Goal: Task Accomplishment & Management: Manage account settings

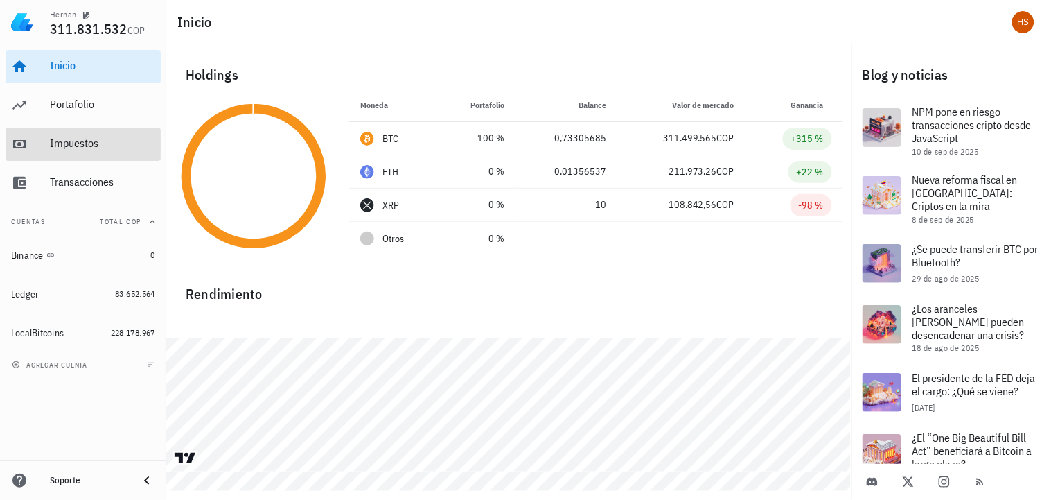
click at [88, 150] on div "Impuestos" at bounding box center [102, 143] width 105 height 31
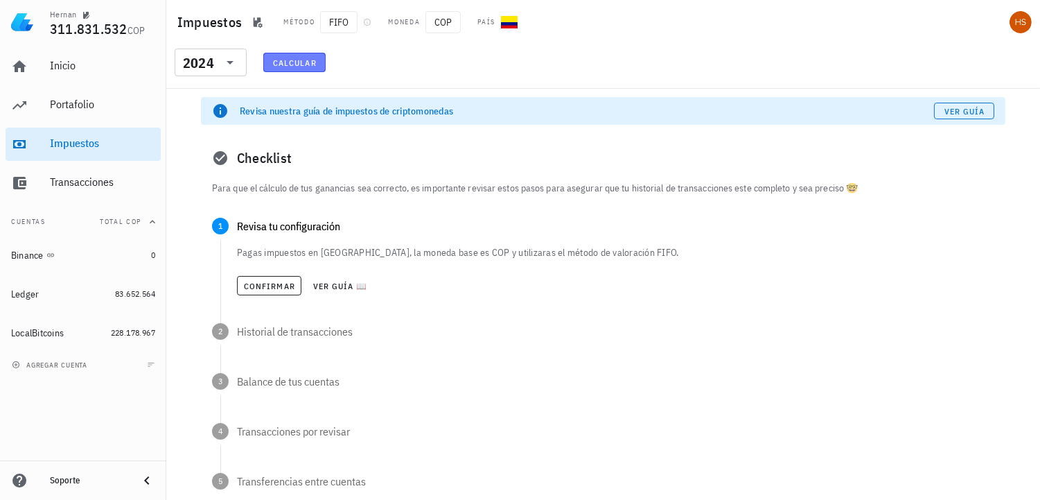
click at [303, 60] on span "Calcular" at bounding box center [294, 63] width 44 height 10
click at [269, 284] on span "Confirmar" at bounding box center [269, 286] width 52 height 10
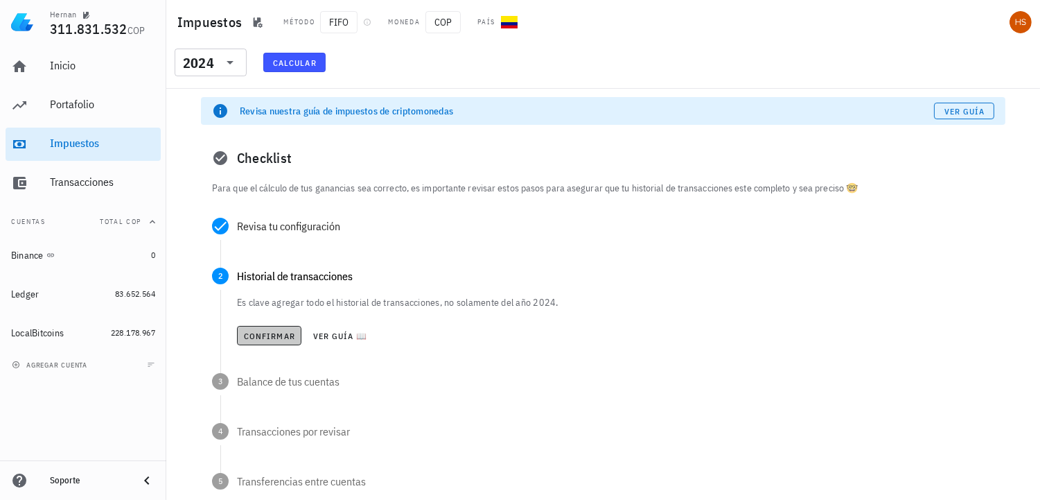
click at [282, 334] on span "Confirmar" at bounding box center [269, 335] width 52 height 10
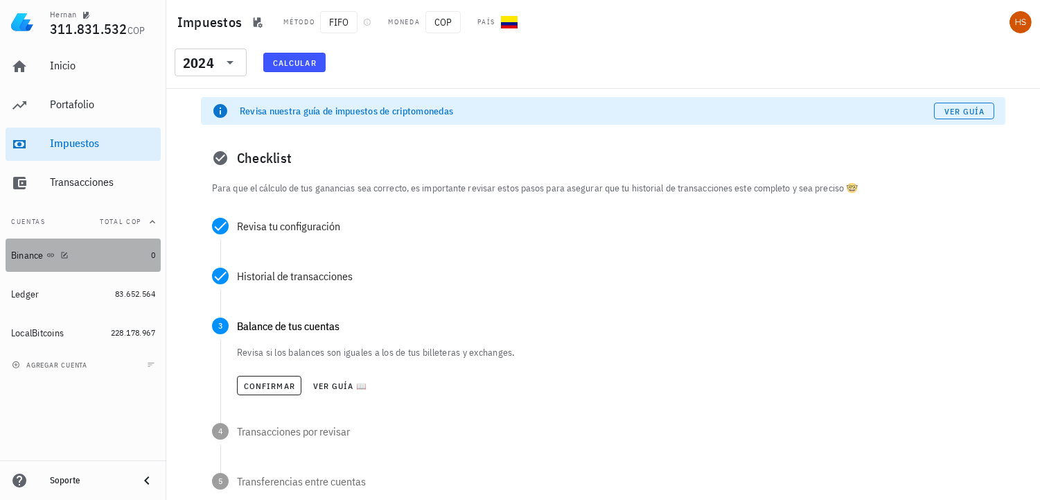
click at [33, 254] on div "Binance" at bounding box center [27, 255] width 33 height 12
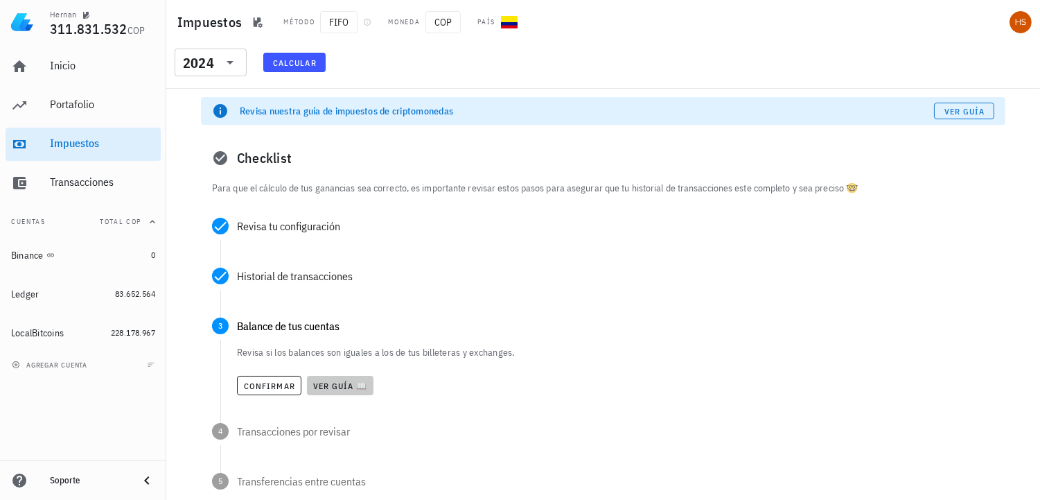
click at [365, 383] on span "Ver guía 📖" at bounding box center [339, 385] width 55 height 10
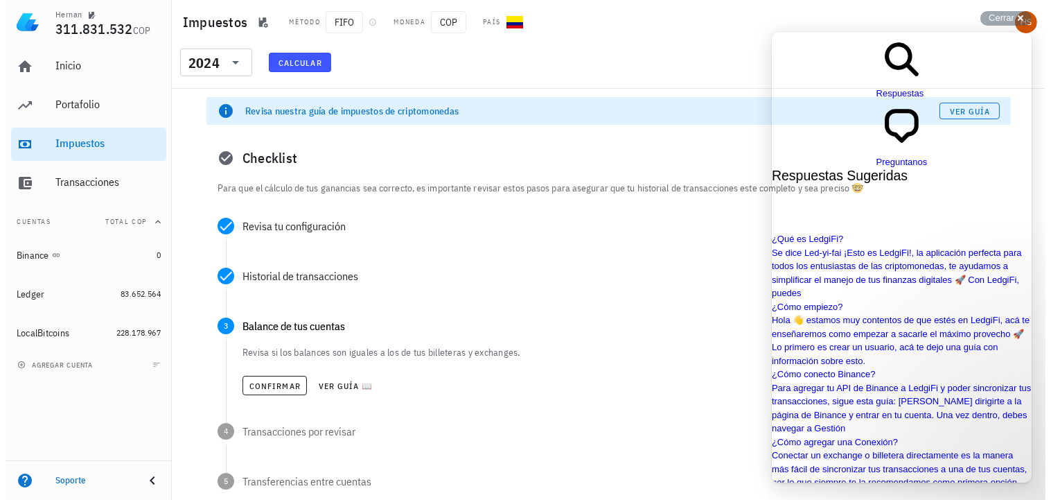
scroll to position [154, 0]
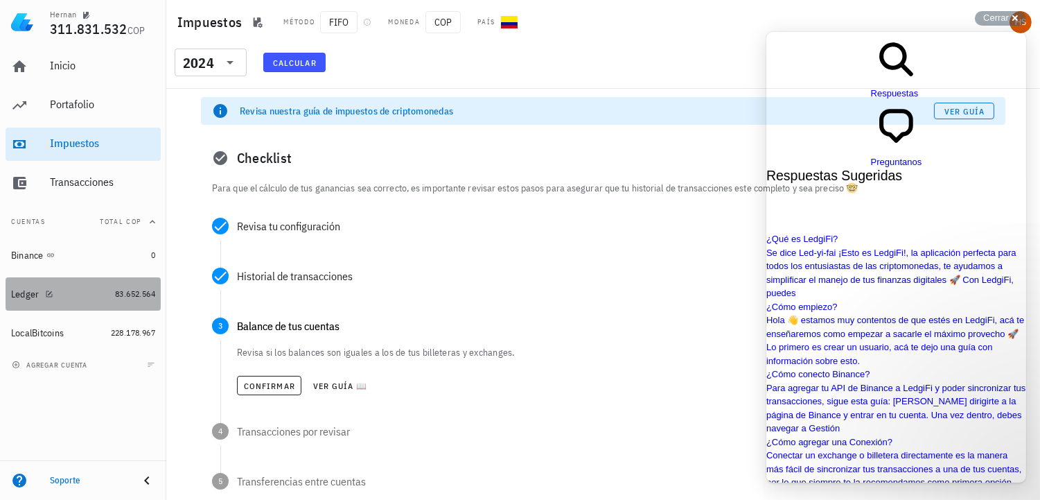
click at [30, 294] on div "Ledger" at bounding box center [25, 294] width 28 height 12
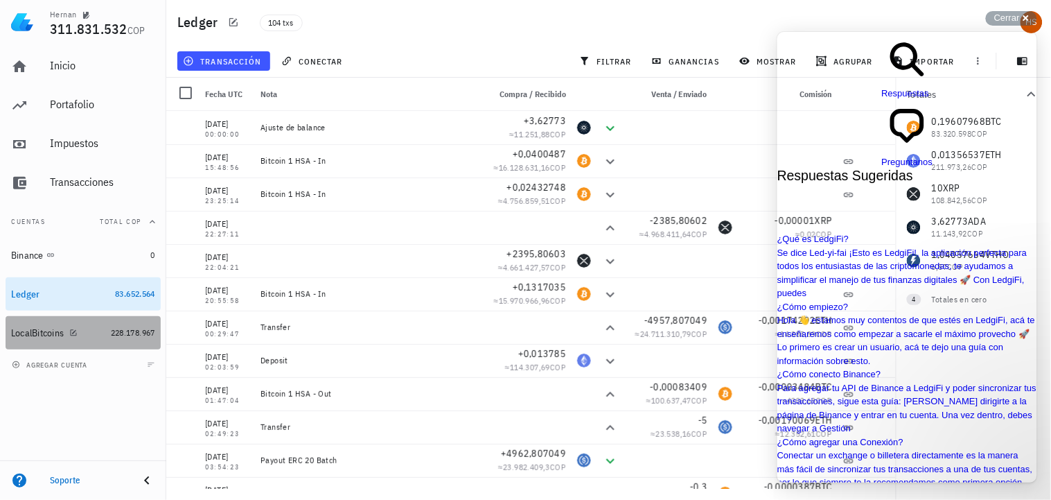
click at [51, 335] on div "LocalBitcoins" at bounding box center [37, 333] width 53 height 12
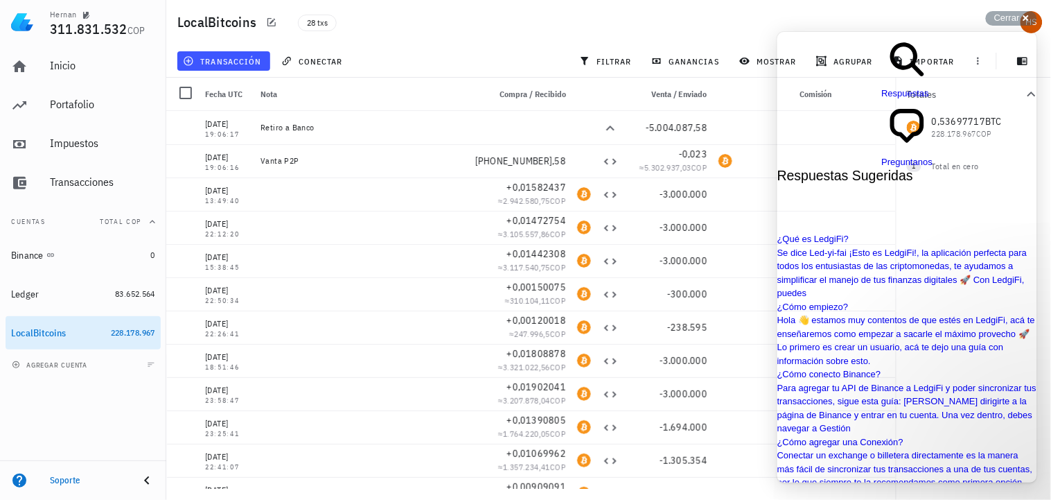
click at [924, 156] on span "Preguntanos" at bounding box center [906, 161] width 51 height 10
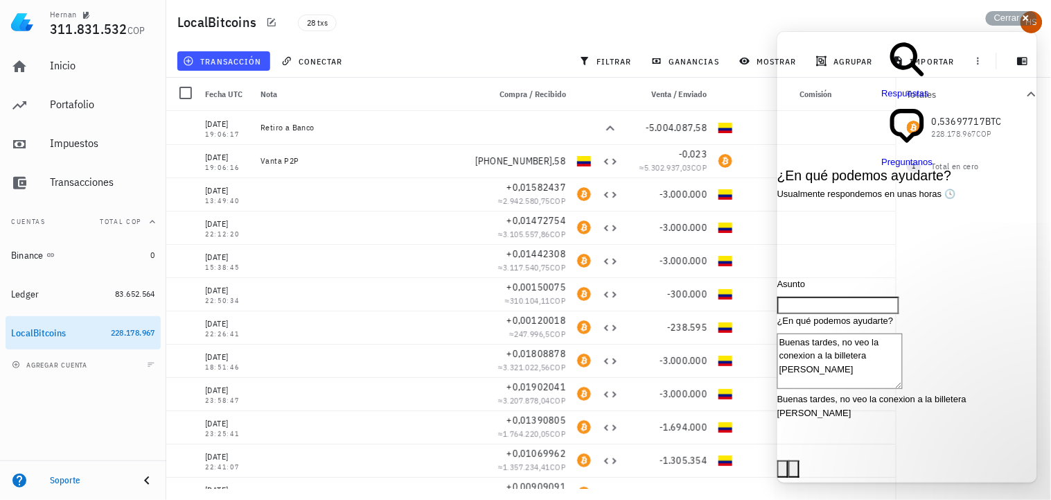
click at [924, 156] on span "Preguntanos" at bounding box center [906, 161] width 51 height 10
click at [666, 32] on div "28 txs" at bounding box center [487, 22] width 394 height 35
click at [344, 56] on button "conectar" at bounding box center [314, 60] width 76 height 19
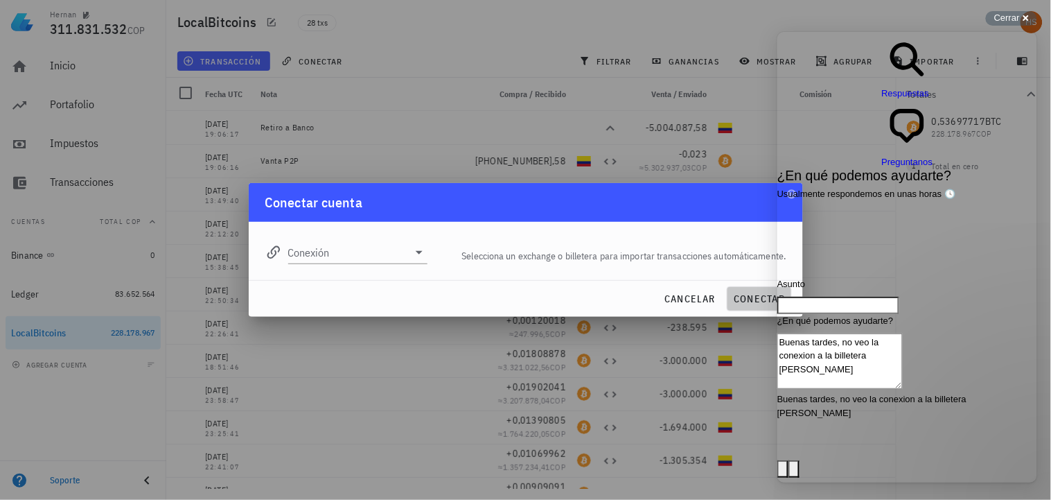
click at [759, 295] on span "conectar" at bounding box center [759, 298] width 52 height 12
click at [698, 295] on span "cancelar" at bounding box center [690, 298] width 52 height 12
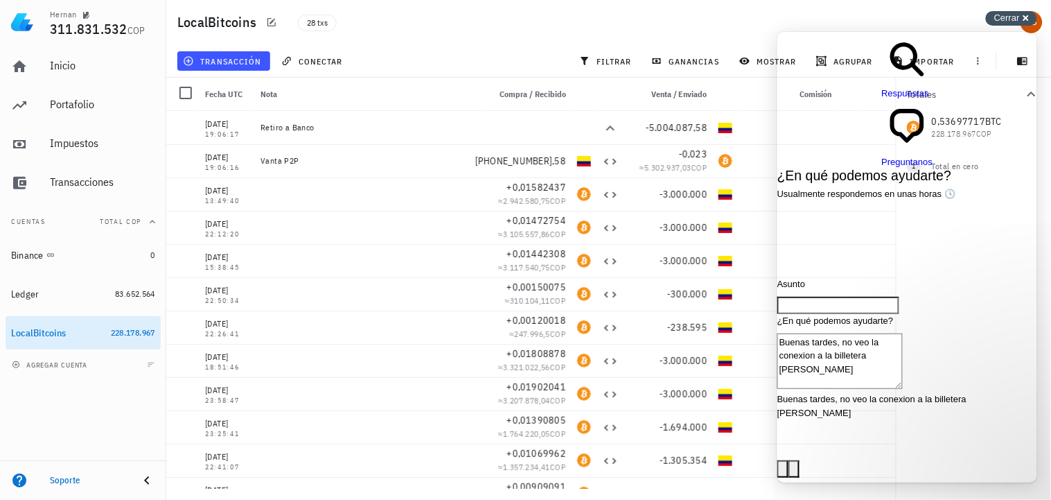
click at [1012, 18] on span "Cerrar" at bounding box center [1007, 17] width 26 height 10
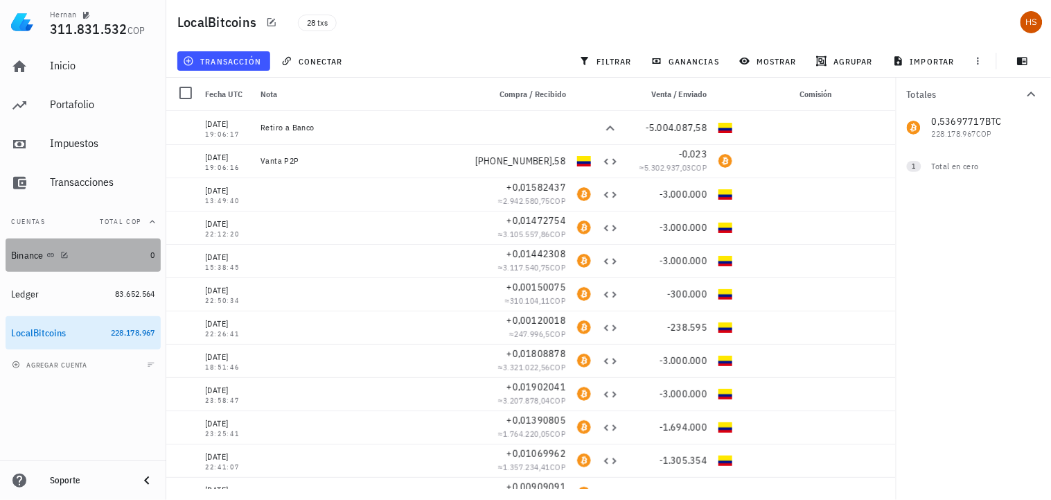
click at [101, 254] on div "Binance" at bounding box center [78, 255] width 134 height 13
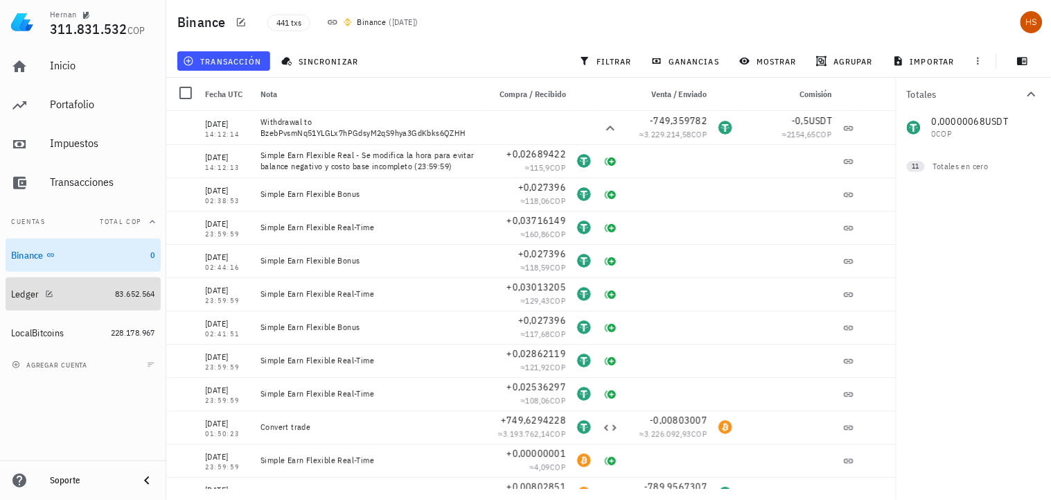
click at [75, 292] on div "Ledger" at bounding box center [60, 294] width 98 height 13
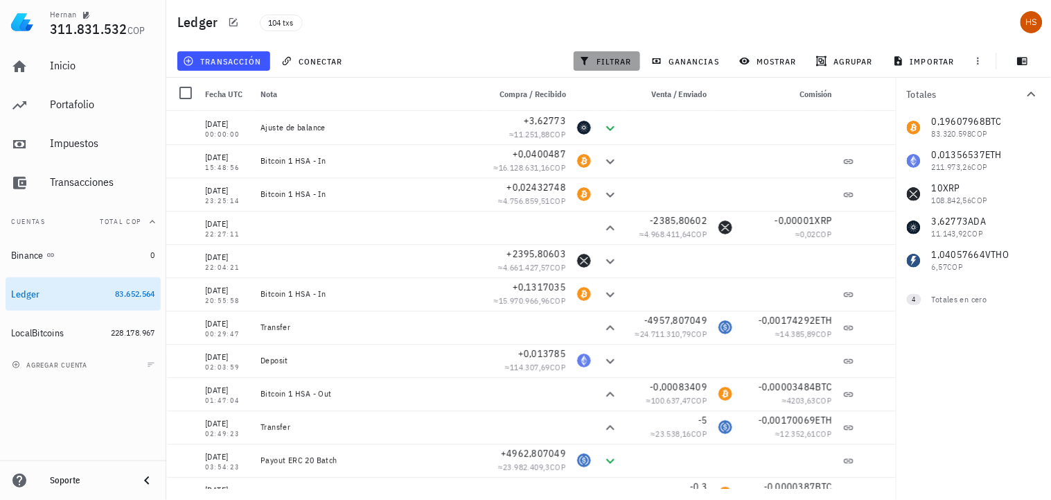
click at [628, 64] on span "filtrar" at bounding box center [607, 60] width 50 height 11
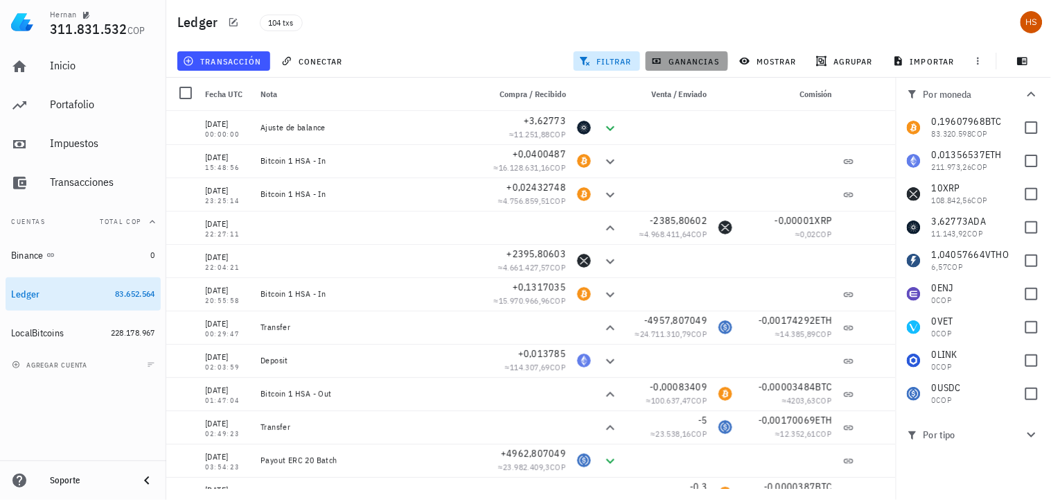
click at [688, 58] on span "ganancias" at bounding box center [686, 60] width 65 height 11
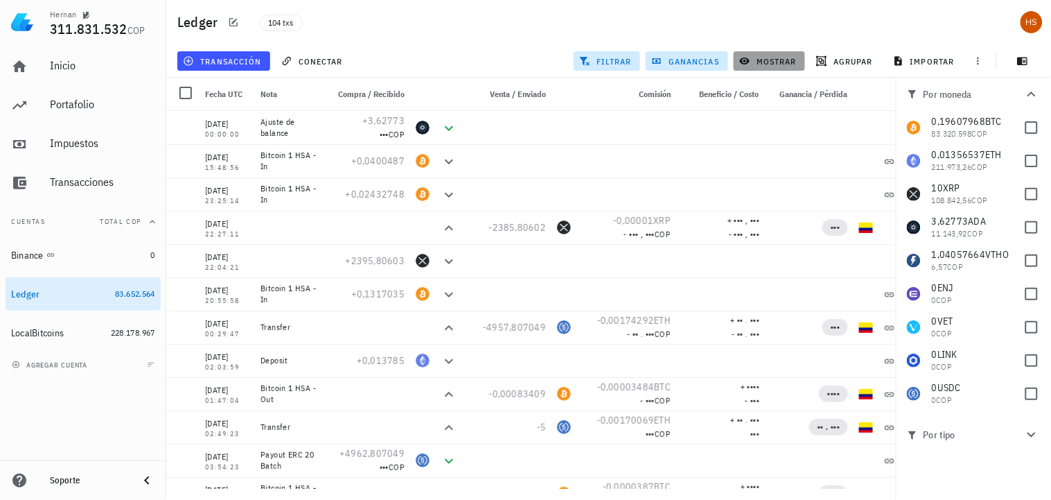
click at [784, 59] on span "mostrar" at bounding box center [769, 60] width 55 height 11
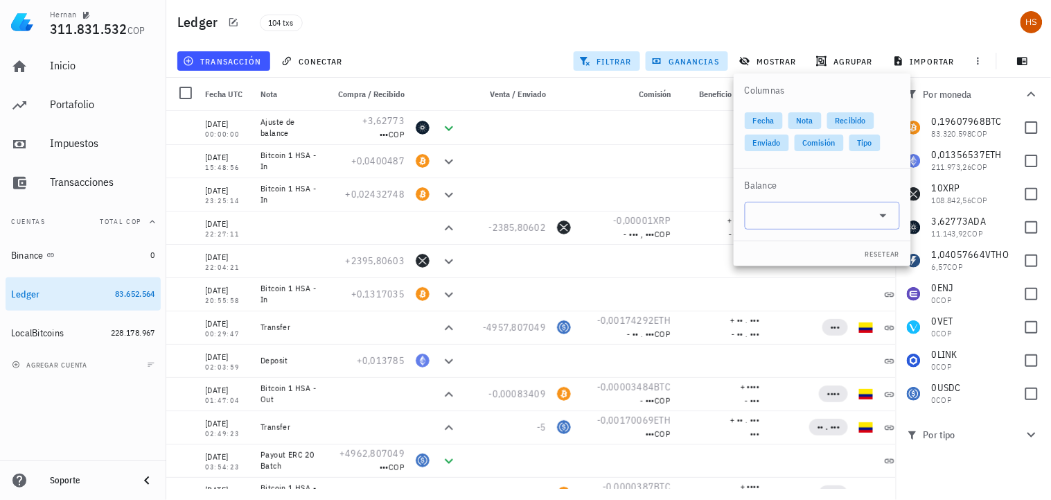
click at [883, 218] on icon at bounding box center [883, 215] width 17 height 17
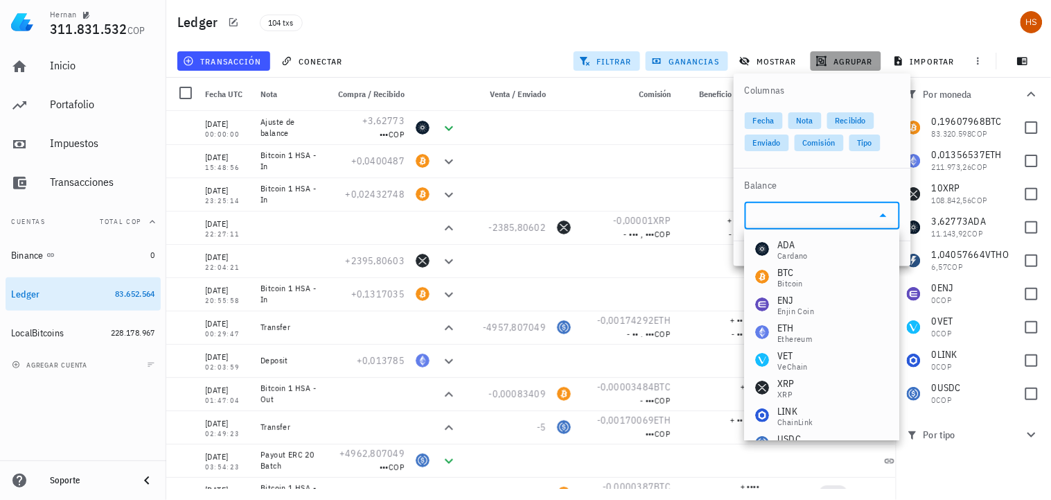
click at [854, 64] on span "agrupar" at bounding box center [846, 60] width 54 height 11
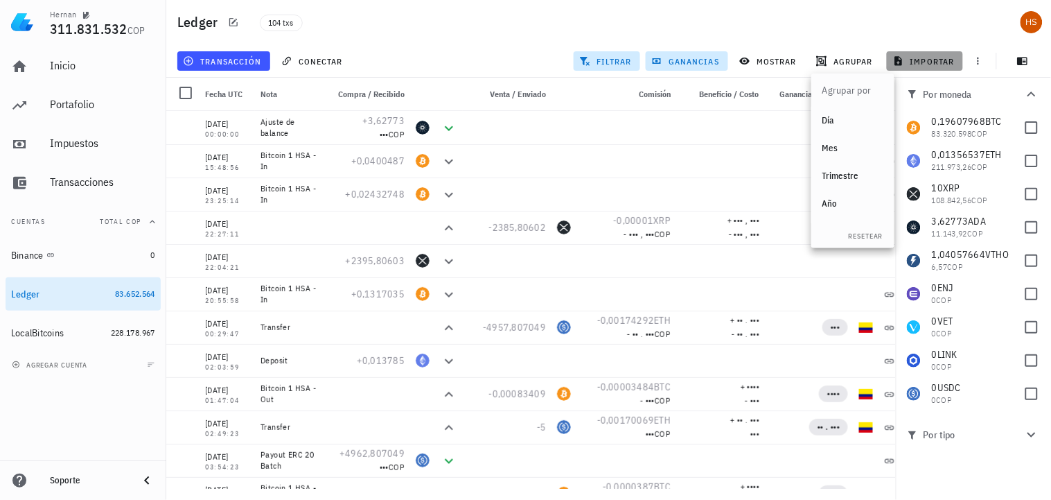
click at [922, 57] on span "importar" at bounding box center [925, 60] width 59 height 11
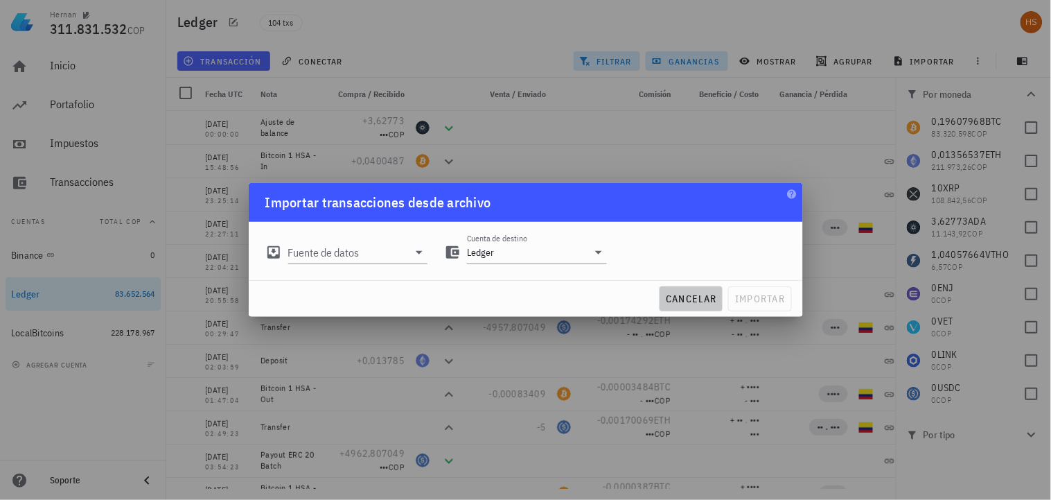
click at [705, 298] on span "cancelar" at bounding box center [691, 298] width 52 height 12
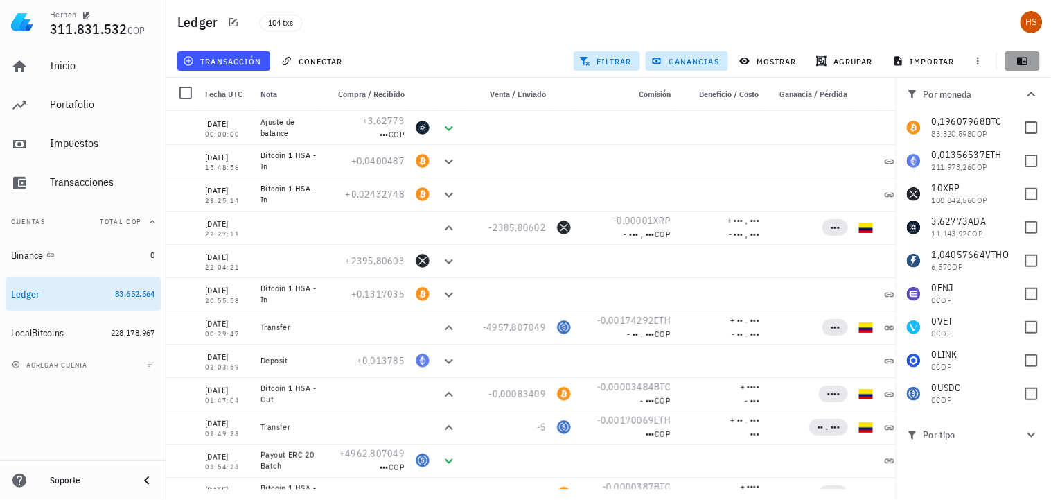
click at [1027, 60] on icon "button" at bounding box center [1023, 62] width 10 height 8
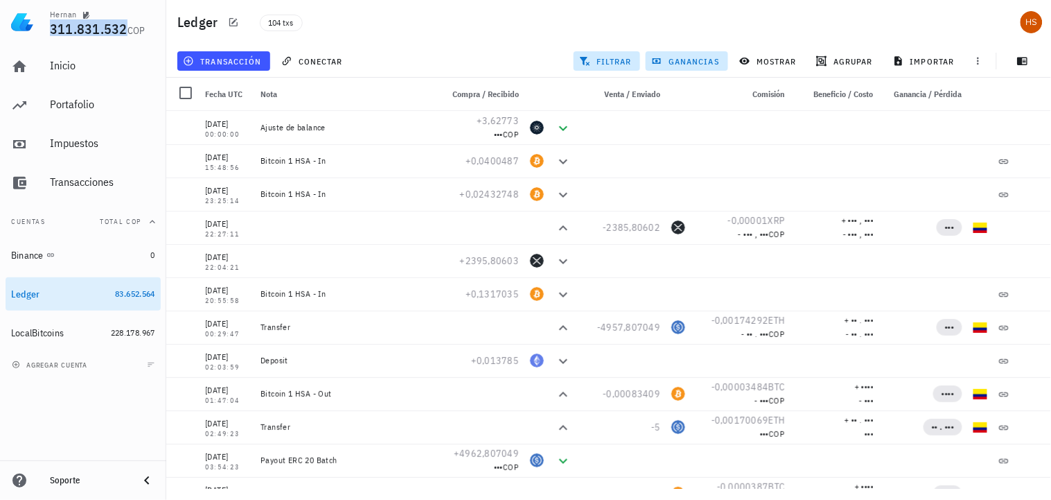
click at [108, 29] on span "311.831.532" at bounding box center [89, 28] width 78 height 19
click at [59, 12] on div "Hernan" at bounding box center [63, 14] width 26 height 11
click at [18, 22] on img at bounding box center [22, 22] width 22 height 22
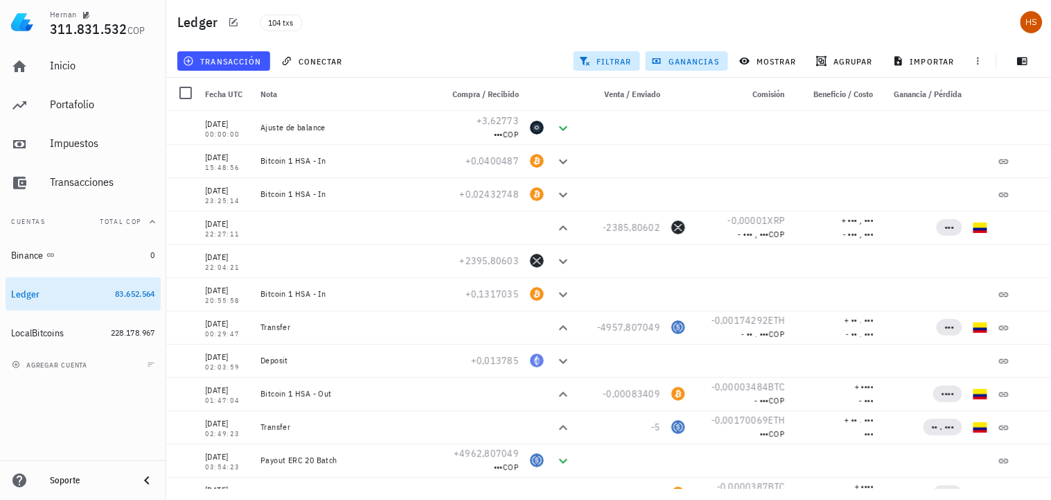
click at [18, 22] on img at bounding box center [22, 22] width 22 height 22
click at [98, 28] on span "311.831.532" at bounding box center [89, 28] width 78 height 19
click at [161, 169] on div "Inicio Portafolio Impuestos Transacciones Cuentas Total COP Binance 0 Ledger 83…" at bounding box center [83, 196] width 166 height 305
click at [122, 123] on div "Inicio Portafolio Impuestos Transacciones" at bounding box center [83, 124] width 155 height 161
click at [87, 143] on div "Impuestos" at bounding box center [102, 142] width 105 height 13
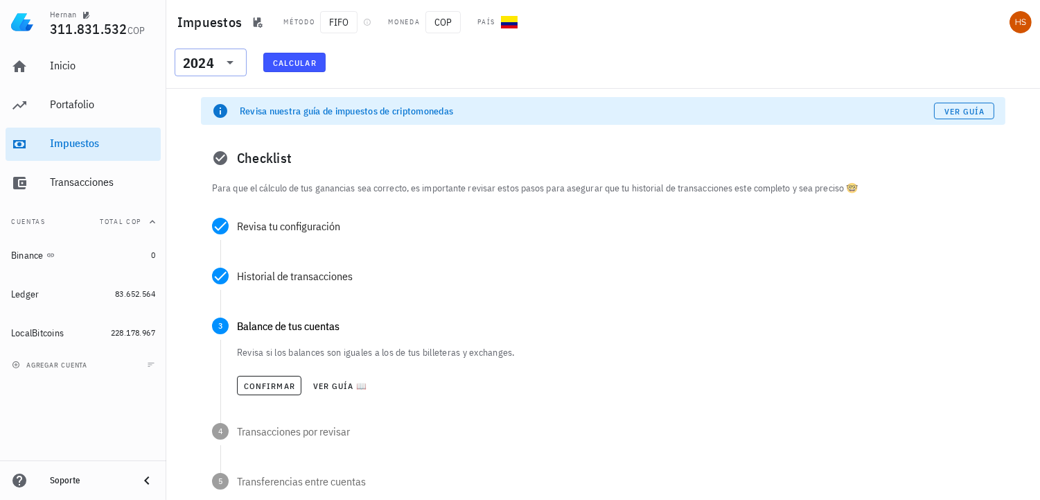
click at [237, 56] on icon at bounding box center [230, 62] width 17 height 17
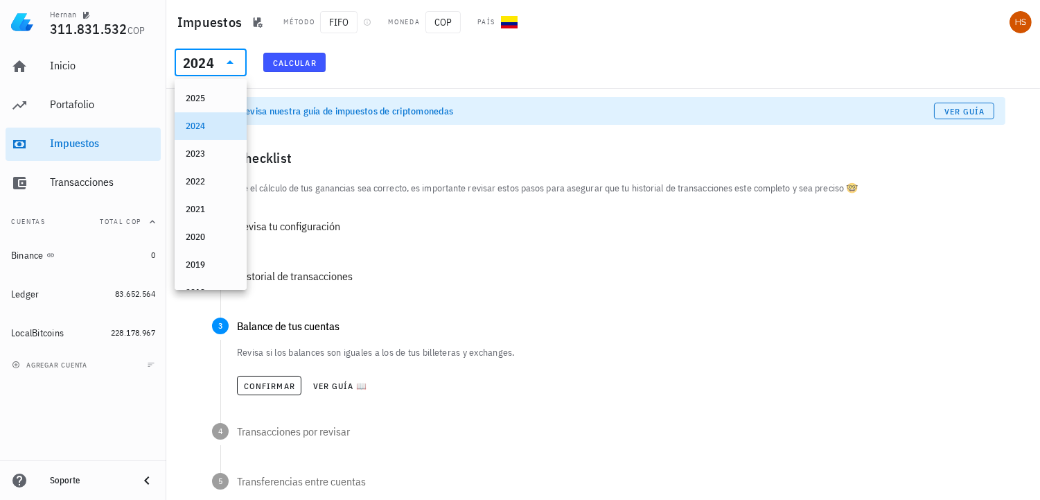
click at [200, 130] on div "2024" at bounding box center [211, 126] width 50 height 11
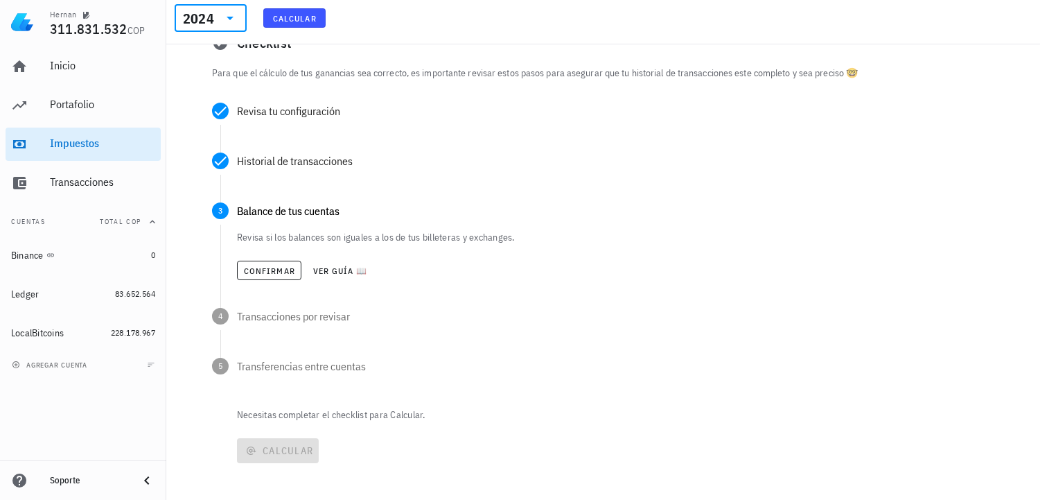
scroll to position [125, 0]
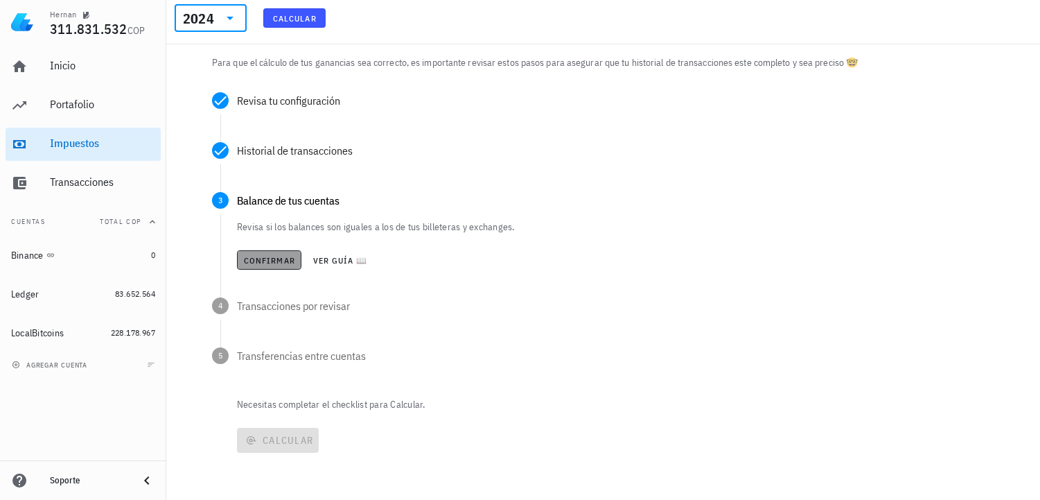
click at [267, 262] on span "Confirmar" at bounding box center [269, 260] width 52 height 10
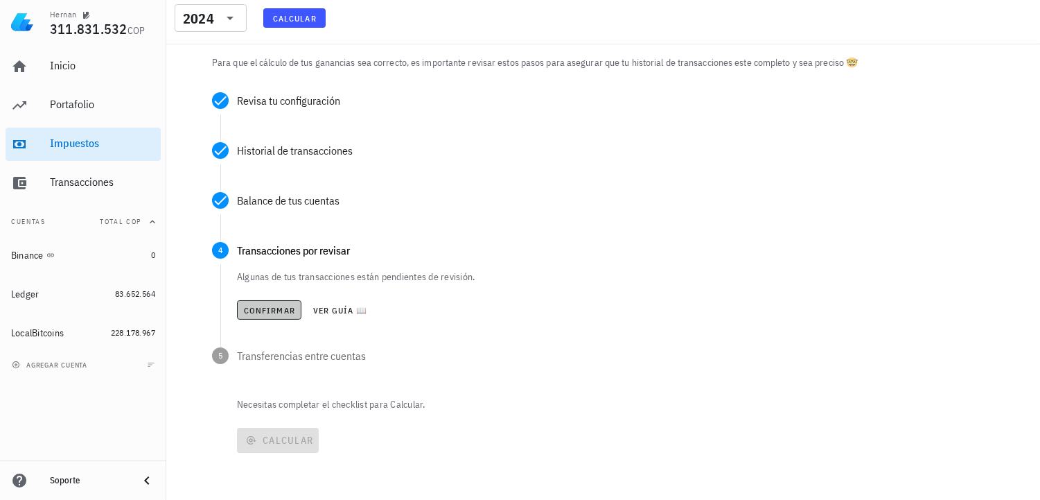
click at [281, 314] on span "Confirmar" at bounding box center [269, 310] width 52 height 10
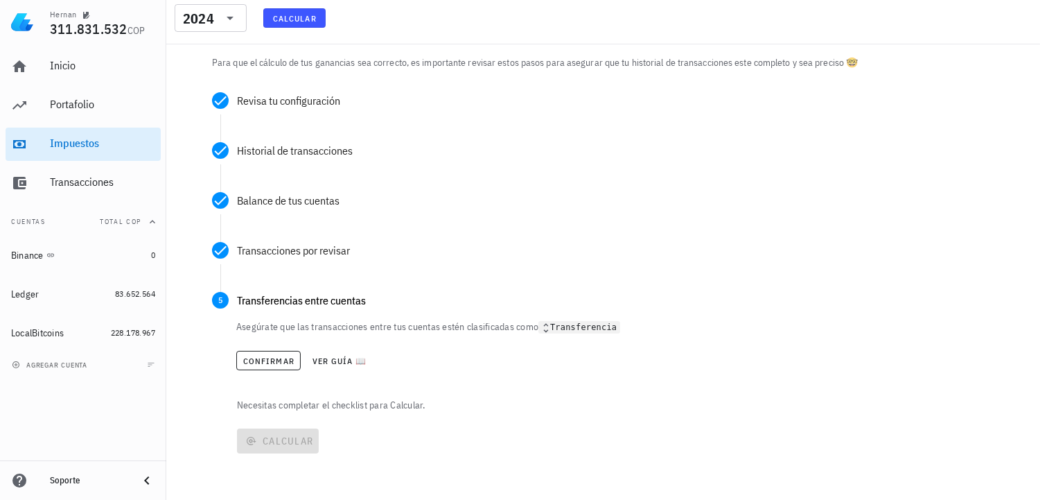
scroll to position [127, 0]
click at [274, 362] on span "Confirmar" at bounding box center [268, 360] width 52 height 10
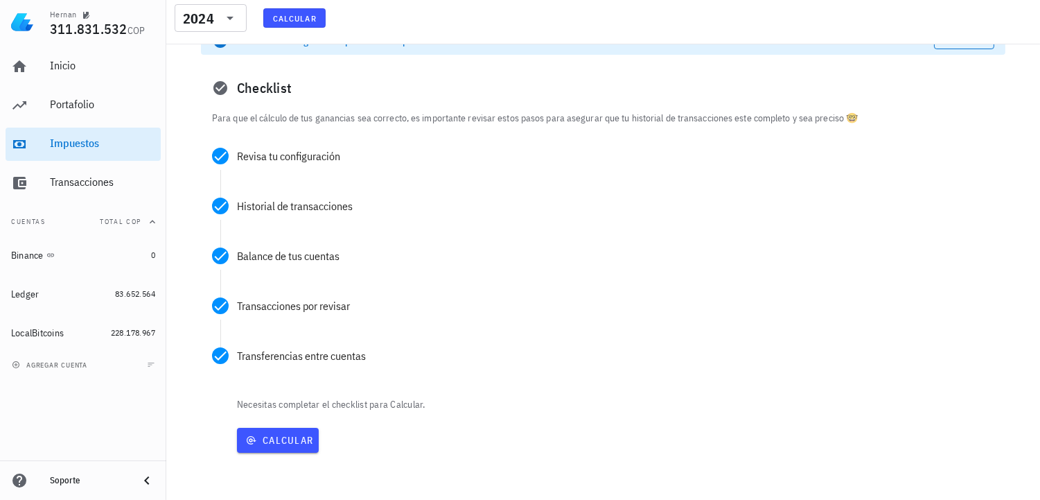
scroll to position [70, 0]
click at [288, 439] on span "Calcular" at bounding box center [277, 440] width 71 height 12
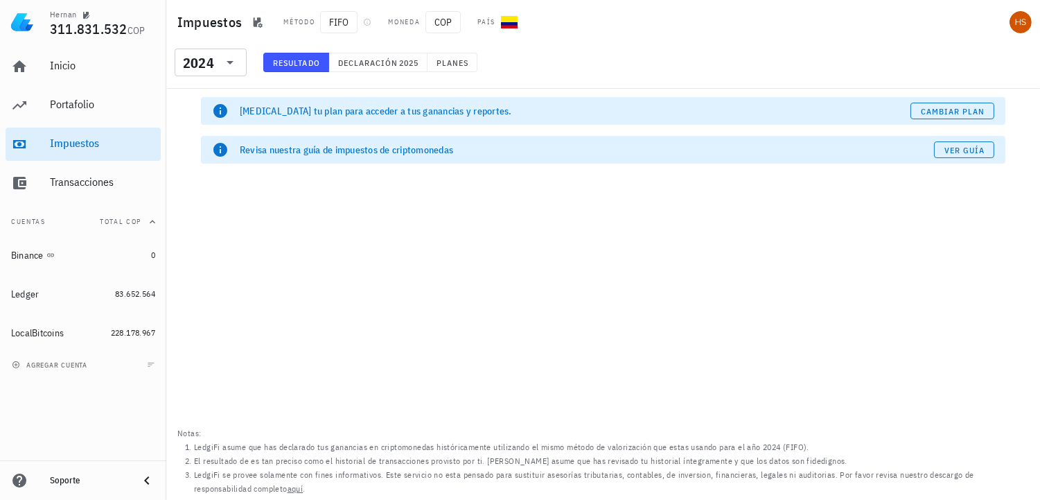
scroll to position [0, 0]
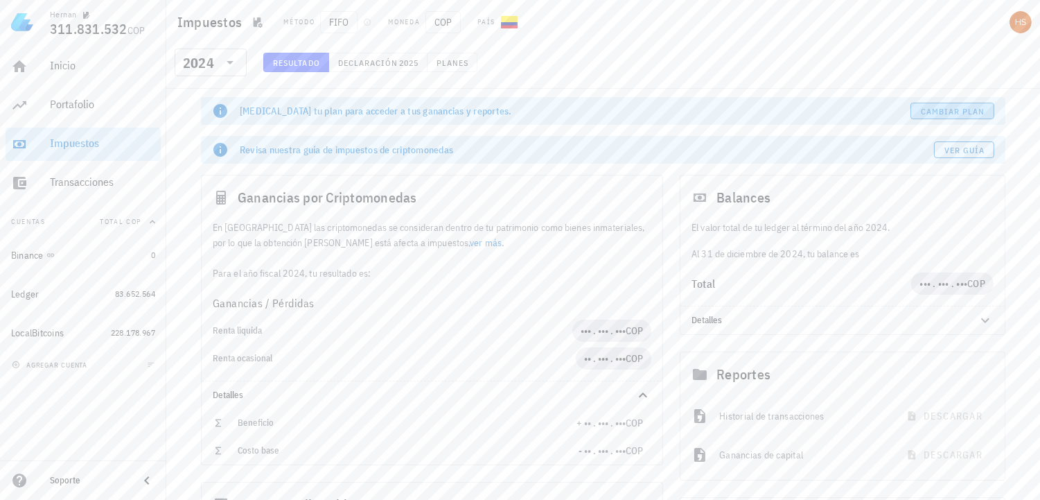
click at [968, 106] on span "Cambiar plan" at bounding box center [952, 111] width 65 height 10
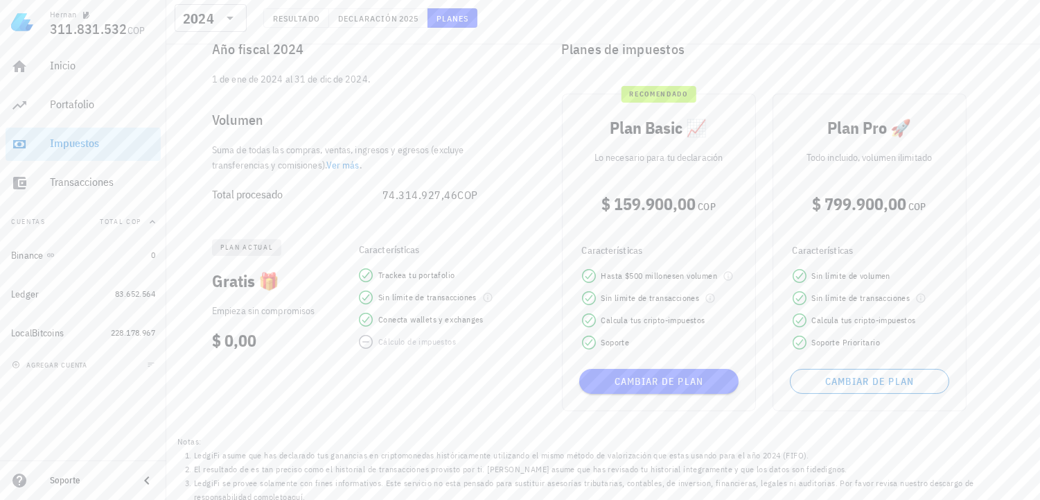
scroll to position [116, 0]
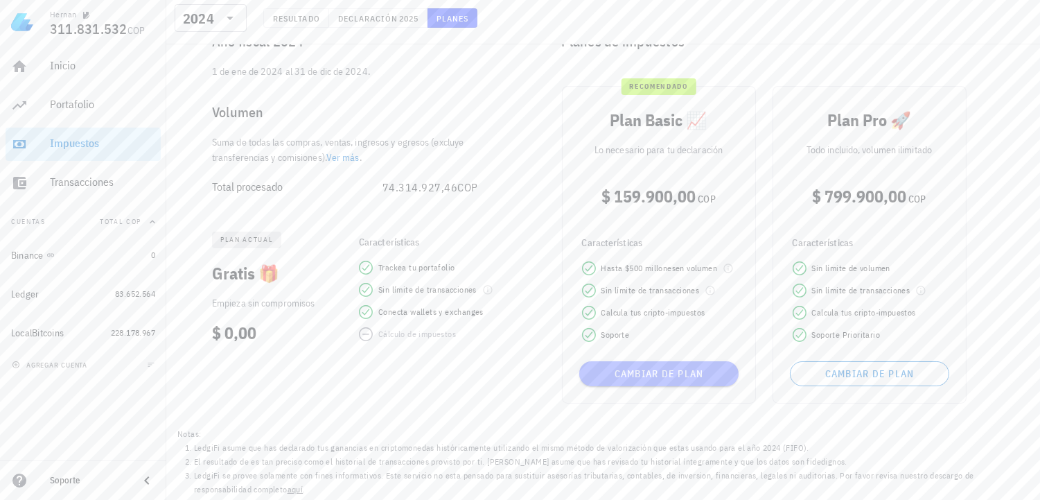
click at [677, 372] on span "Cambiar de plan" at bounding box center [659, 373] width 148 height 12
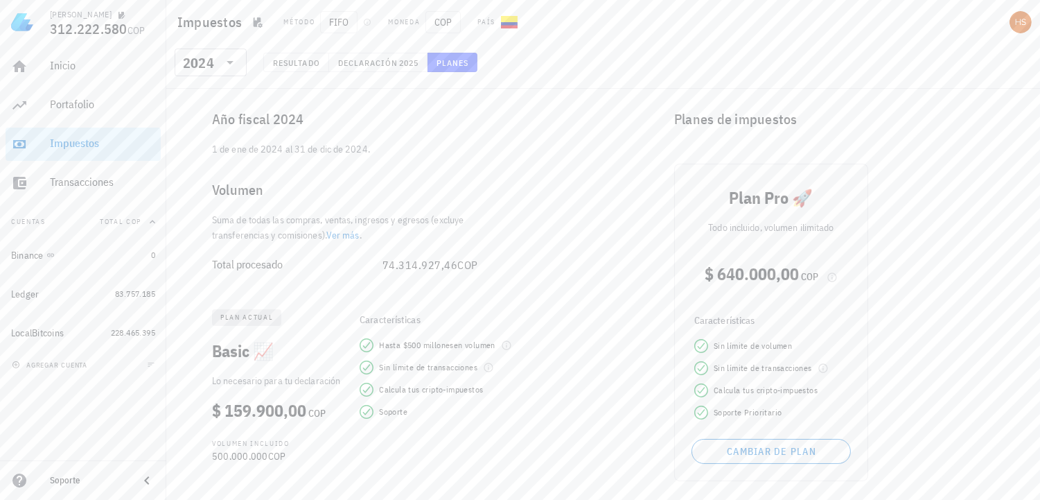
click at [283, 61] on span "Resultado" at bounding box center [296, 63] width 48 height 10
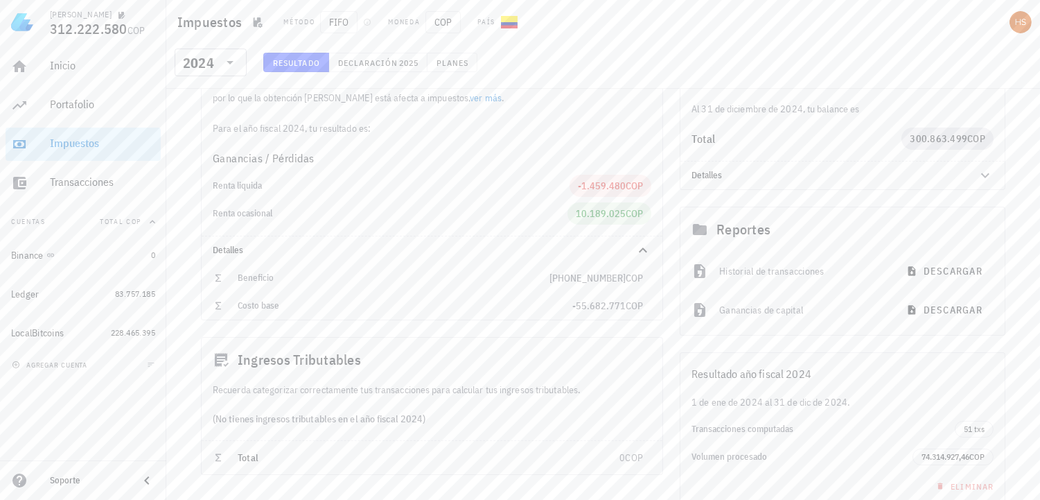
scroll to position [39, 0]
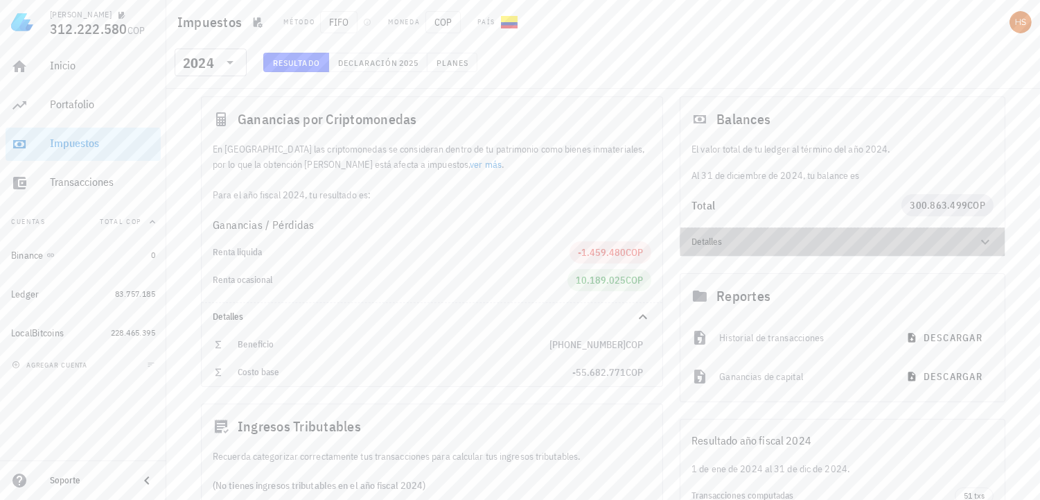
click at [986, 240] on icon at bounding box center [985, 241] width 17 height 17
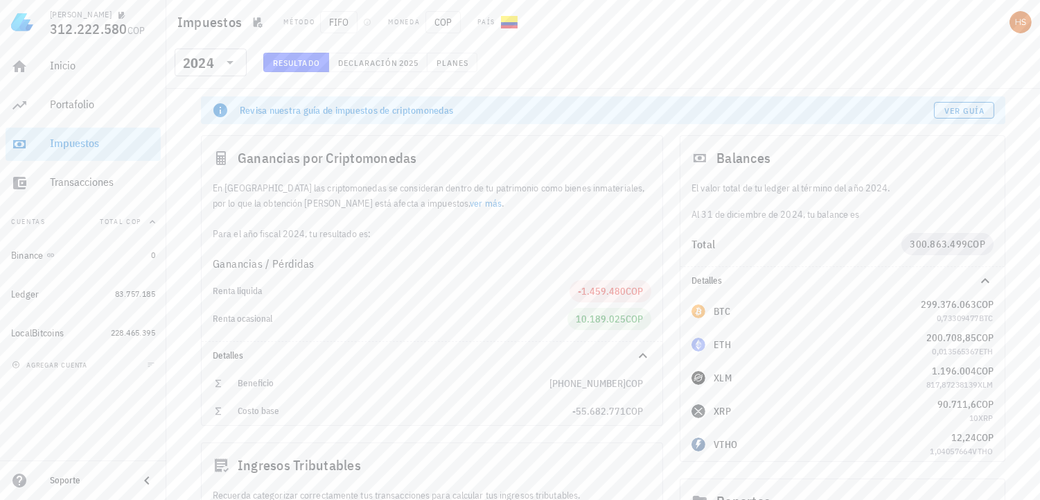
scroll to position [0, 0]
click at [962, 112] on span "Ver guía" at bounding box center [965, 111] width 42 height 10
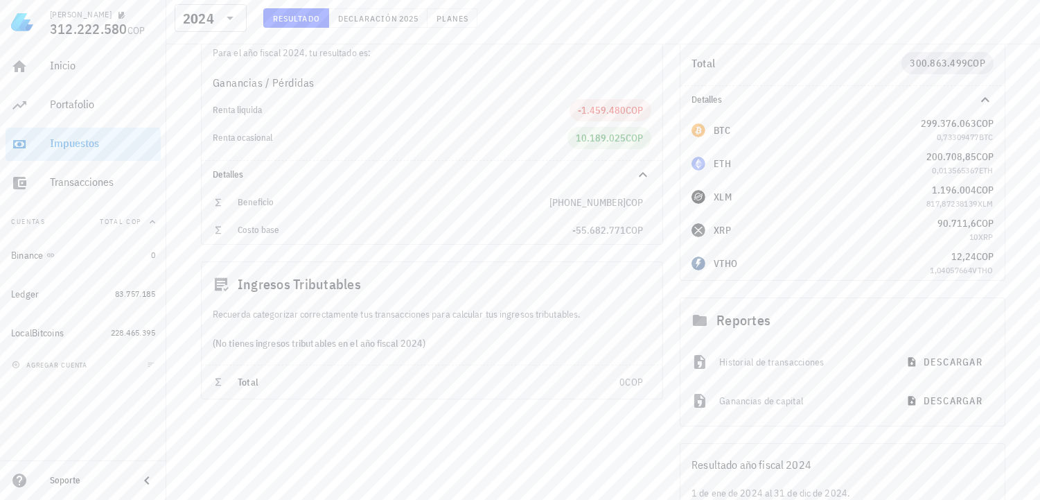
scroll to position [231, 0]
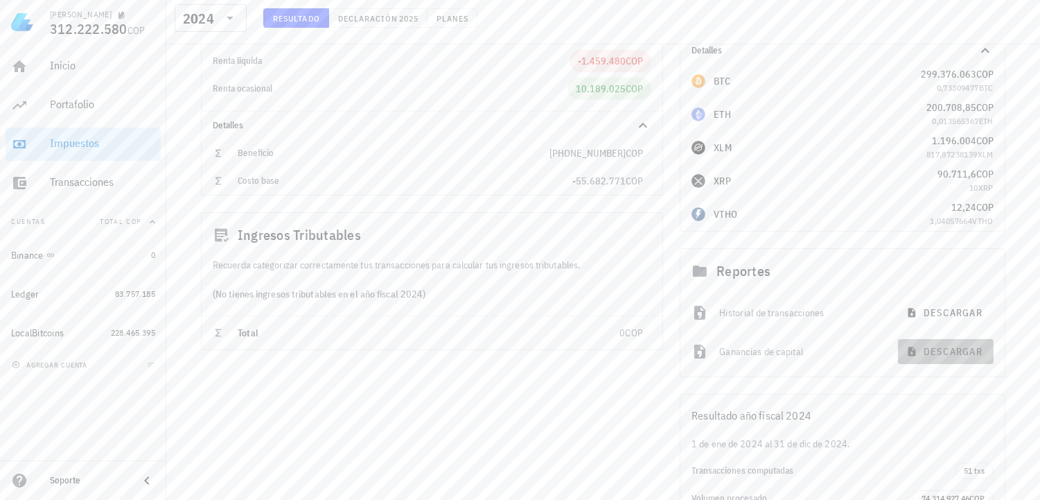
click at [966, 352] on span "descargar" at bounding box center [945, 351] width 73 height 12
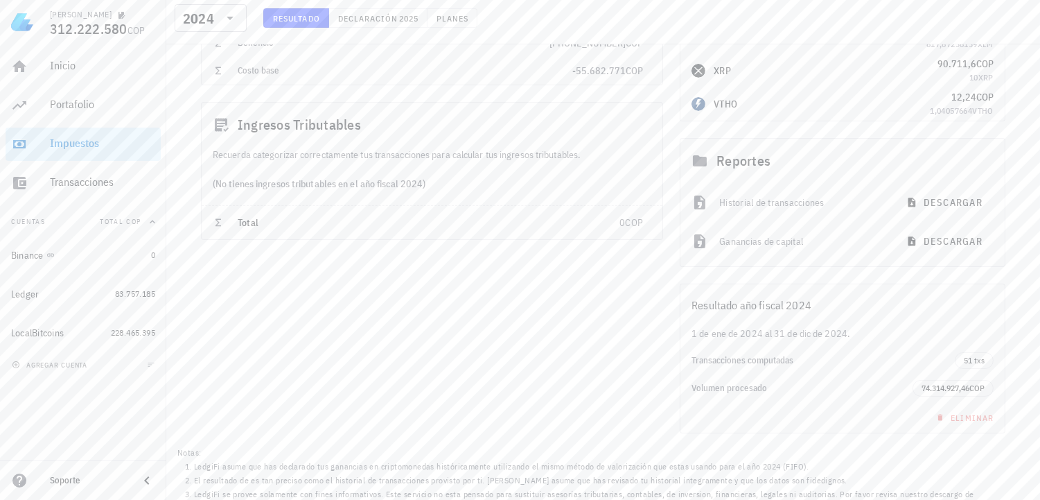
scroll to position [360, 0]
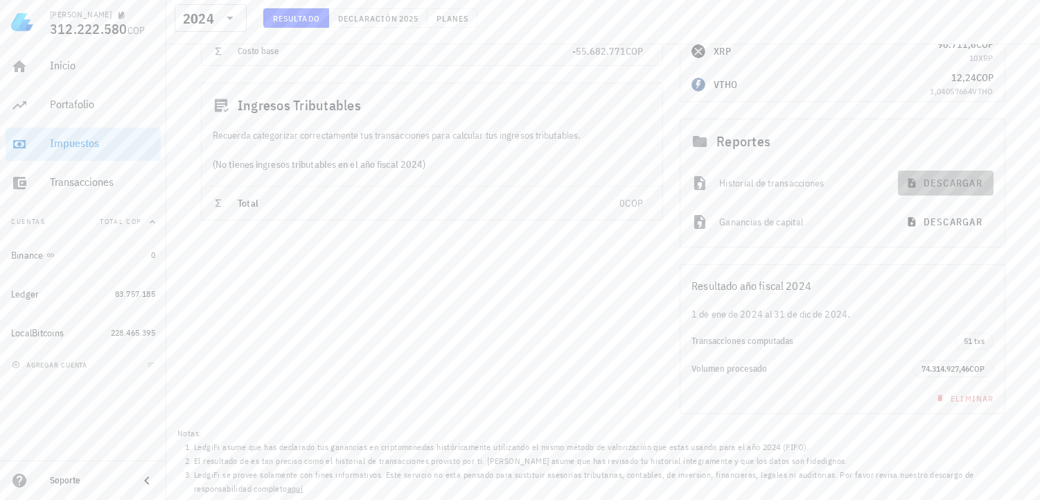
click at [949, 175] on button "descargar" at bounding box center [946, 182] width 96 height 25
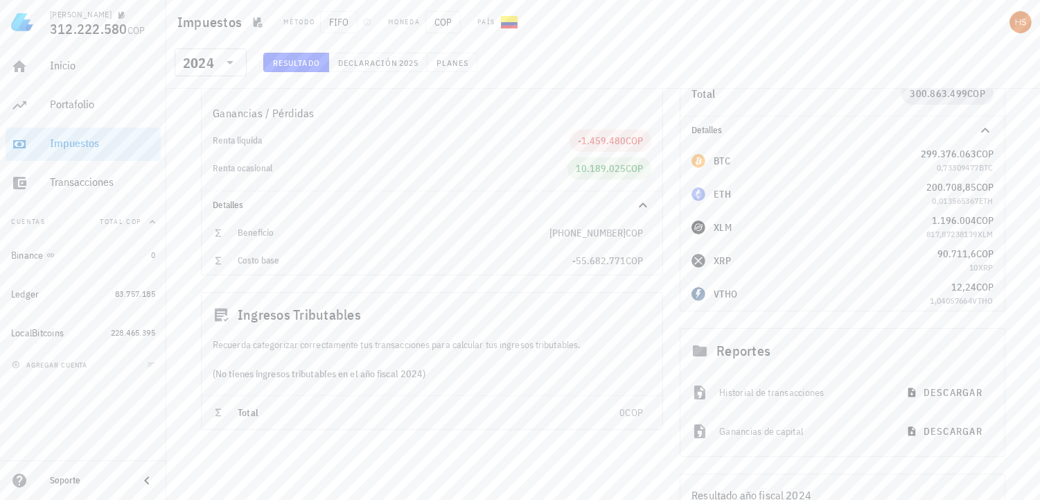
scroll to position [129, 0]
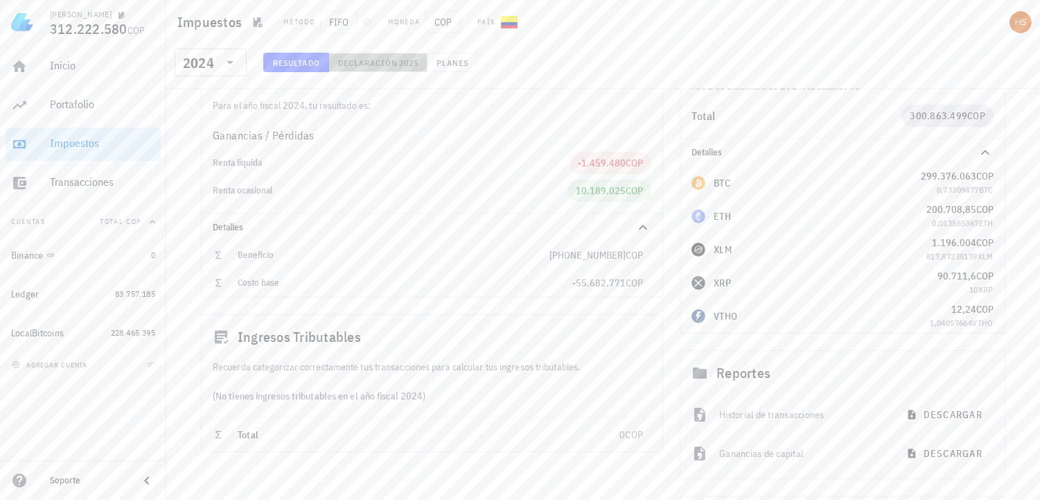
click at [388, 68] on button "Declaración 2025" at bounding box center [378, 62] width 98 height 19
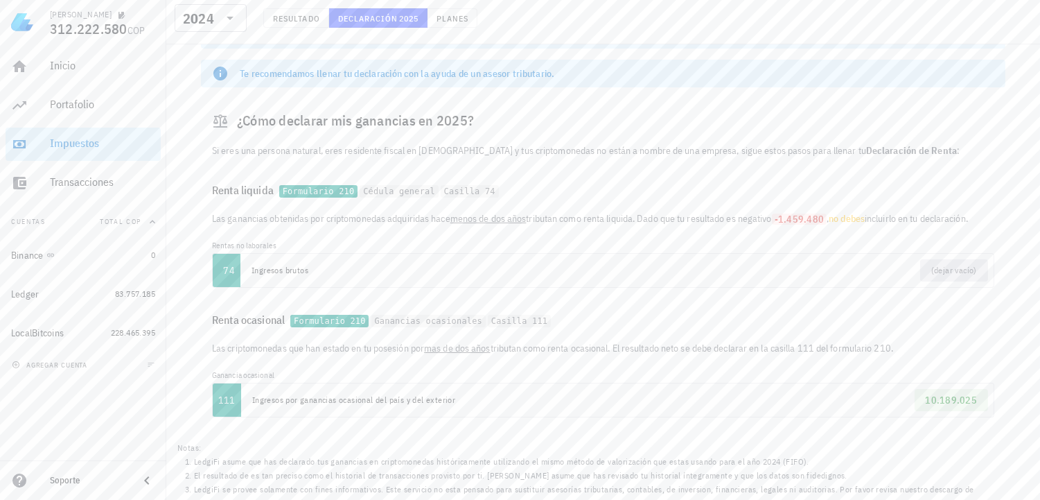
scroll to position [91, 0]
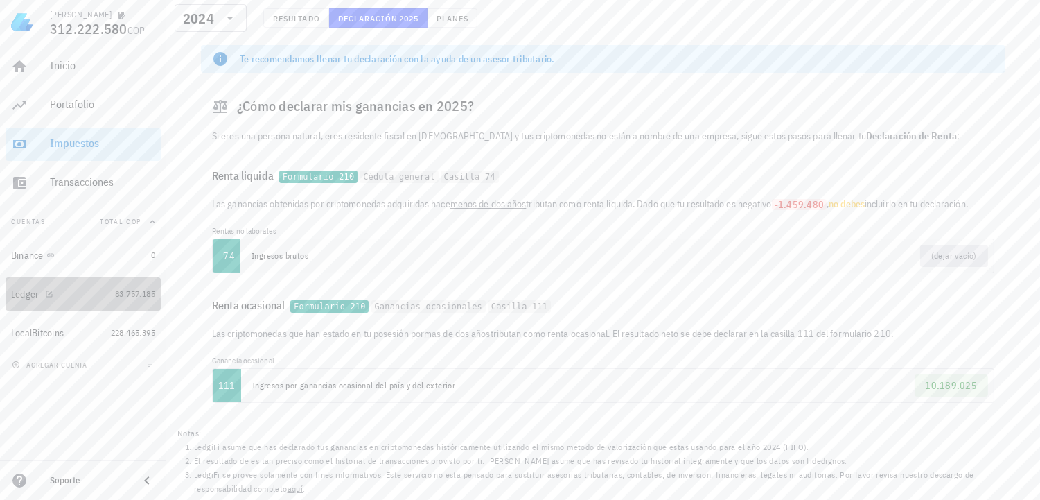
click at [31, 288] on div "Ledger" at bounding box center [25, 294] width 28 height 12
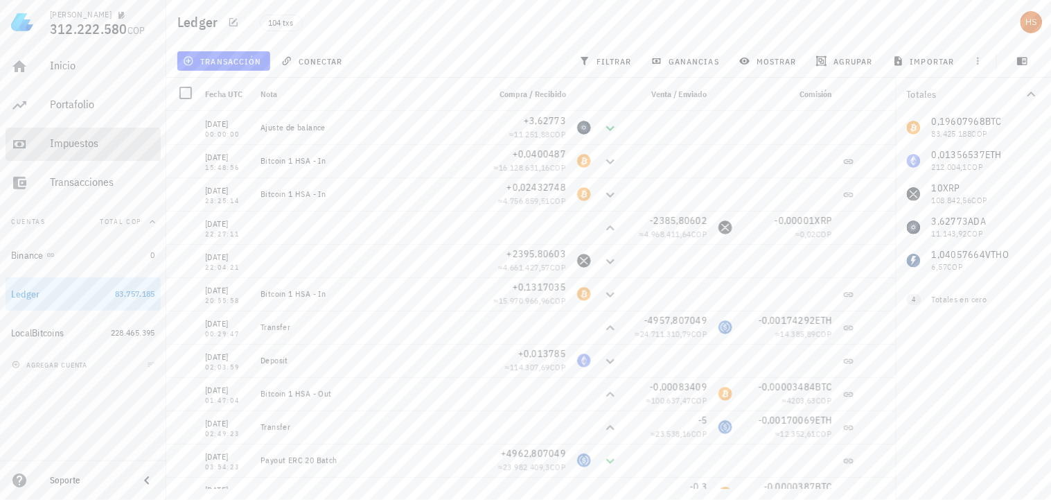
click at [94, 150] on div "Impuestos" at bounding box center [102, 143] width 105 height 31
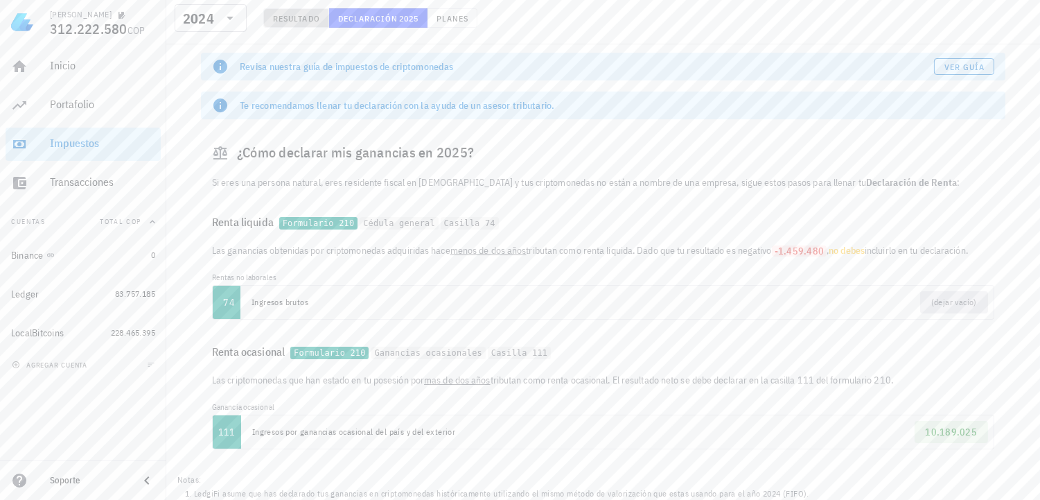
click at [306, 17] on span "Resultado" at bounding box center [296, 18] width 48 height 10
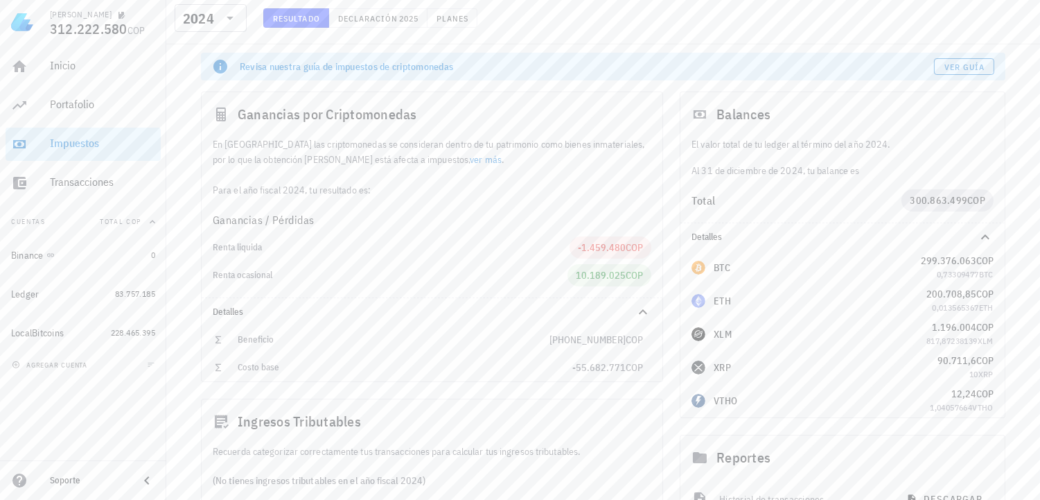
click at [640, 406] on div "Ingresos Tributables" at bounding box center [432, 421] width 461 height 44
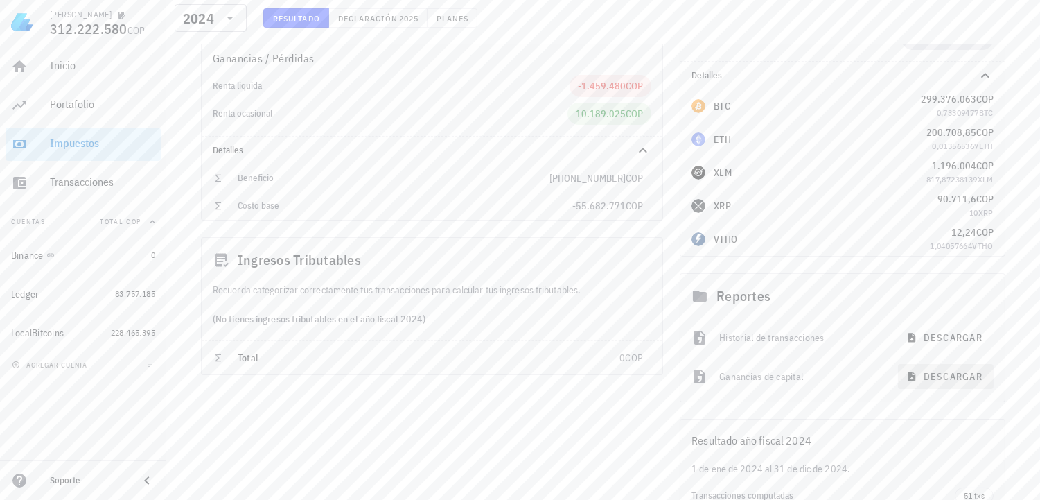
scroll to position [231, 0]
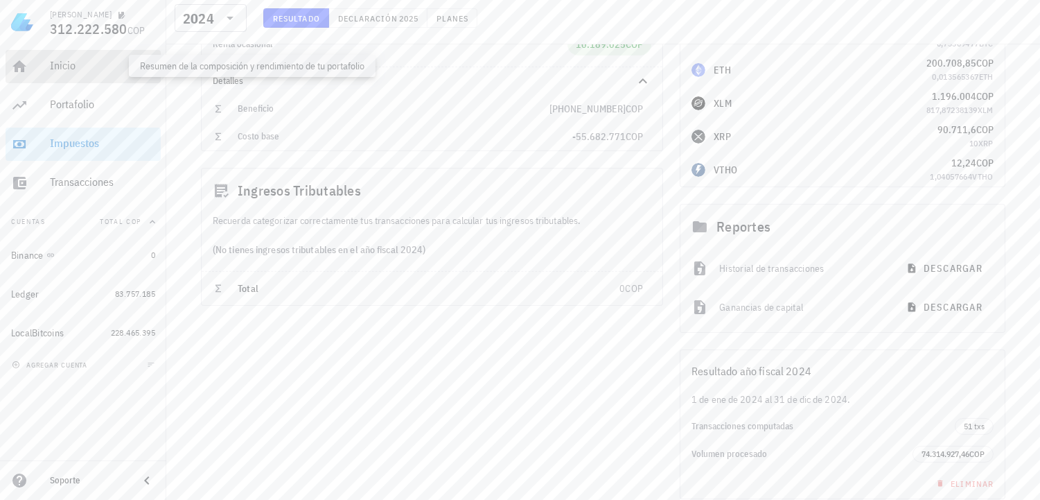
click at [67, 59] on div "Inicio" at bounding box center [102, 65] width 105 height 13
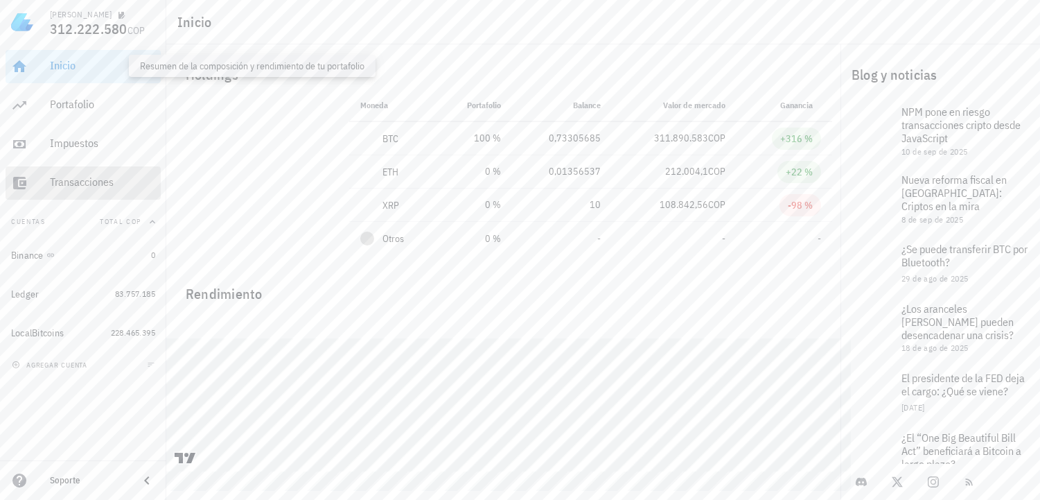
click at [88, 180] on div "Transacciones" at bounding box center [102, 181] width 105 height 13
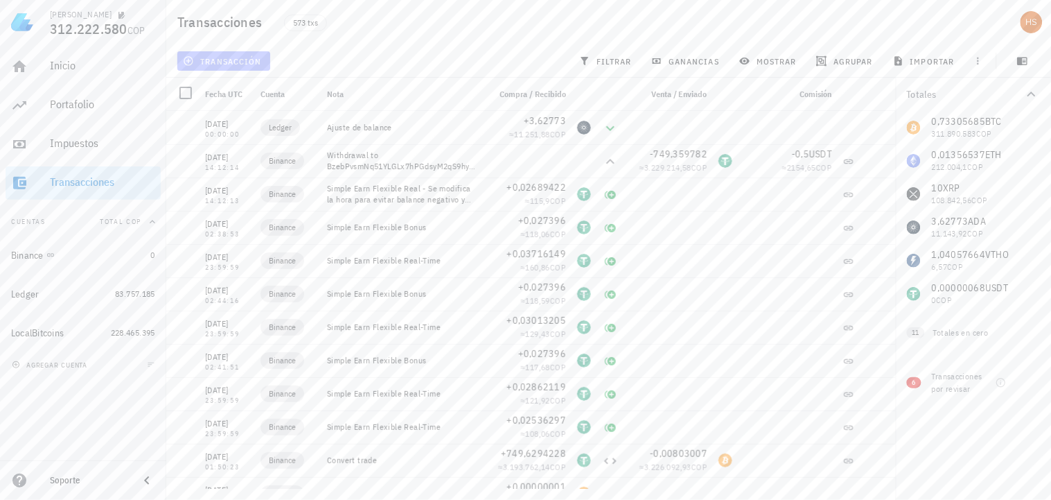
click at [209, 59] on span "transacción" at bounding box center [224, 60] width 76 height 11
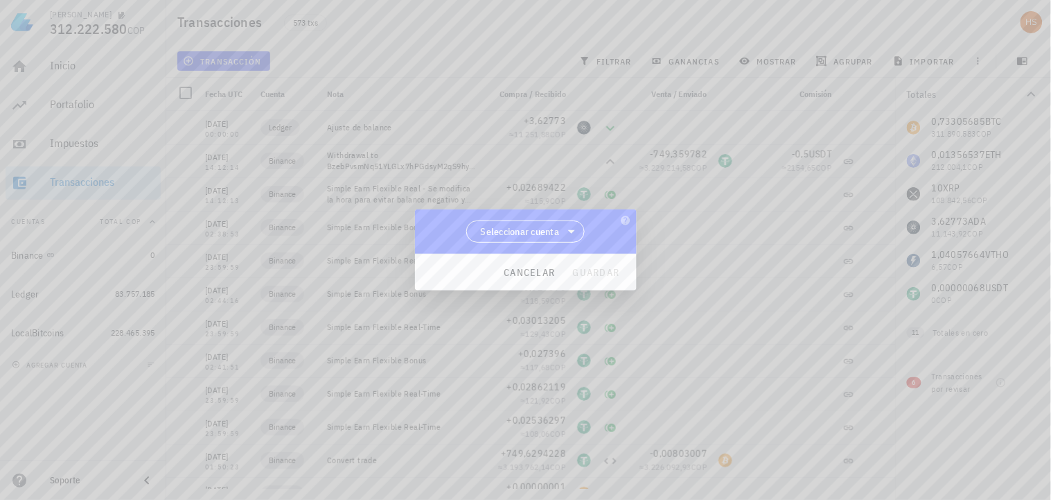
click at [488, 32] on div at bounding box center [525, 250] width 1051 height 500
click at [535, 269] on span "cancelar" at bounding box center [529, 272] width 52 height 12
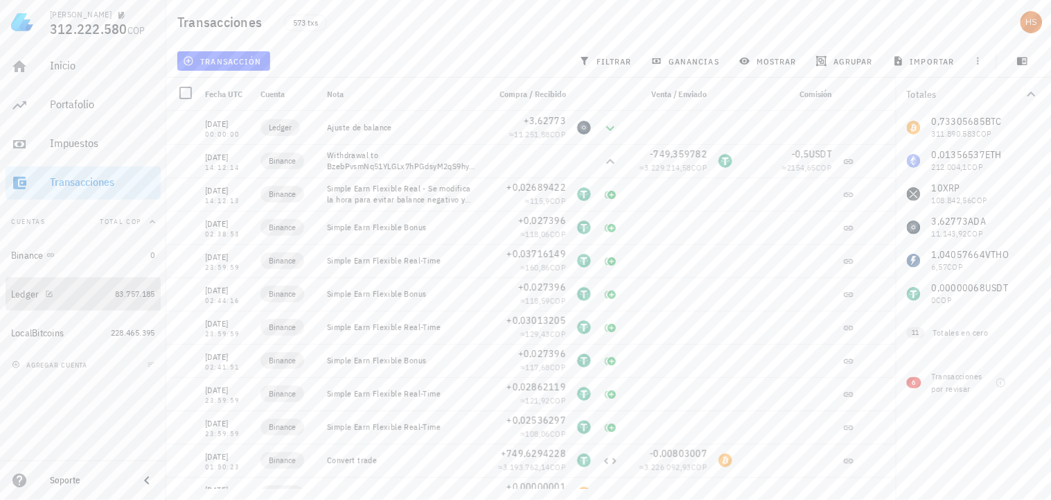
click at [61, 293] on div "Ledger" at bounding box center [60, 294] width 98 height 13
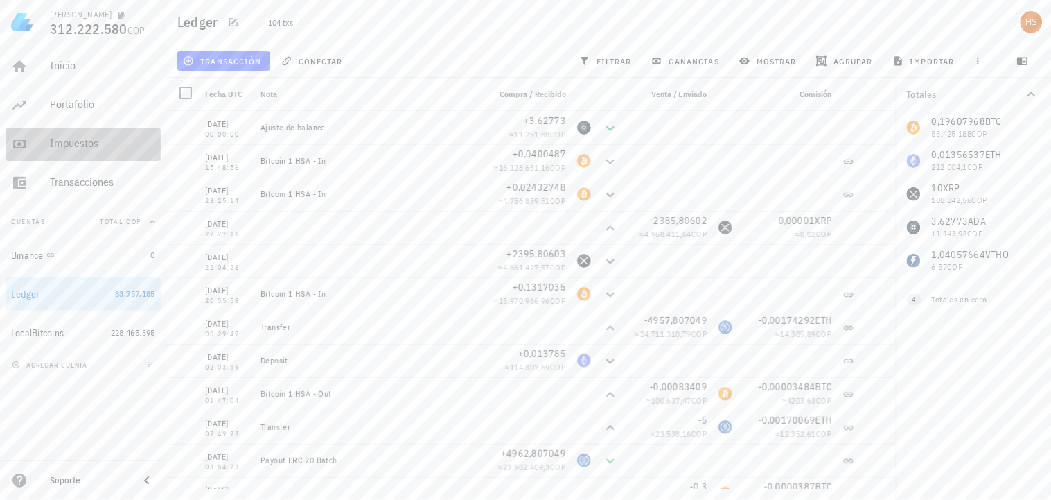
click at [62, 142] on div "Impuestos" at bounding box center [102, 142] width 105 height 13
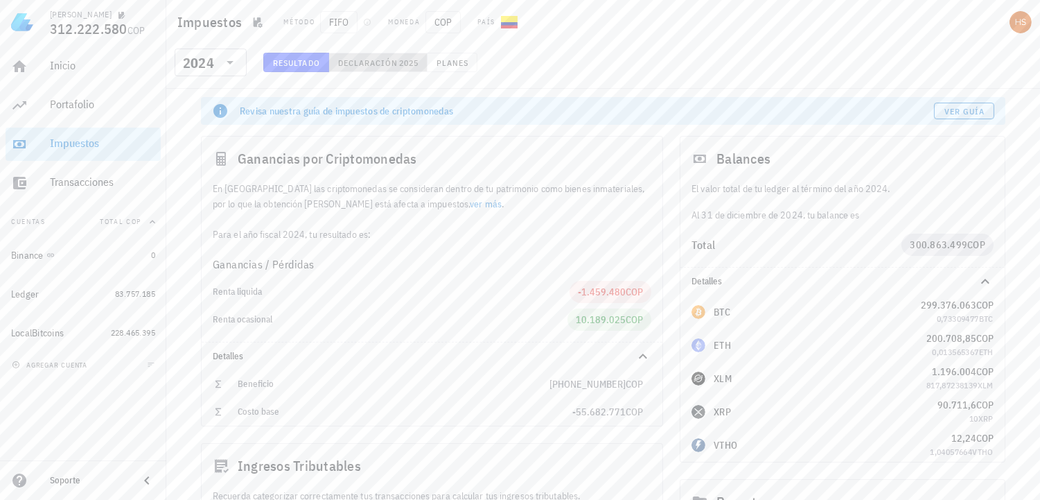
click at [389, 60] on span "Declaración" at bounding box center [367, 63] width 61 height 10
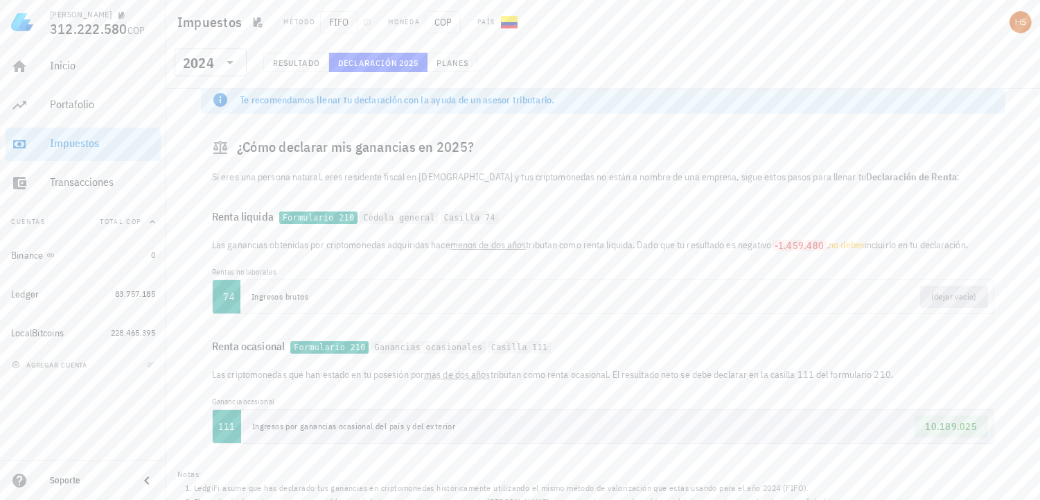
scroll to position [91, 0]
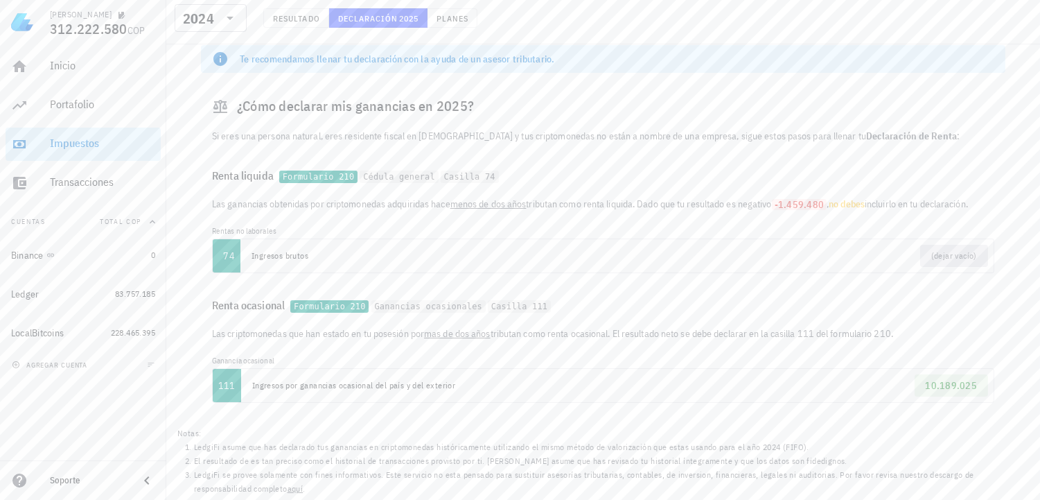
click at [925, 22] on div "​ 2024 Resultado Declaración 2025 Planes" at bounding box center [603, 22] width 868 height 36
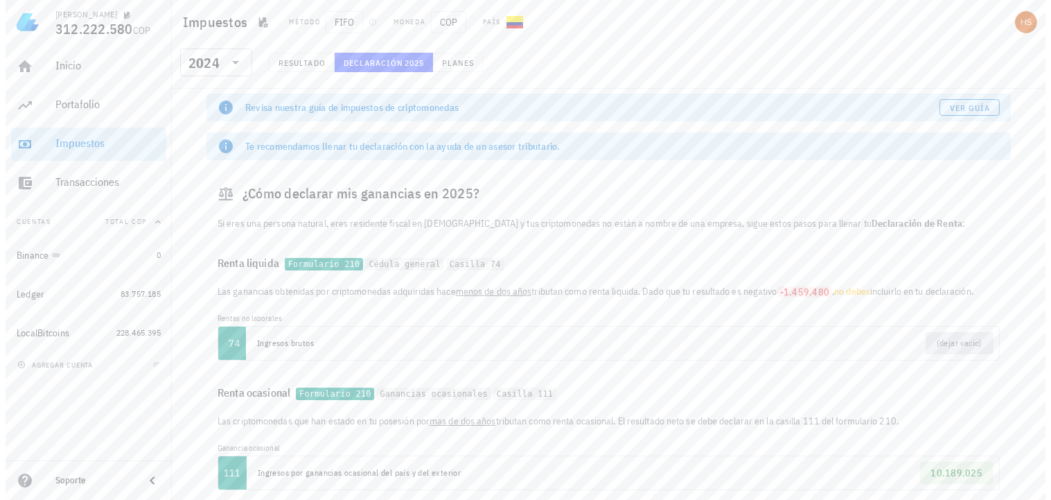
scroll to position [0, 0]
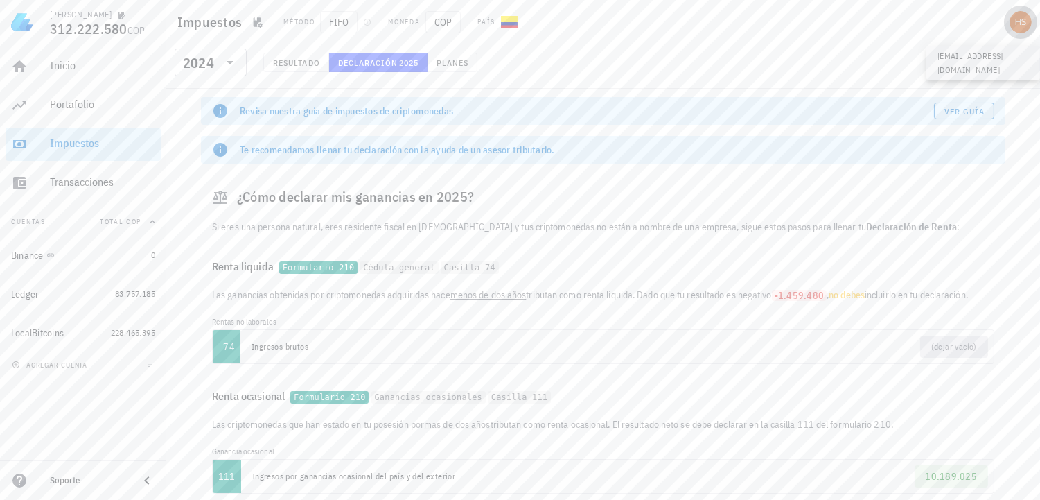
click at [1020, 25] on div "avatar" at bounding box center [1020, 22] width 22 height 22
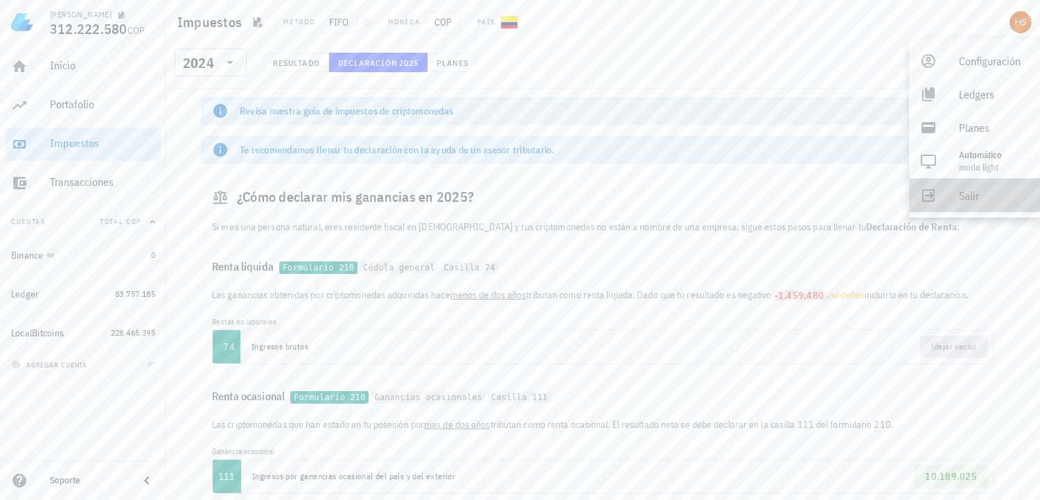
click at [964, 197] on div "Salir" at bounding box center [994, 196] width 70 height 28
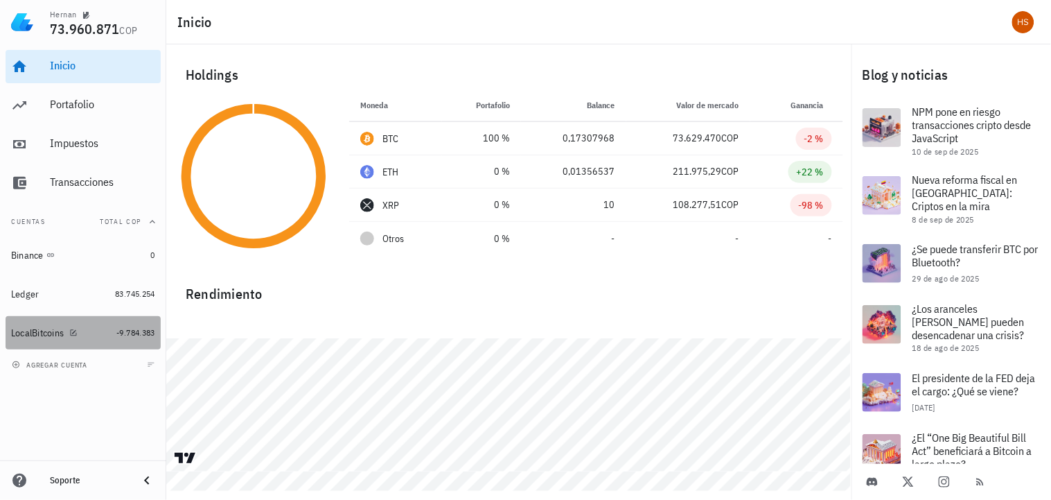
click at [53, 330] on div "LocalBitcoins" at bounding box center [37, 333] width 53 height 12
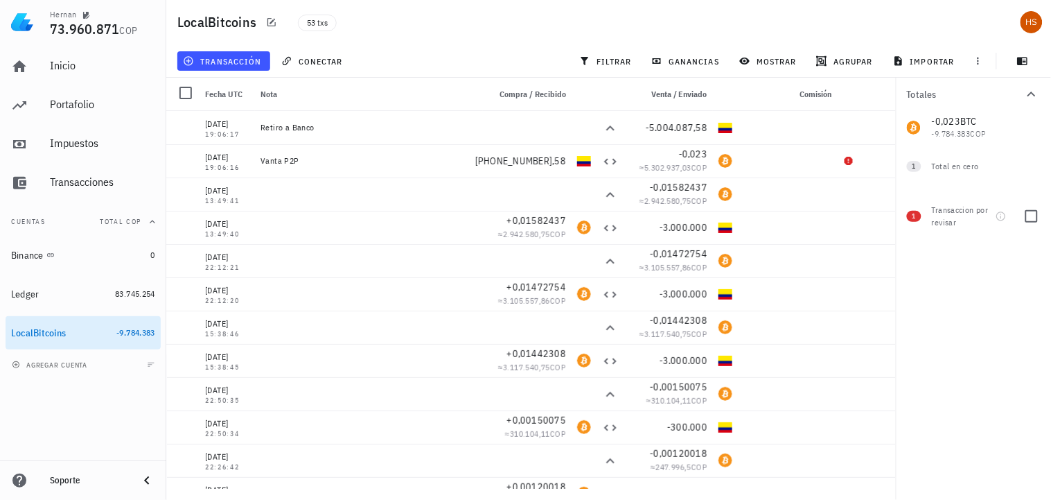
click at [914, 211] on span "1" at bounding box center [913, 216] width 3 height 11
click at [1029, 212] on div at bounding box center [1032, 216] width 24 height 24
checkbox input "true"
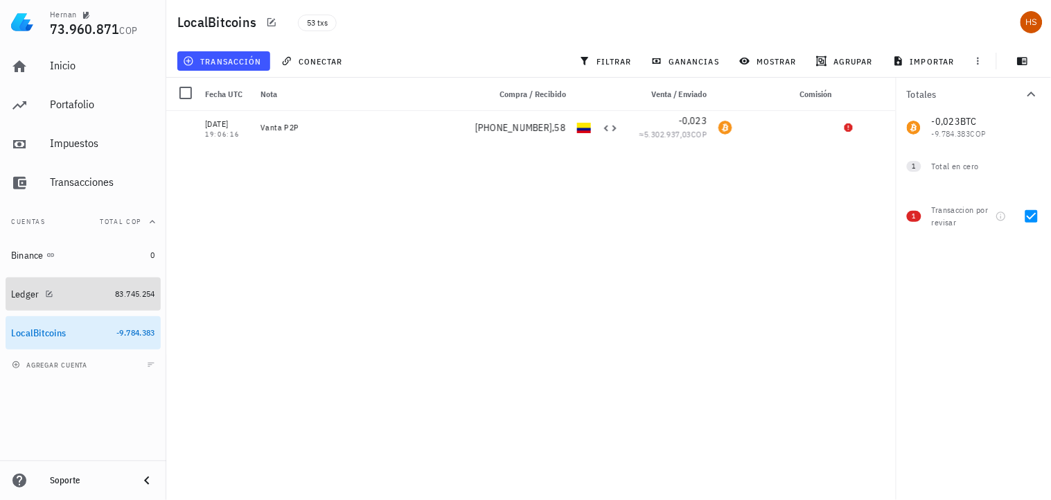
click at [19, 294] on div "Ledger" at bounding box center [25, 294] width 28 height 12
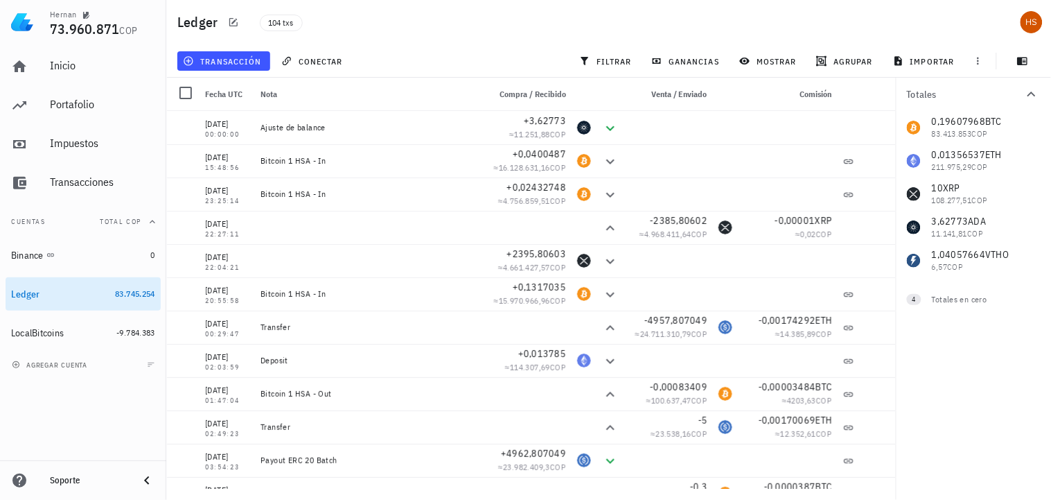
click at [116, 353] on div "agregar cuenta" at bounding box center [83, 364] width 166 height 30
click at [64, 67] on div "Inicio" at bounding box center [102, 65] width 105 height 13
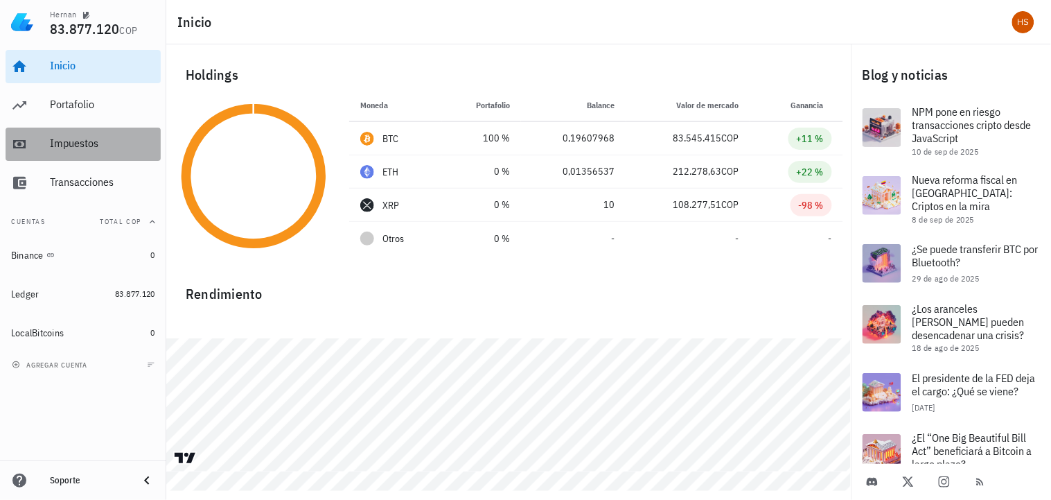
click at [51, 147] on div "Impuestos" at bounding box center [102, 142] width 105 height 13
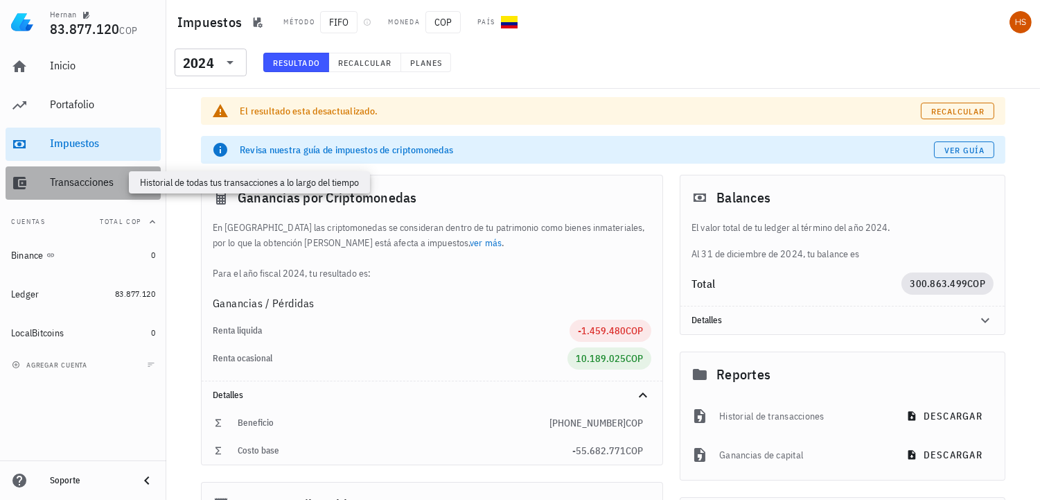
click at [87, 184] on div "Transacciones" at bounding box center [102, 181] width 105 height 13
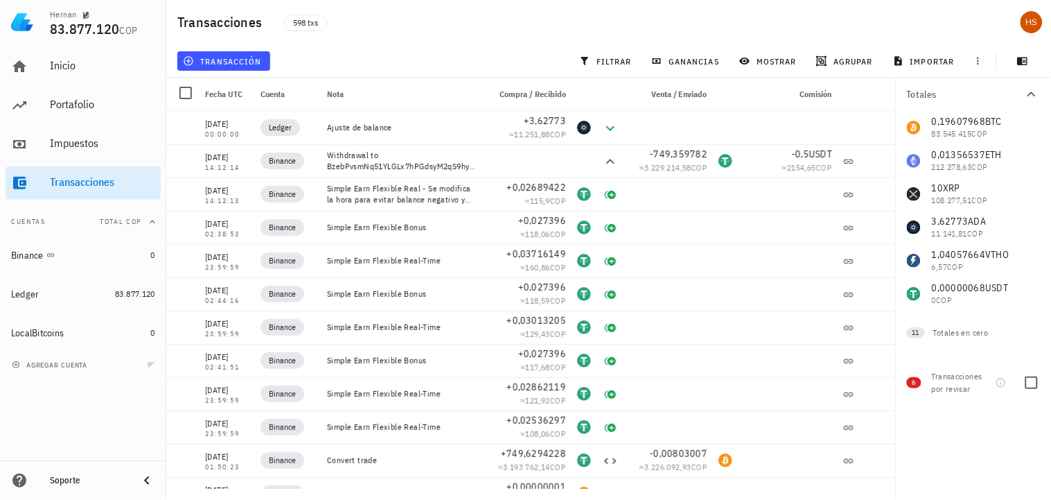
click at [950, 382] on div "Transacciones por revisar" at bounding box center [961, 382] width 58 height 25
click at [1026, 381] on div at bounding box center [1032, 383] width 24 height 24
checkbox input "true"
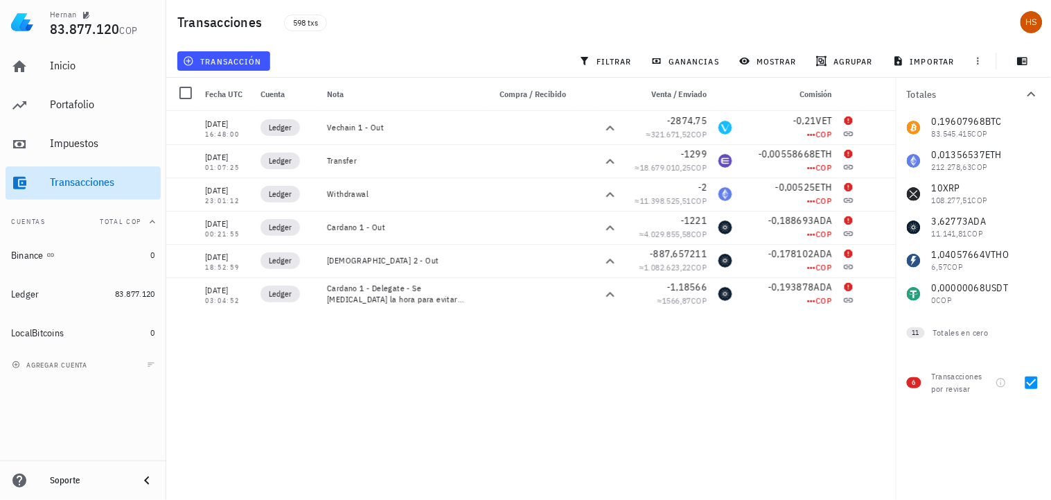
click at [82, 186] on div "Transacciones" at bounding box center [102, 181] width 105 height 13
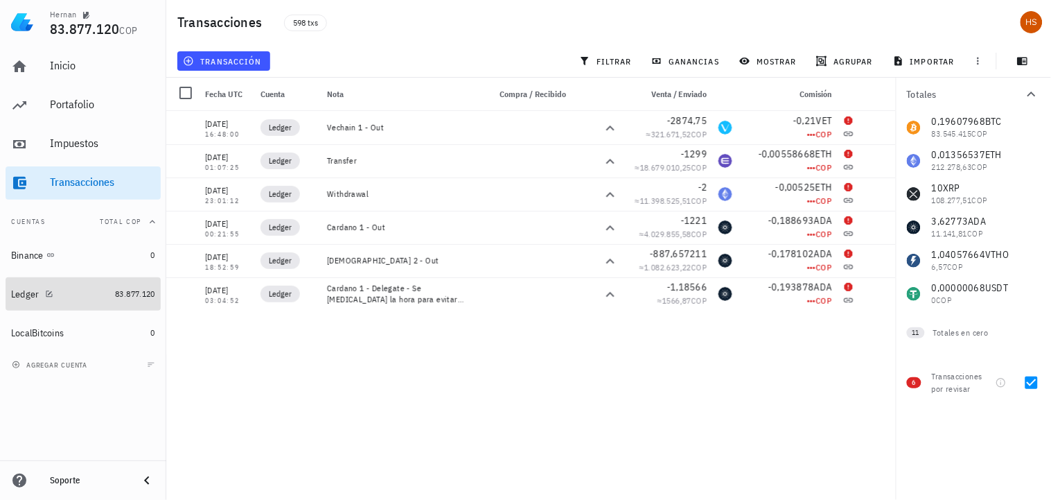
click at [26, 295] on div "Ledger" at bounding box center [25, 294] width 28 height 12
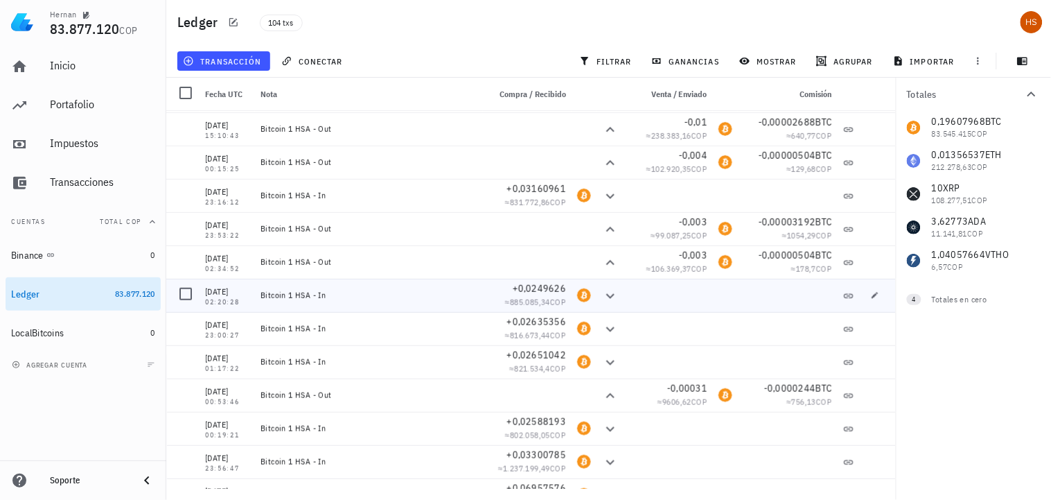
scroll to position [3002, 0]
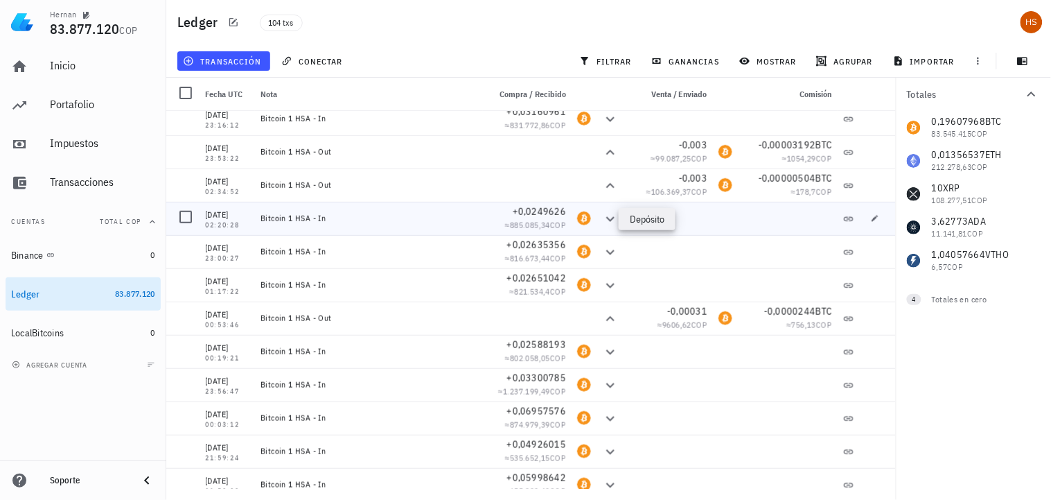
click at [602, 216] on icon at bounding box center [610, 219] width 17 height 17
click at [606, 219] on icon at bounding box center [610, 218] width 8 height 5
click at [603, 252] on icon at bounding box center [610, 252] width 17 height 17
click at [602, 281] on icon at bounding box center [610, 285] width 17 height 17
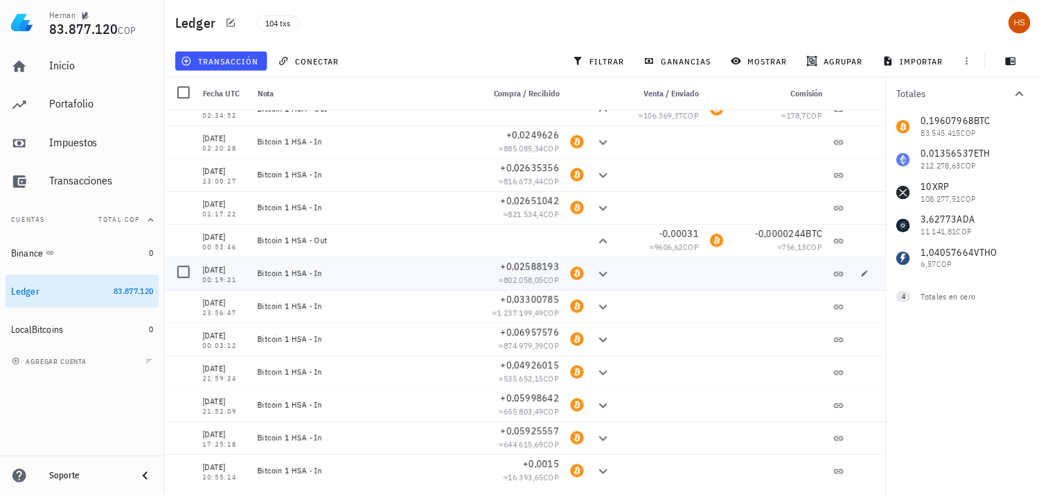
scroll to position [3080, 0]
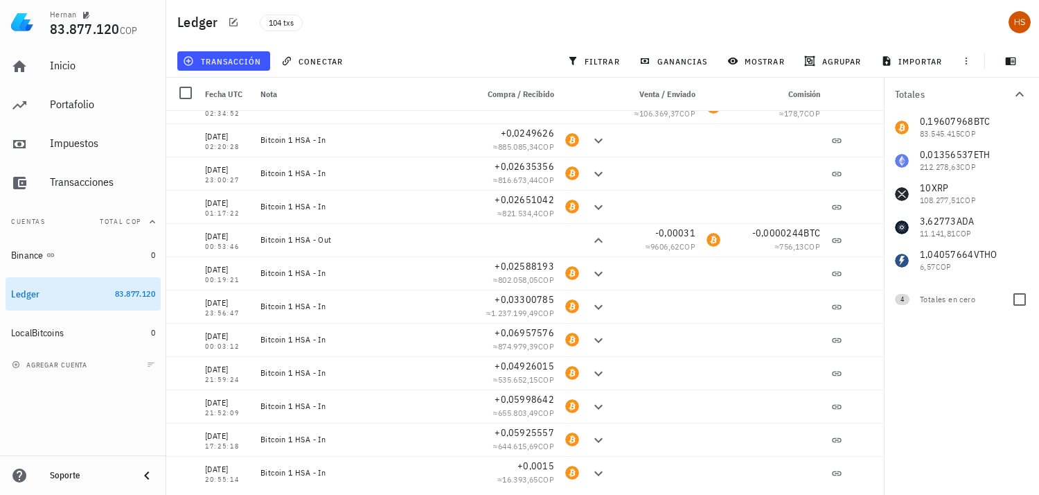
click at [904, 301] on span "4" at bounding box center [902, 299] width 15 height 11
click at [964, 299] on div "Totales en cero" at bounding box center [960, 299] width 80 height 12
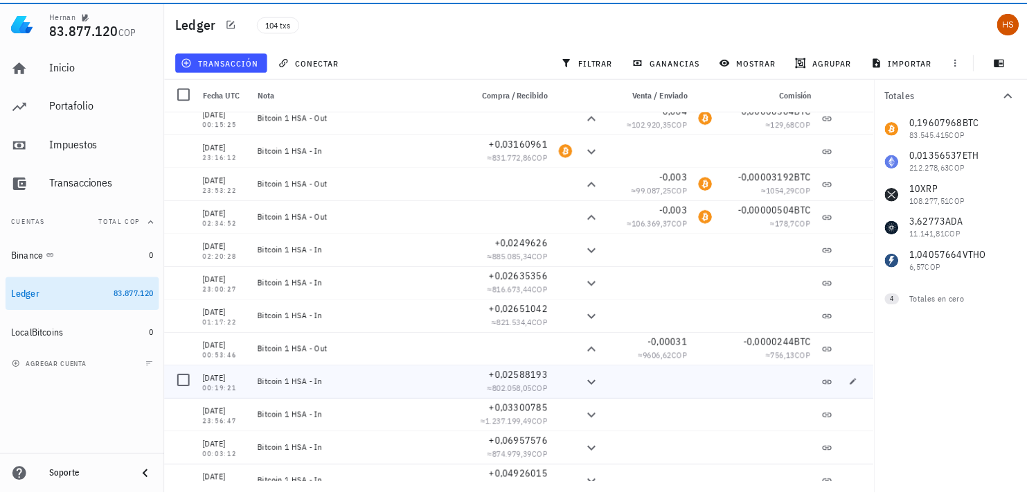
scroll to position [3008, 0]
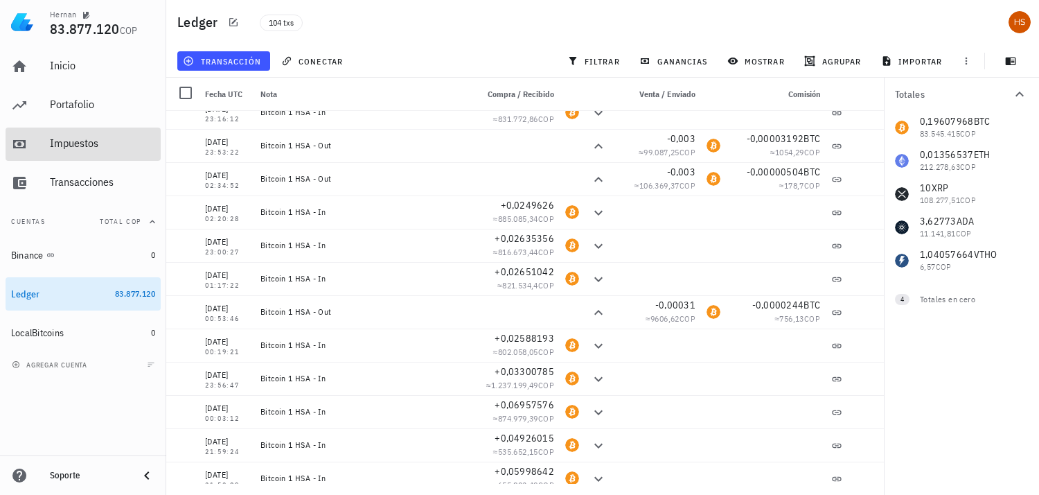
click at [87, 149] on div "Impuestos" at bounding box center [102, 142] width 105 height 13
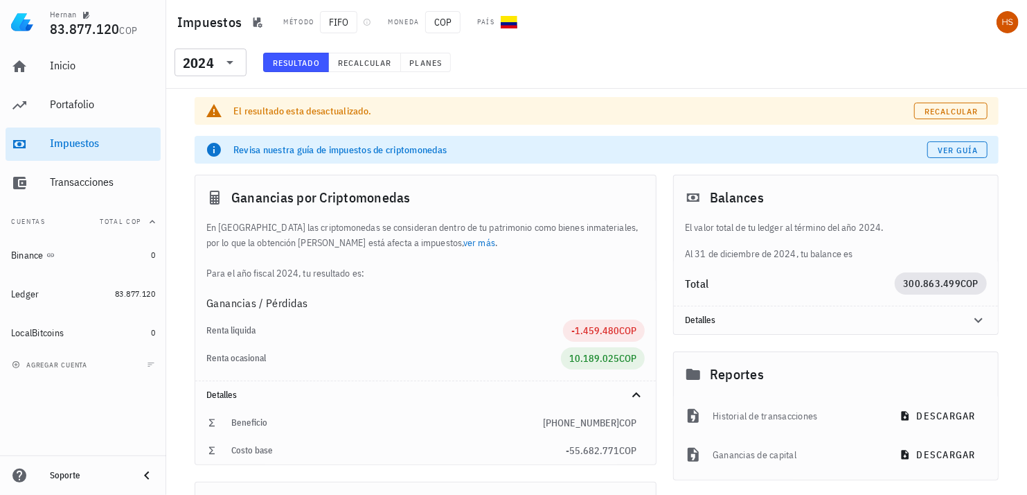
click at [650, 48] on div "​ 2024 Resultado Recalcular Planes" at bounding box center [597, 66] width 856 height 36
click at [1014, 21] on div "avatar" at bounding box center [1008, 22] width 22 height 22
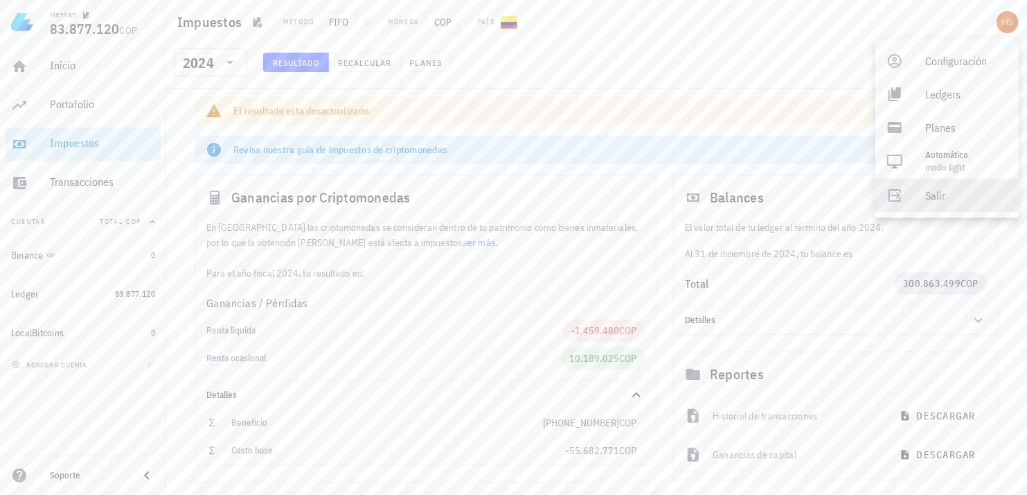
click at [929, 195] on div "Salir" at bounding box center [967, 196] width 82 height 28
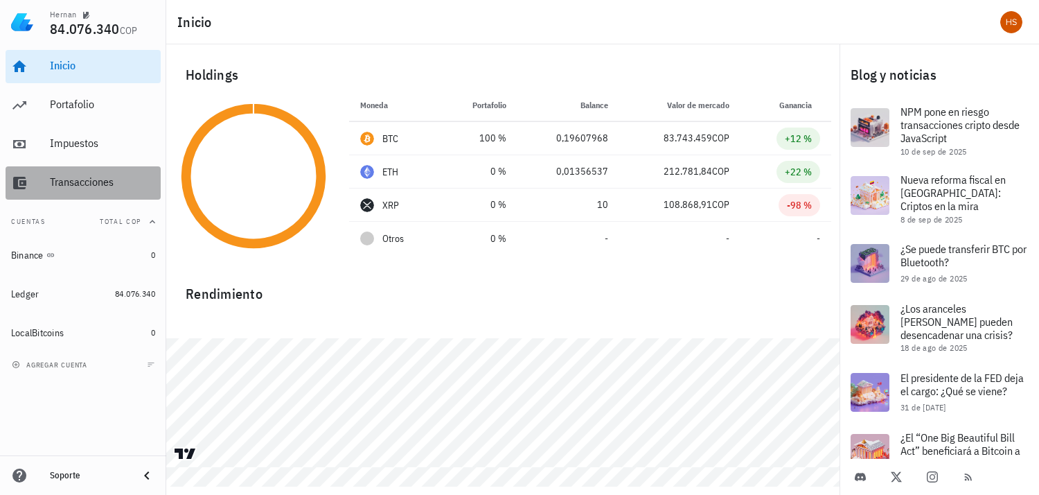
click at [103, 184] on div "Transacciones" at bounding box center [102, 181] width 105 height 13
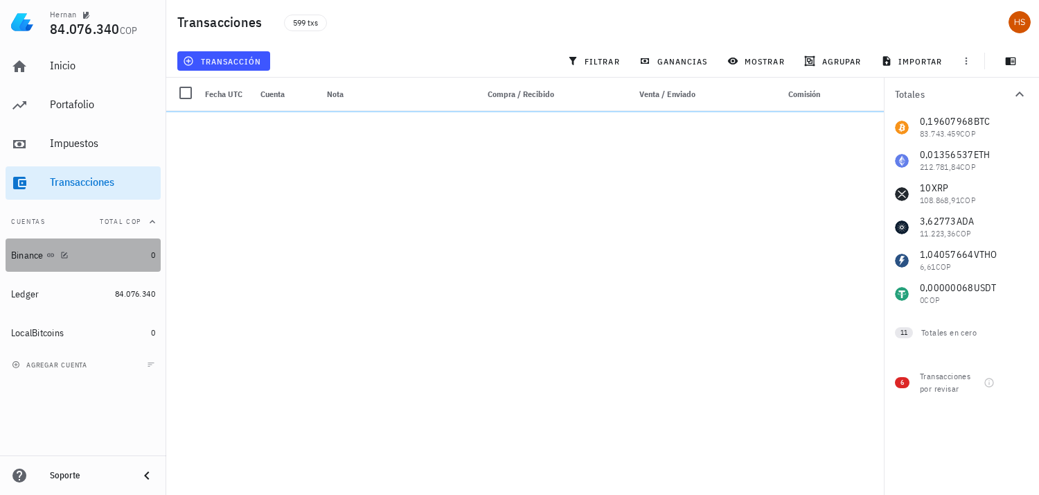
click at [96, 251] on div "Binance" at bounding box center [78, 255] width 134 height 13
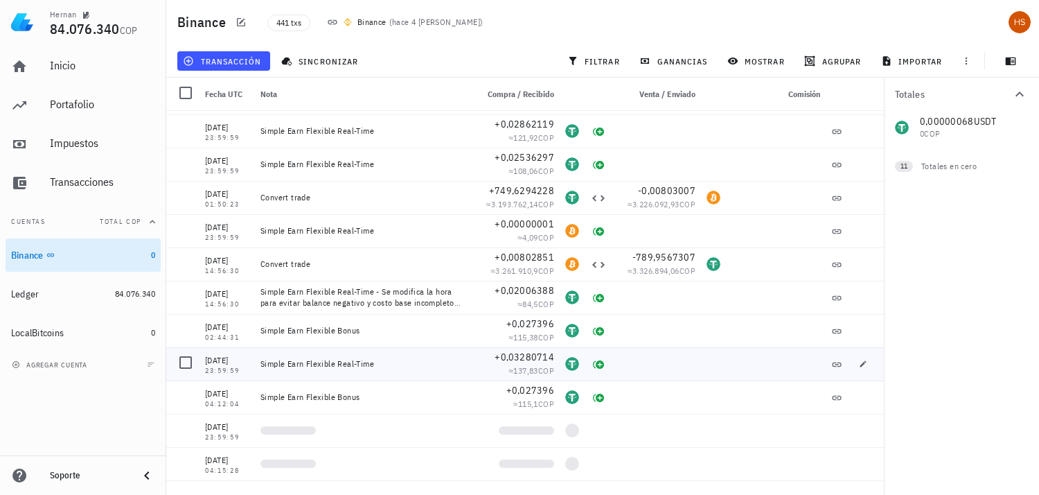
scroll to position [231, 0]
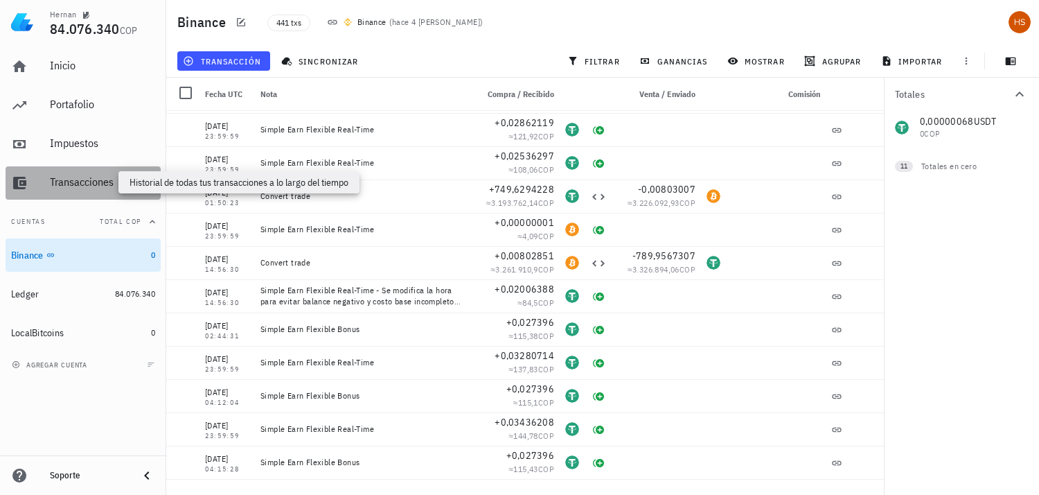
click at [136, 178] on div "Transacciones" at bounding box center [102, 181] width 105 height 13
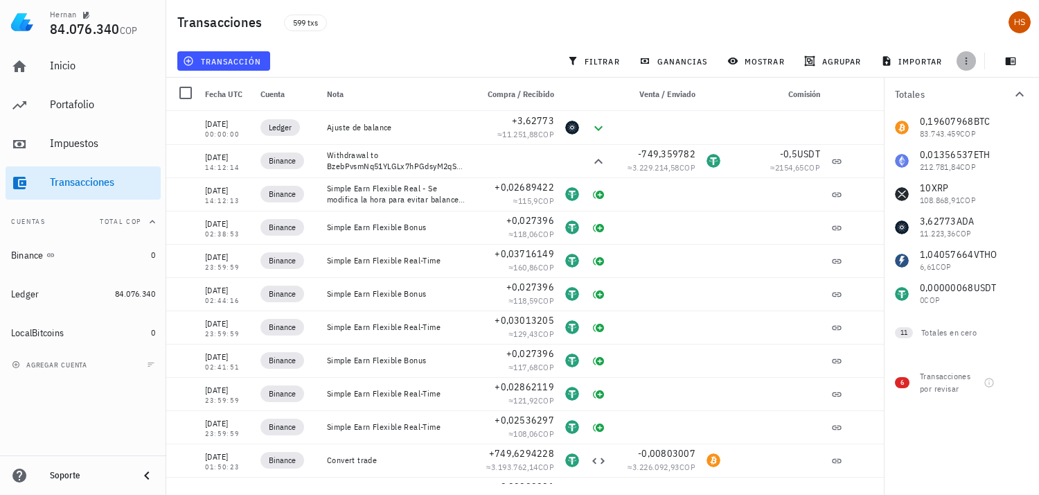
click at [967, 58] on icon "button" at bounding box center [966, 60] width 11 height 11
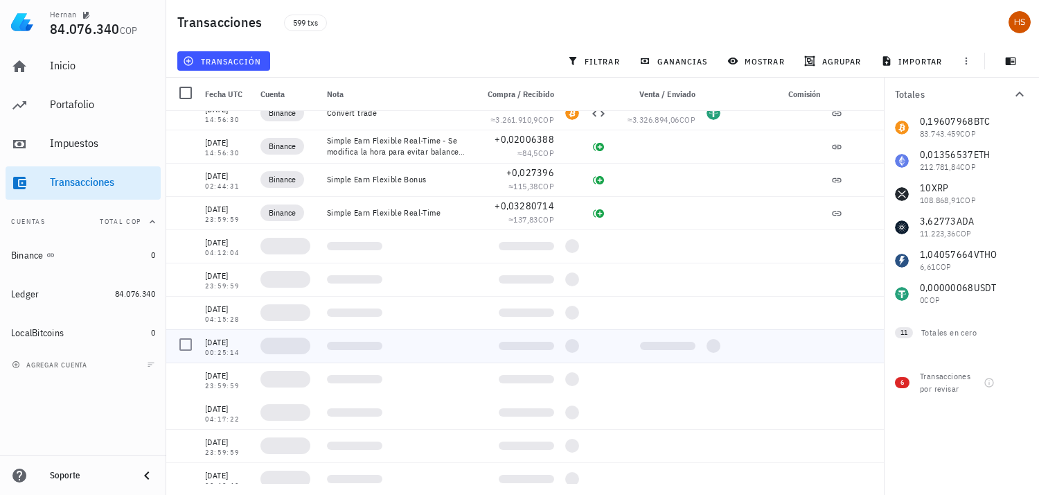
scroll to position [461, 0]
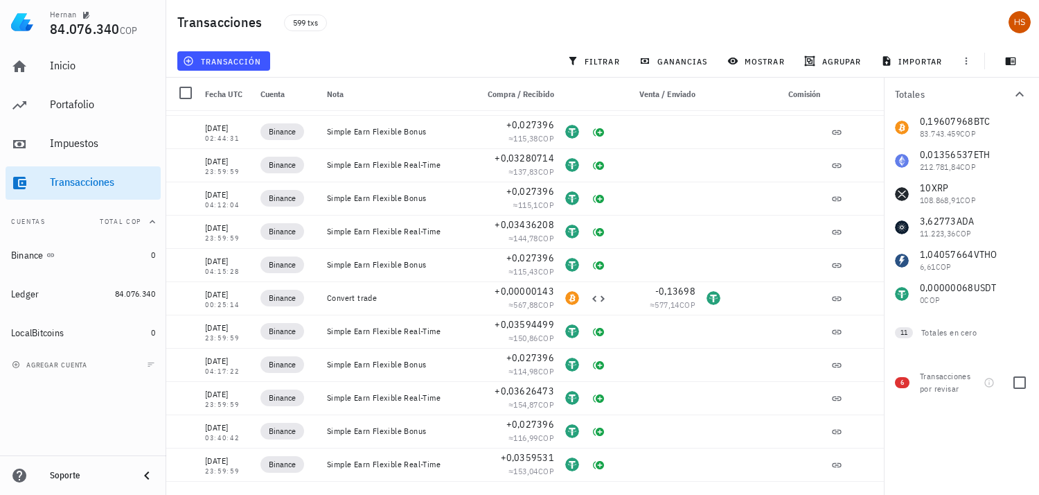
click at [901, 382] on span "6" at bounding box center [902, 382] width 3 height 11
click at [956, 379] on div "Transacciones por revisar" at bounding box center [949, 382] width 58 height 25
click at [1025, 383] on div at bounding box center [1020, 383] width 24 height 24
checkbox input "true"
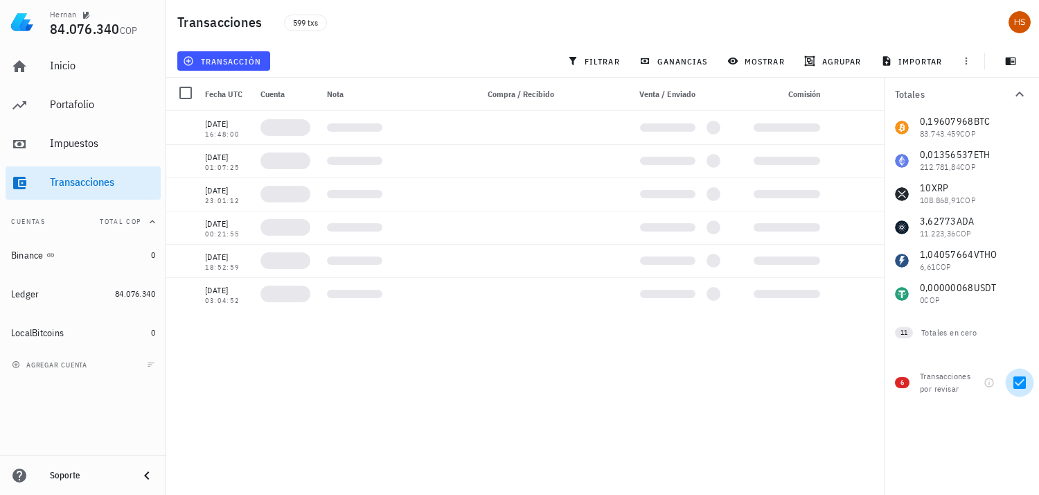
scroll to position [0, 0]
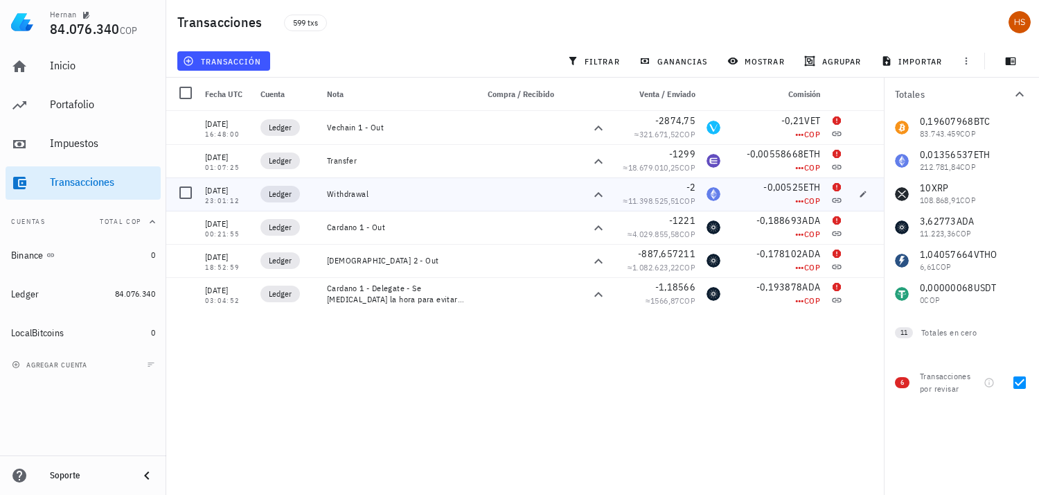
drag, startPoint x: 371, startPoint y: 191, endPoint x: 321, endPoint y: 197, distance: 50.4
click at [321, 197] on div "Withdrawal" at bounding box center [396, 193] width 150 height 33
drag, startPoint x: 378, startPoint y: 190, endPoint x: 314, endPoint y: 188, distance: 63.8
click at [314, 188] on div "[DATE] 23:01:12 Ledger Withdrawal -2 ≈ 11.398.525,51 COP -0,00525 ETH ••• COP" at bounding box center [525, 193] width 718 height 33
click at [314, 199] on div at bounding box center [314, 199] width 0 height 0
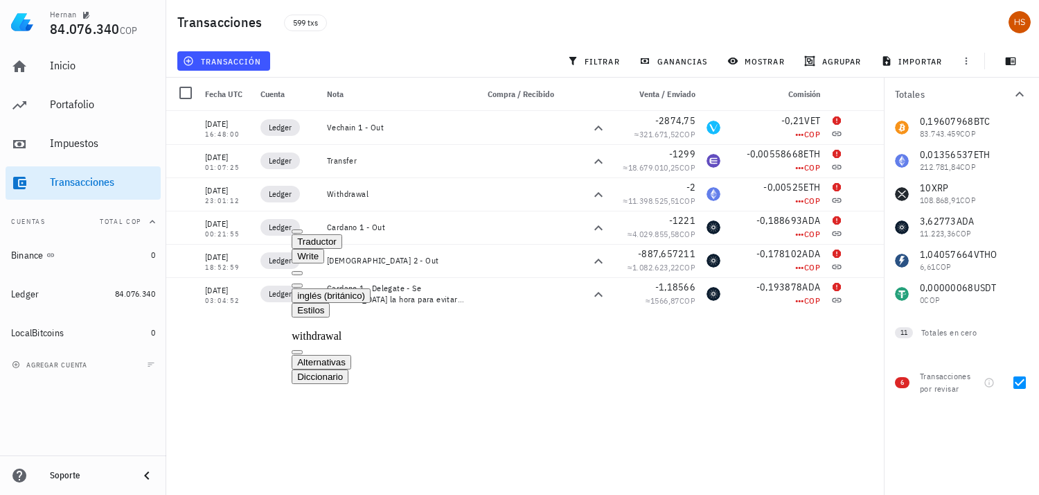
click at [371, 288] on button "inglés (británico)" at bounding box center [331, 295] width 79 height 15
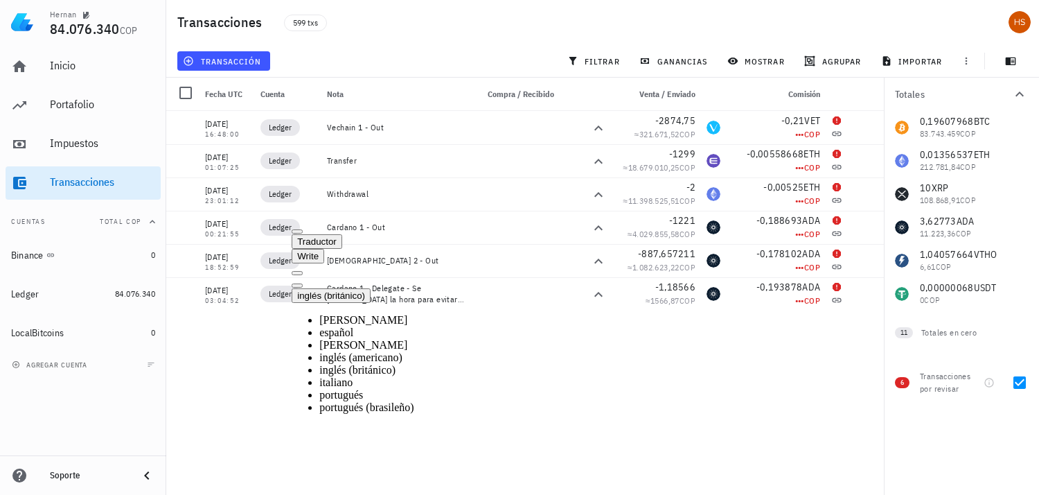
click at [355, 326] on li "español" at bounding box center [366, 332] width 94 height 12
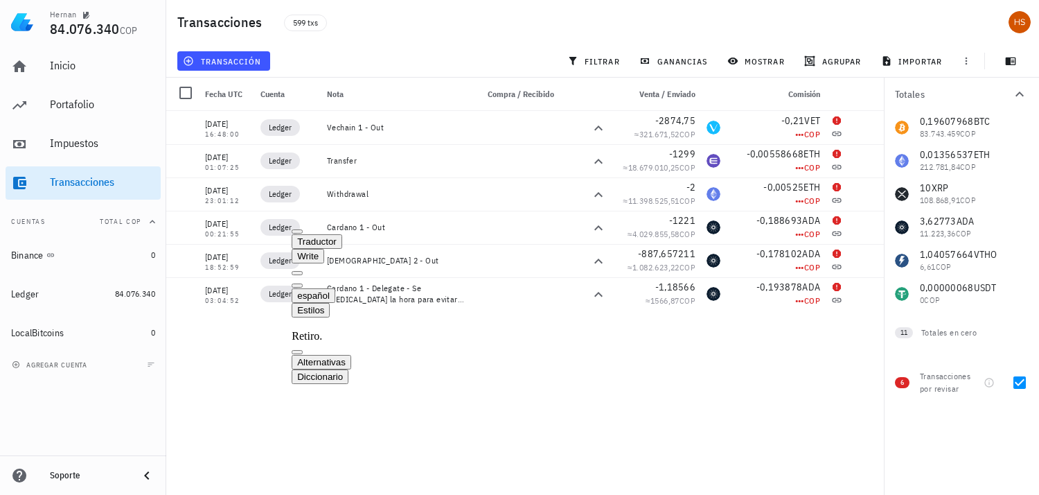
click at [303, 283] on button at bounding box center [297, 285] width 11 height 4
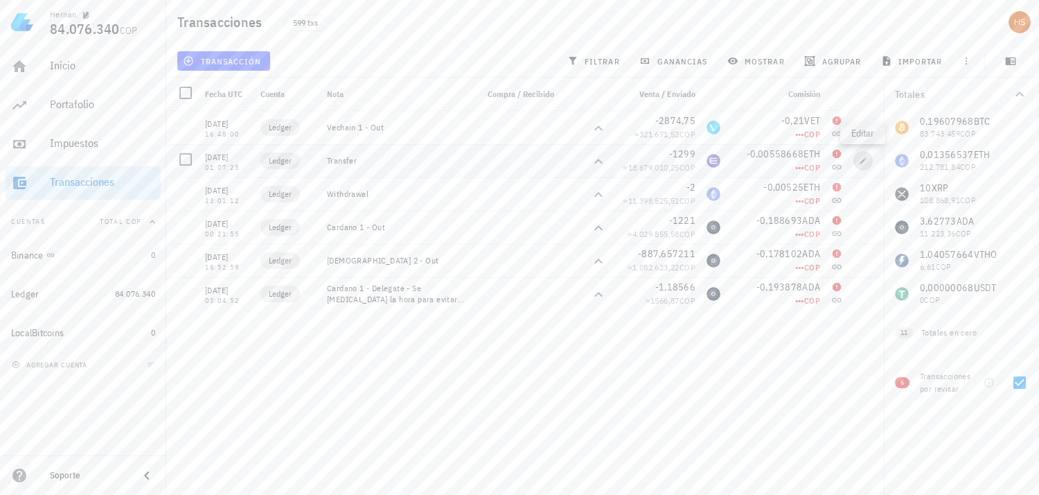
click at [862, 158] on icon "button" at bounding box center [863, 161] width 8 height 8
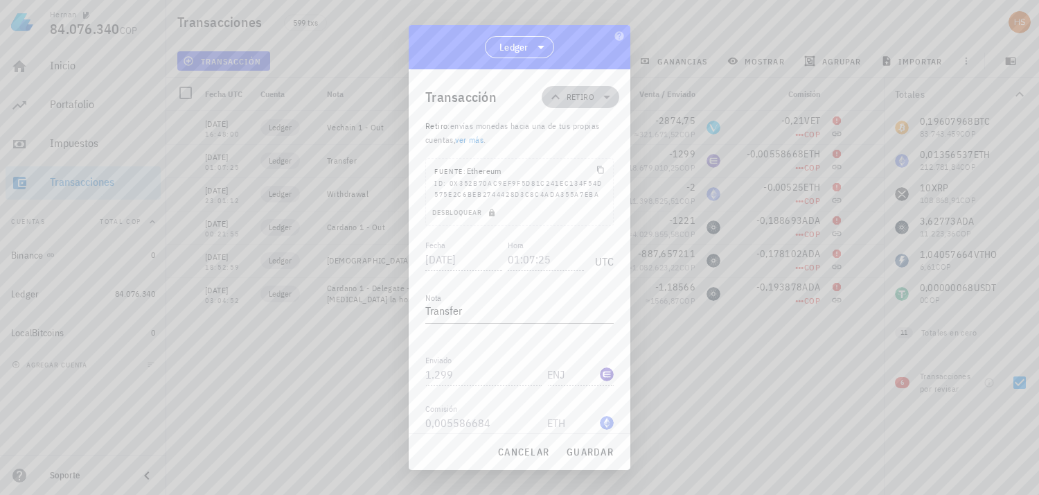
click at [603, 96] on icon at bounding box center [606, 97] width 7 height 3
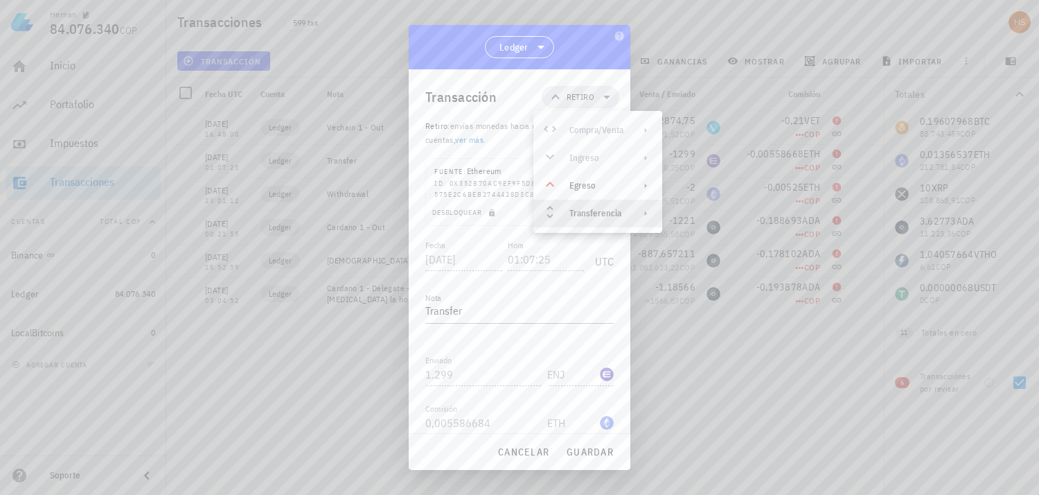
click at [646, 213] on icon at bounding box center [646, 213] width 2 height 5
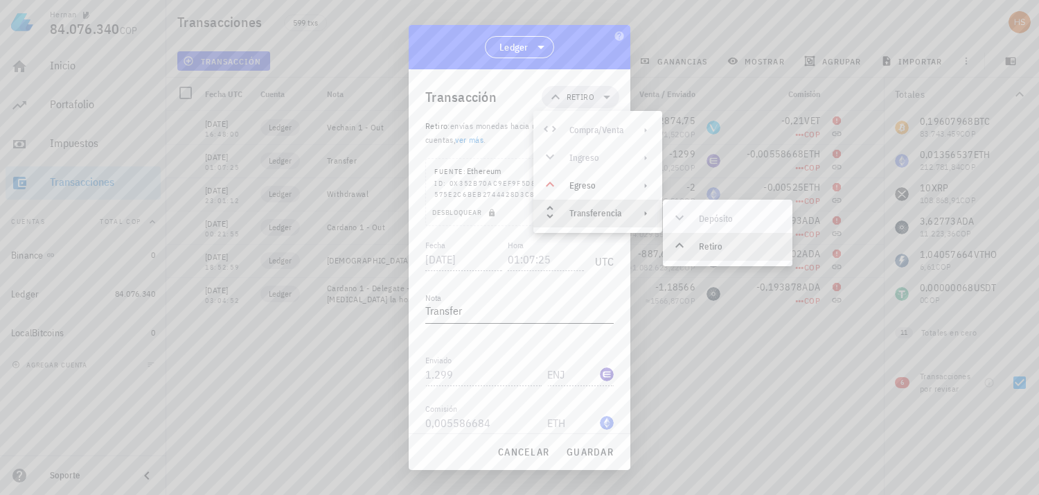
click at [578, 321] on textarea "Transfer" at bounding box center [519, 312] width 188 height 22
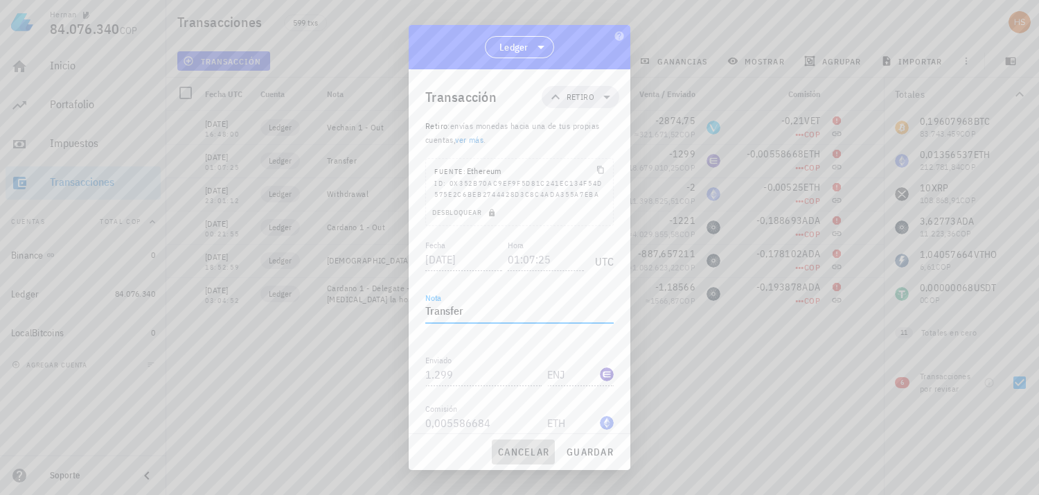
click at [531, 454] on span "cancelar" at bounding box center [523, 451] width 52 height 12
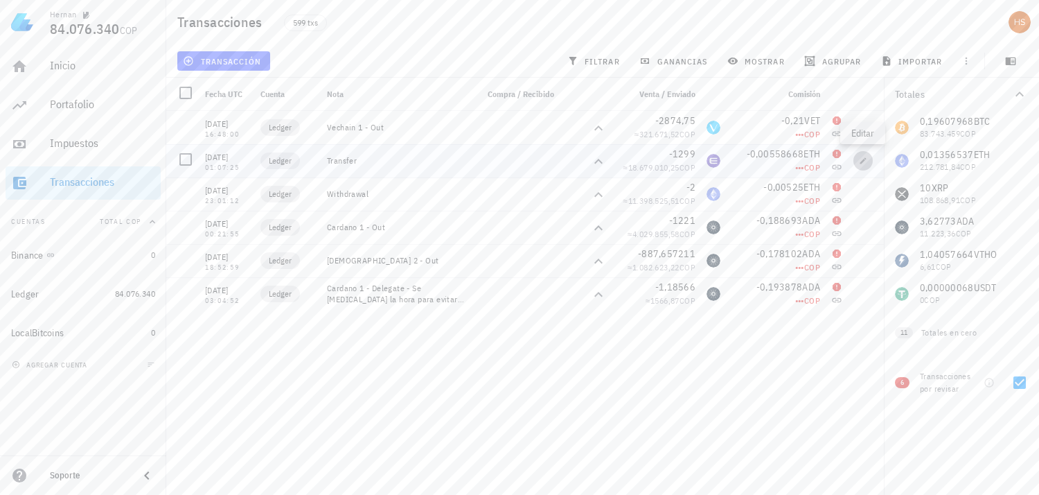
click at [864, 154] on button "button" at bounding box center [863, 160] width 19 height 19
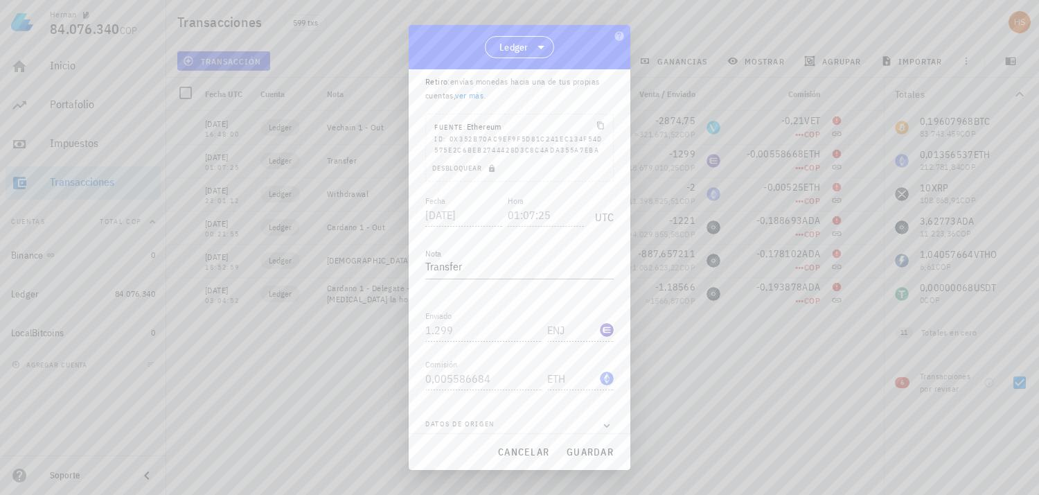
scroll to position [67, 0]
click at [601, 412] on icon "button" at bounding box center [607, 413] width 12 height 17
click at [601, 411] on icon "button" at bounding box center [607, 402] width 12 height 17
click at [601, 412] on icon "button" at bounding box center [607, 413] width 12 height 17
click at [601, 411] on icon "button" at bounding box center [607, 402] width 12 height 17
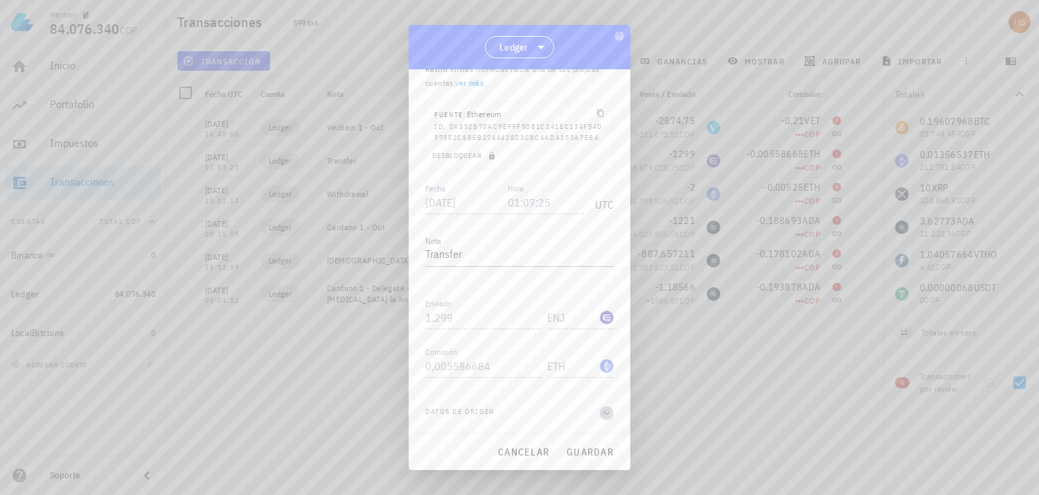
click at [601, 412] on icon "button" at bounding box center [607, 413] width 12 height 17
click at [601, 411] on icon "button" at bounding box center [607, 402] width 12 height 17
click at [506, 445] on span "cancelar" at bounding box center [523, 451] width 52 height 12
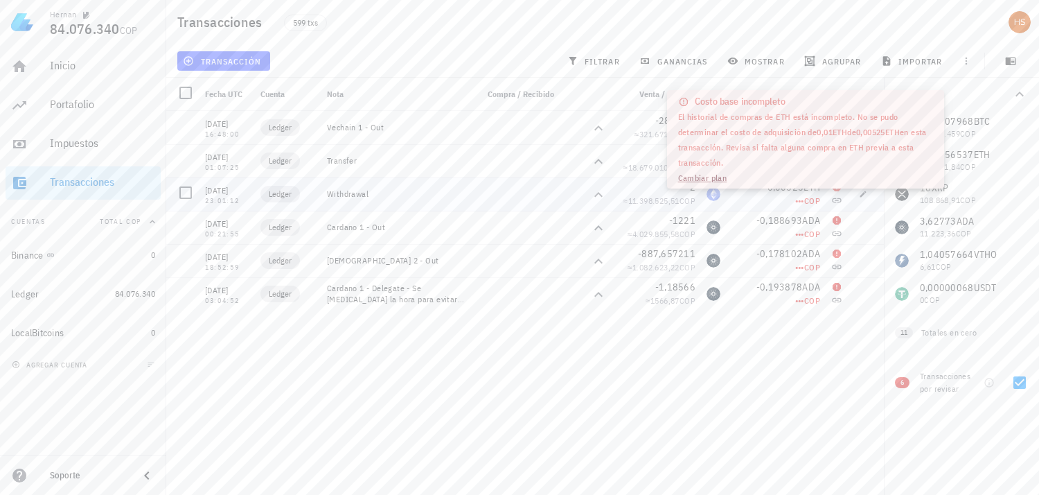
click at [799, 204] on span "•••" at bounding box center [799, 200] width 9 height 10
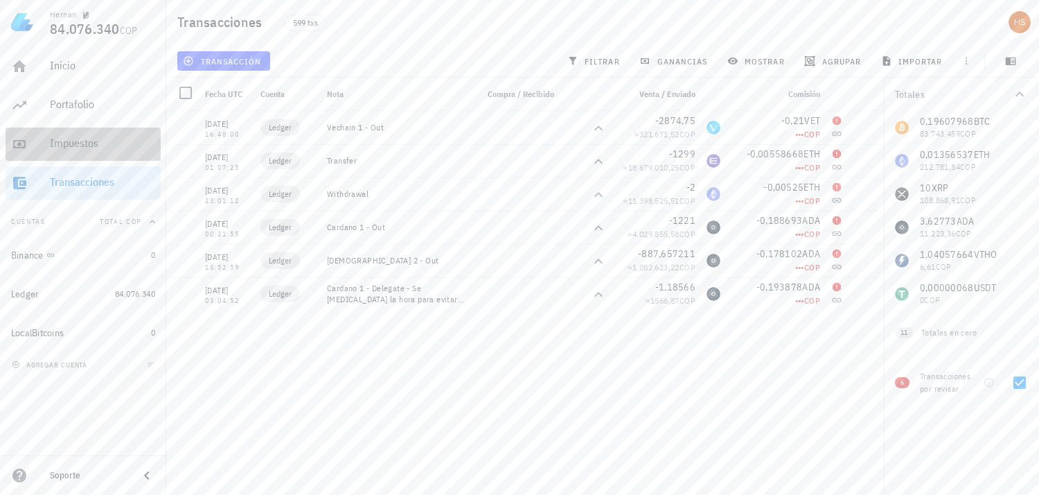
click at [82, 147] on div "Impuestos" at bounding box center [102, 142] width 105 height 13
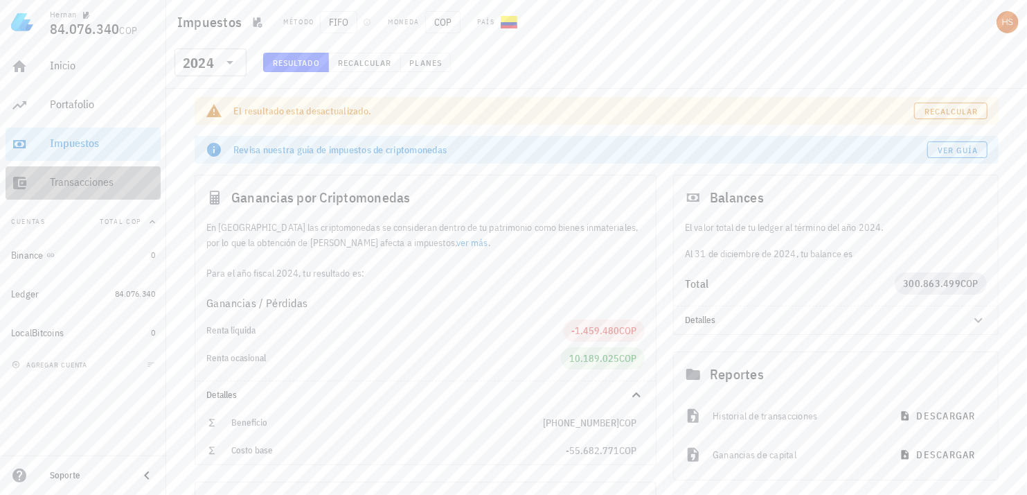
click at [81, 180] on div "Transacciones" at bounding box center [102, 181] width 105 height 13
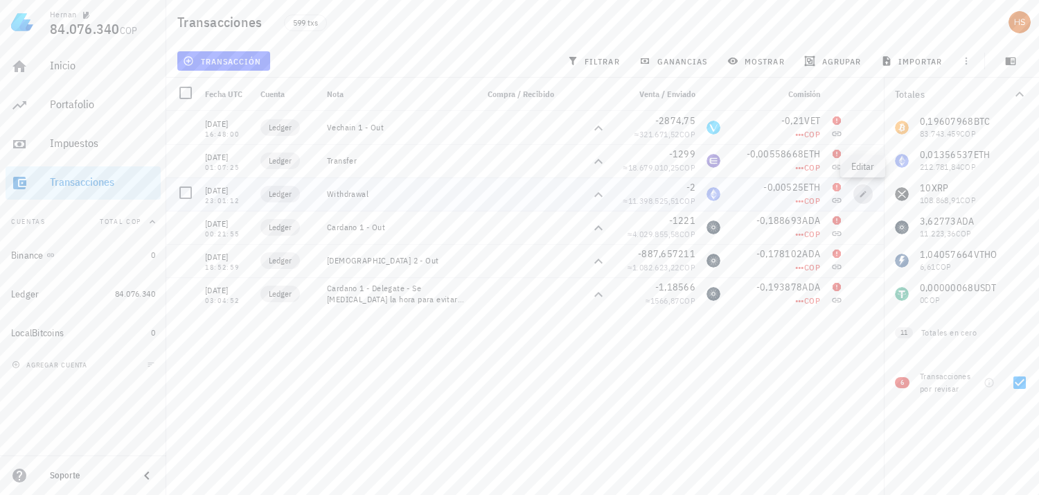
click at [860, 193] on icon "button" at bounding box center [863, 194] width 8 height 8
type input "[DATE]"
type input "23:01:12"
type textarea "Withdrawal"
type input "2"
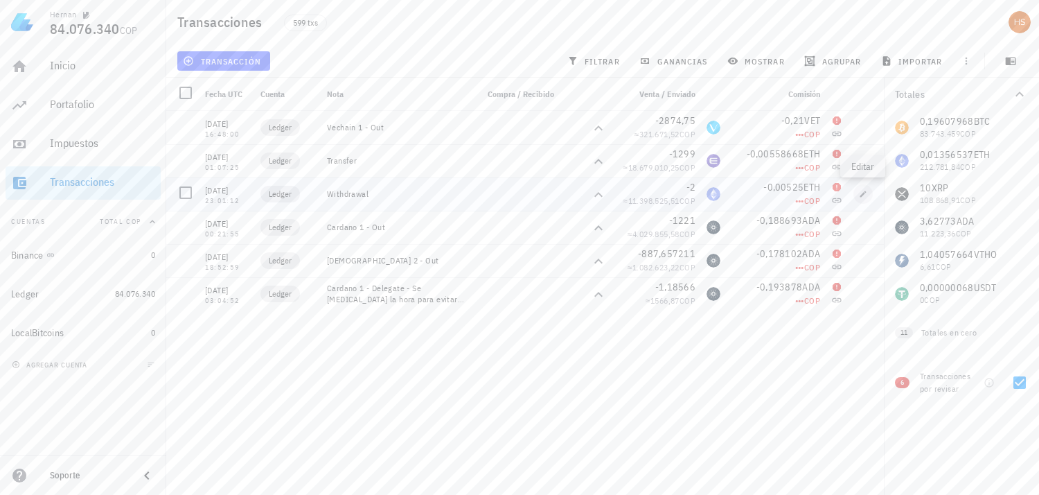
type input "ETH"
type input "0,00525"
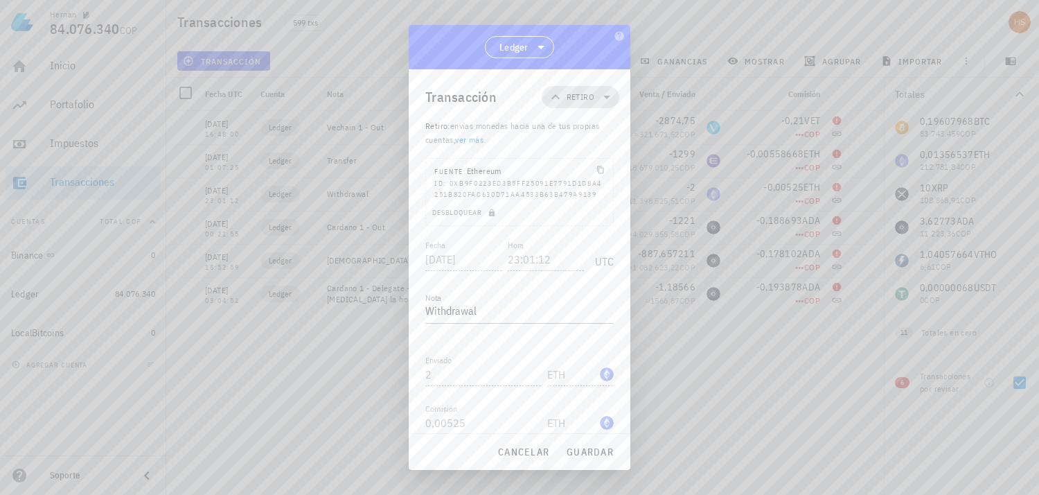
click at [603, 97] on icon at bounding box center [606, 97] width 7 height 3
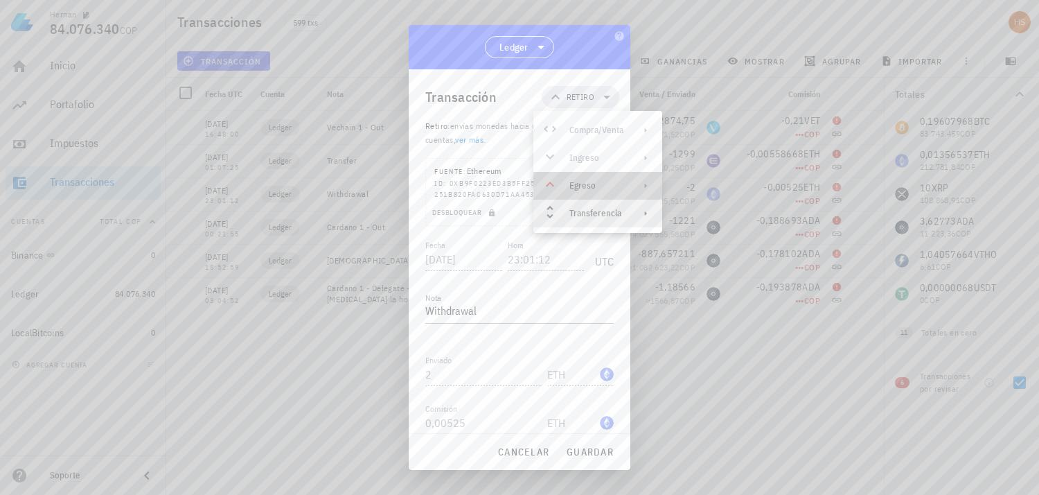
click at [647, 186] on icon at bounding box center [645, 185] width 11 height 11
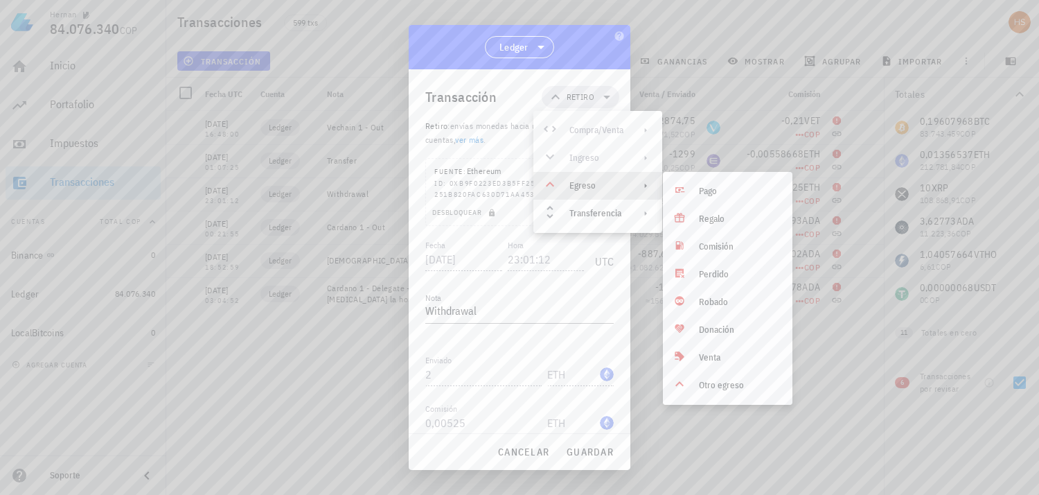
click at [687, 448] on div at bounding box center [519, 247] width 1039 height 495
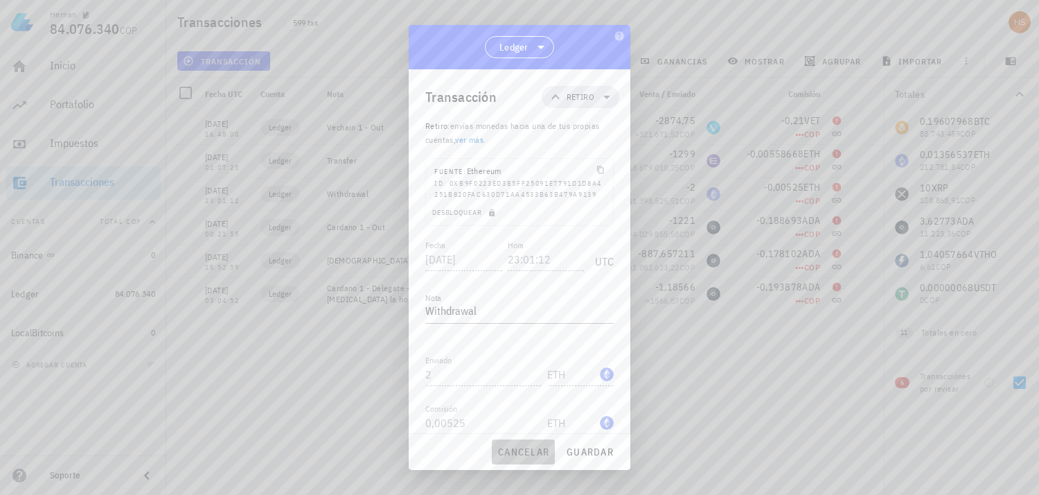
click at [536, 449] on span "cancelar" at bounding box center [523, 451] width 52 height 12
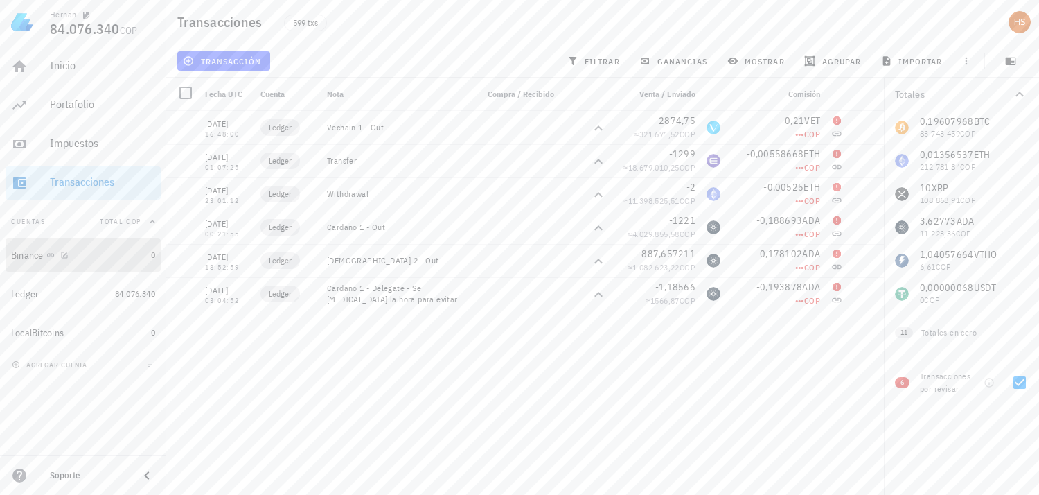
click at [44, 251] on div "Binance" at bounding box center [78, 255] width 134 height 13
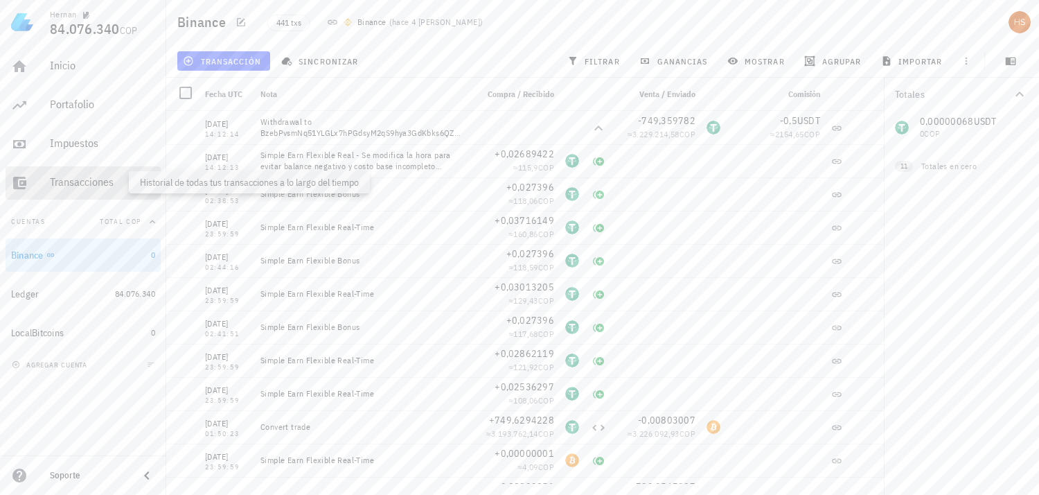
click at [67, 181] on div "Transacciones" at bounding box center [102, 181] width 105 height 13
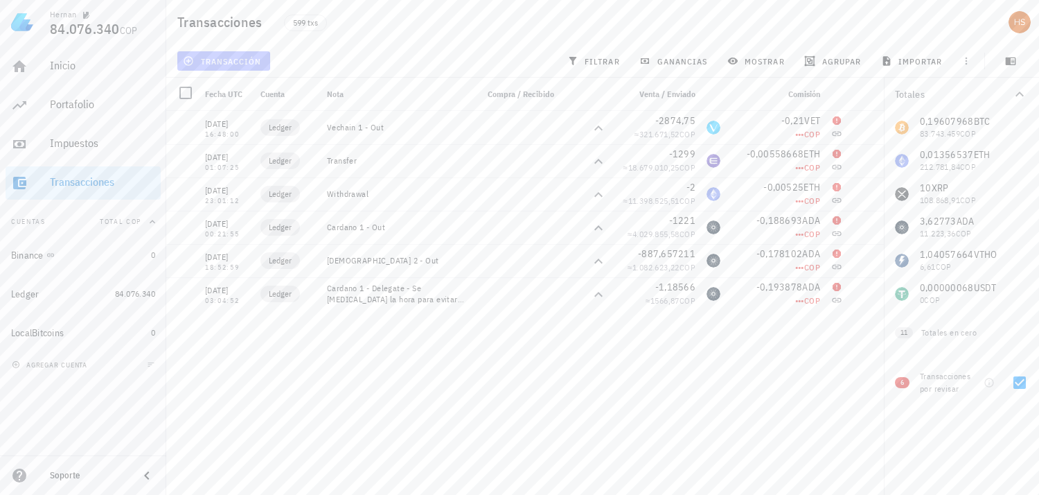
click at [220, 56] on span "transacción" at bounding box center [224, 60] width 76 height 11
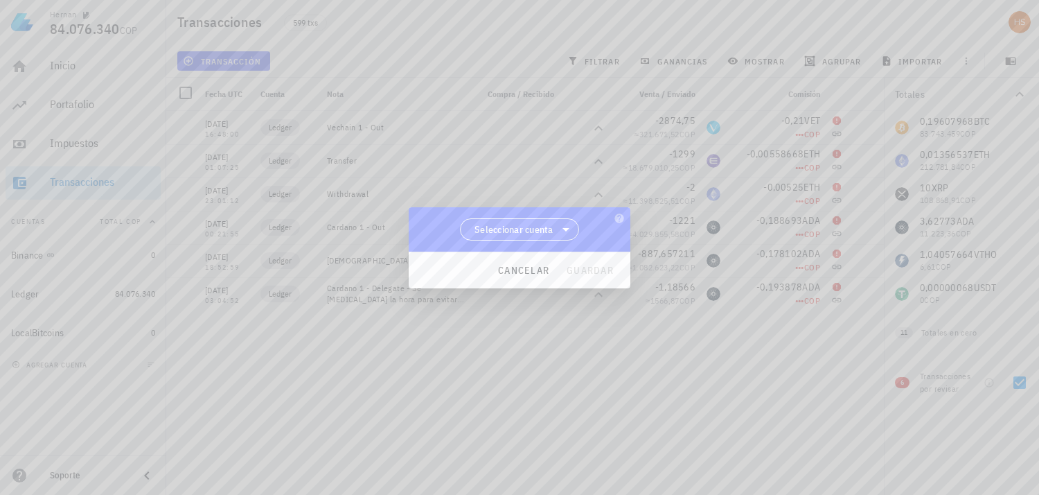
click at [567, 229] on icon at bounding box center [566, 229] width 7 height 3
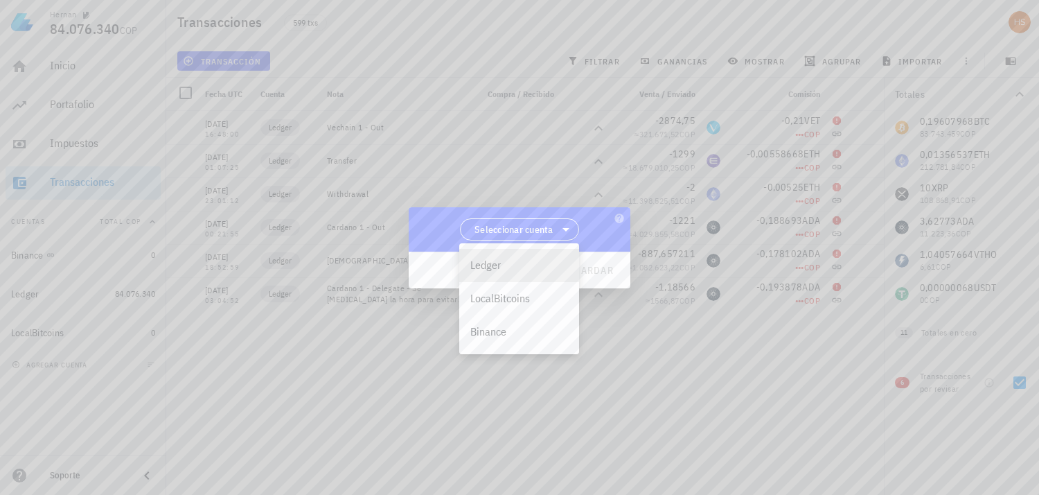
click at [522, 263] on div "Ledger" at bounding box center [519, 264] width 98 height 13
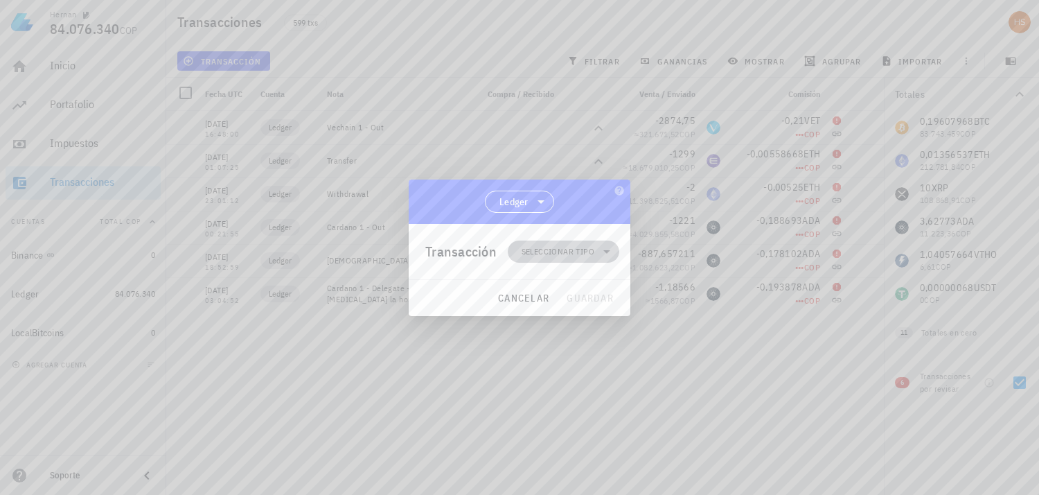
click at [606, 252] on icon at bounding box center [606, 251] width 7 height 3
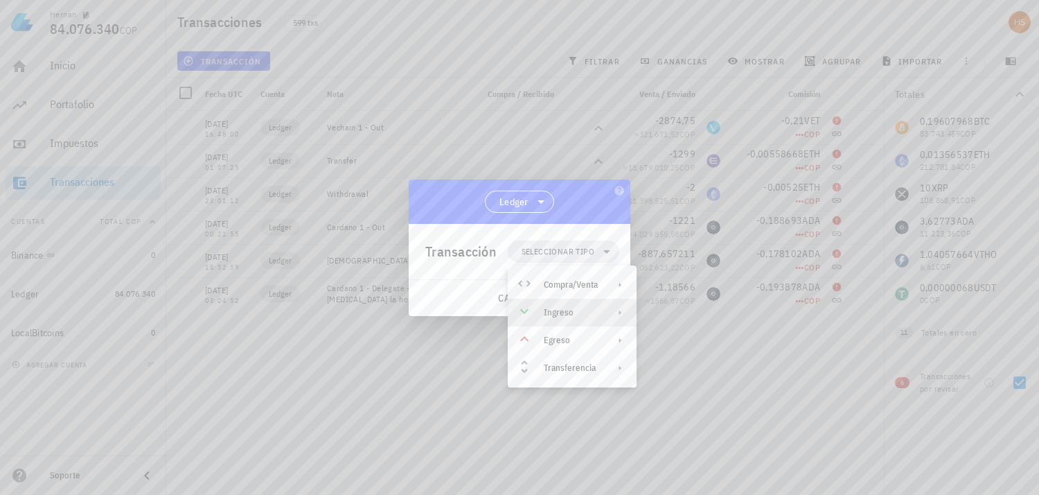
click at [578, 310] on div "Ingreso" at bounding box center [571, 312] width 54 height 11
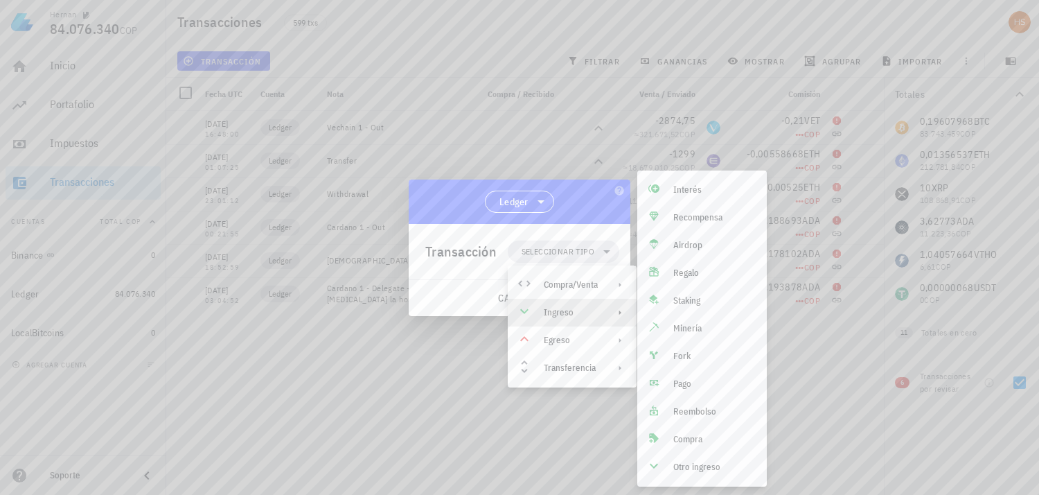
click at [351, 398] on div at bounding box center [519, 247] width 1039 height 495
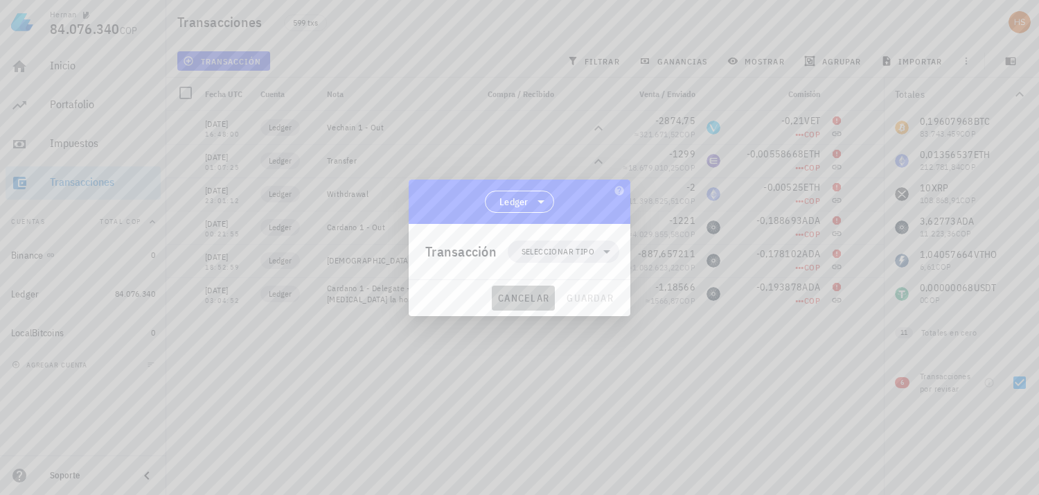
click at [506, 294] on span "cancelar" at bounding box center [523, 298] width 52 height 12
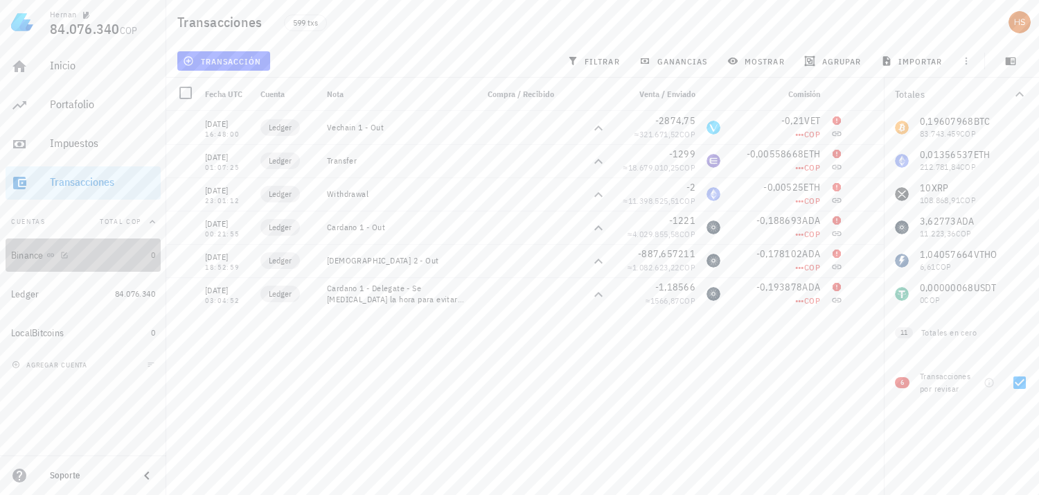
click at [31, 255] on div "Binance" at bounding box center [27, 255] width 33 height 12
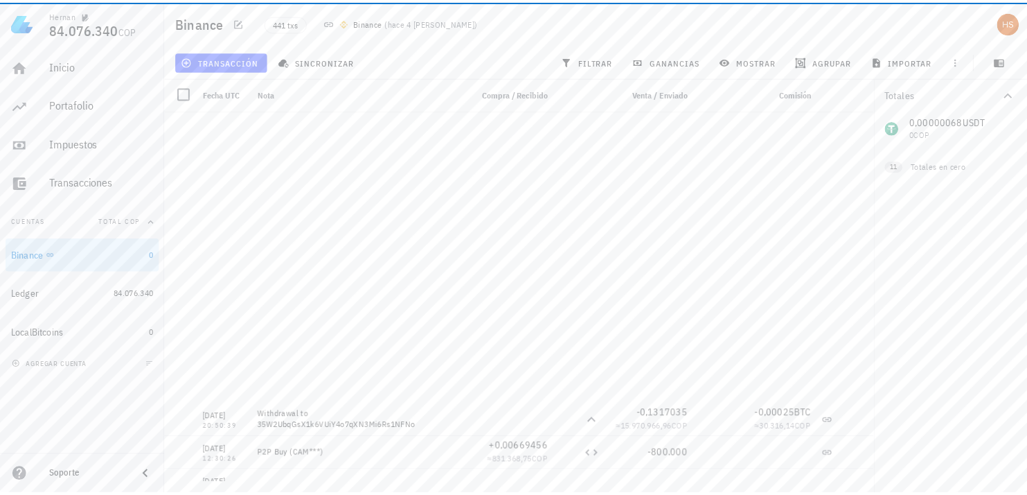
scroll to position [14291, 0]
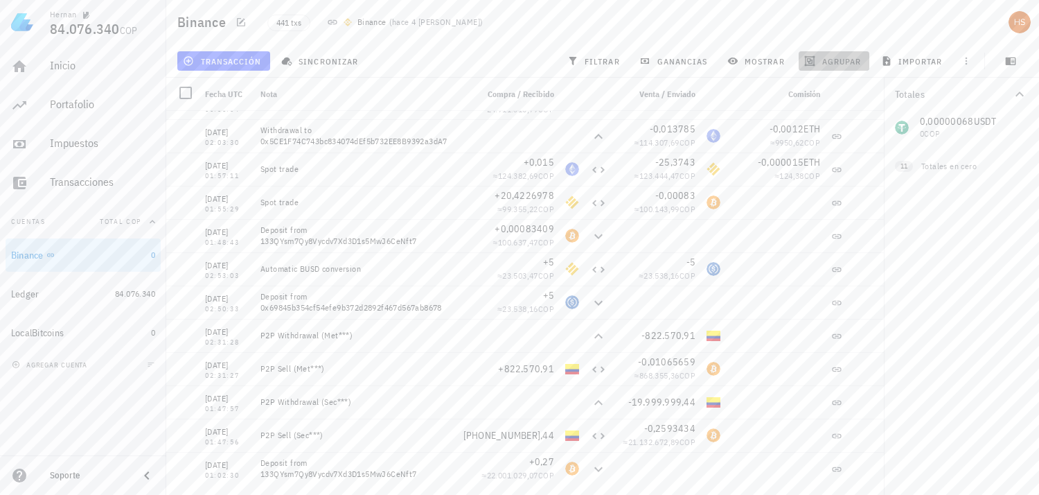
click at [855, 68] on button "agrupar" at bounding box center [834, 60] width 71 height 19
click at [826, 203] on div "Año" at bounding box center [840, 203] width 61 height 11
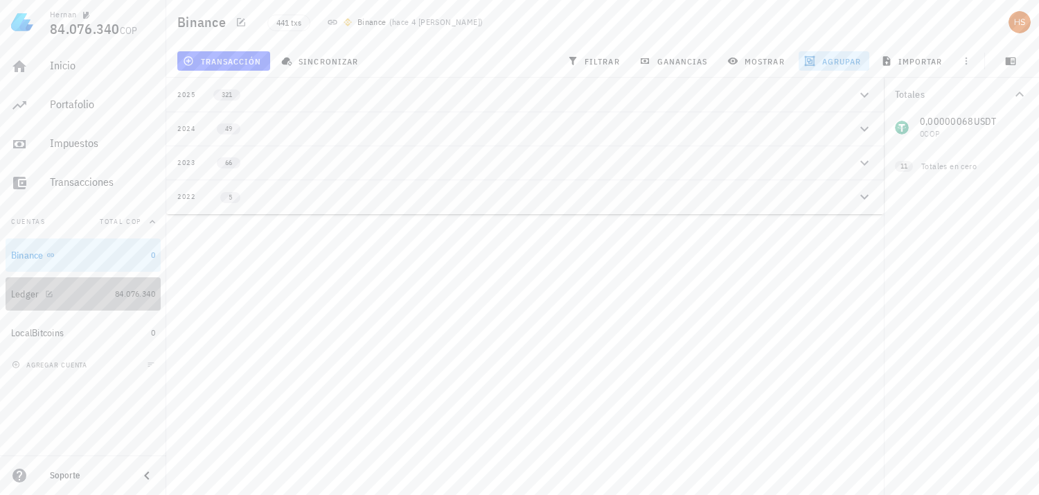
click at [56, 290] on div "Ledger" at bounding box center [60, 294] width 98 height 13
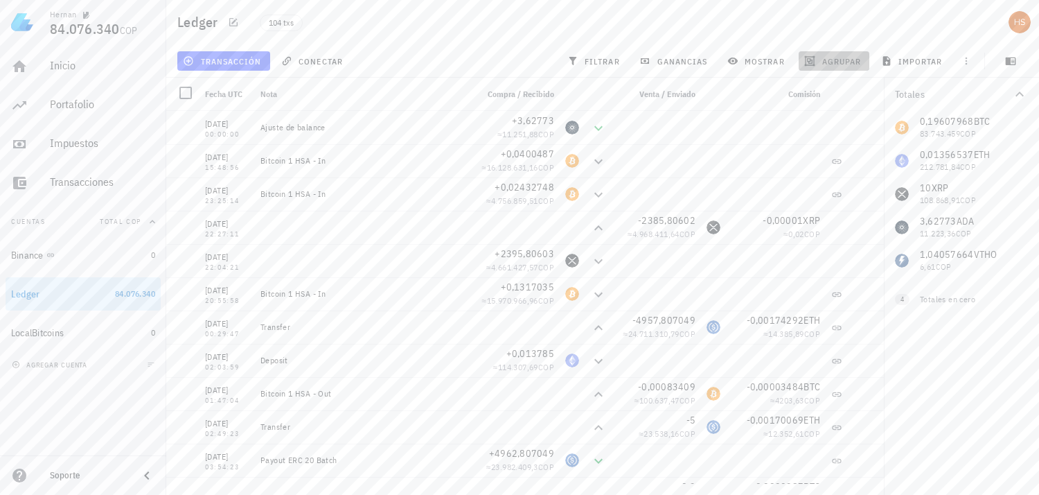
click at [854, 59] on span "agrupar" at bounding box center [834, 60] width 54 height 11
click at [821, 205] on div "Año" at bounding box center [840, 203] width 61 height 11
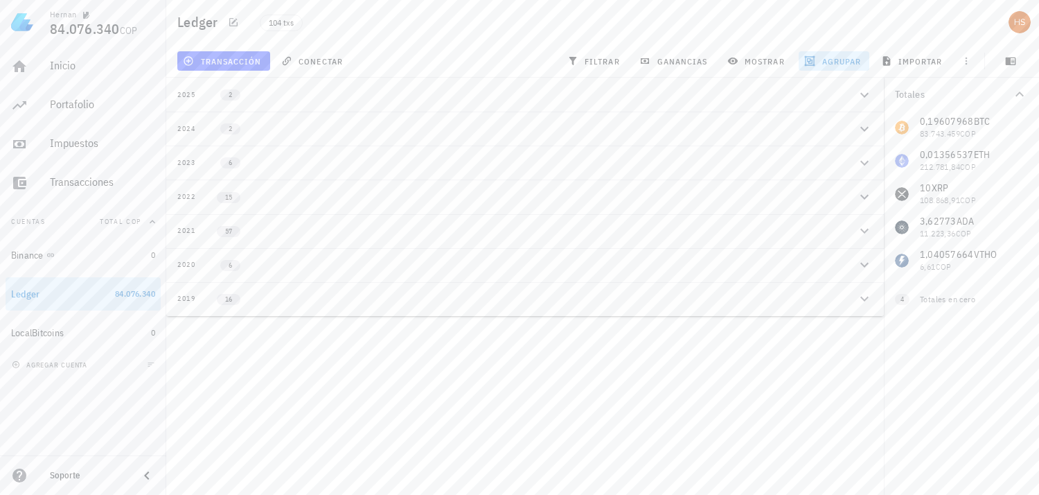
click at [191, 293] on div "2019" at bounding box center [186, 298] width 19 height 11
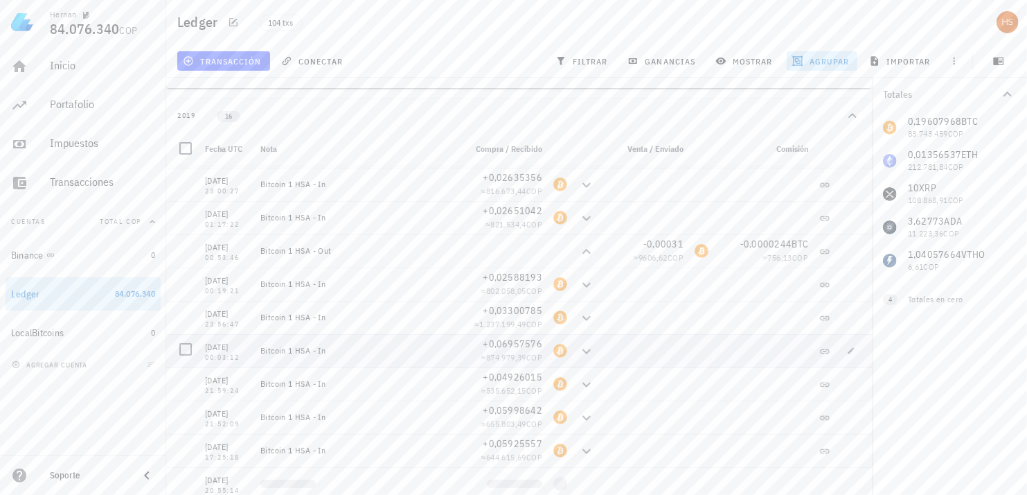
scroll to position [199, 0]
click at [849, 313] on icon "button" at bounding box center [852, 316] width 6 height 6
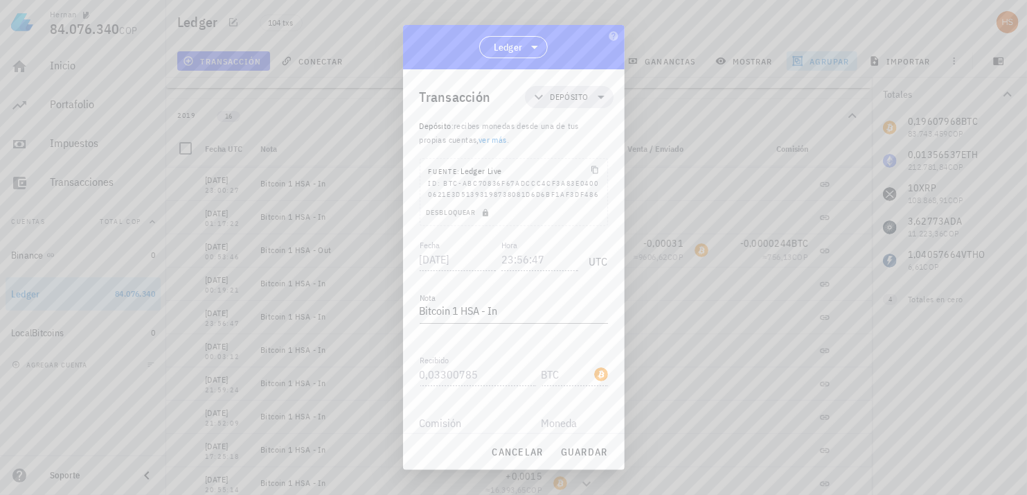
scroll to position [67, 0]
click at [529, 452] on span "cancelar" at bounding box center [517, 451] width 52 height 12
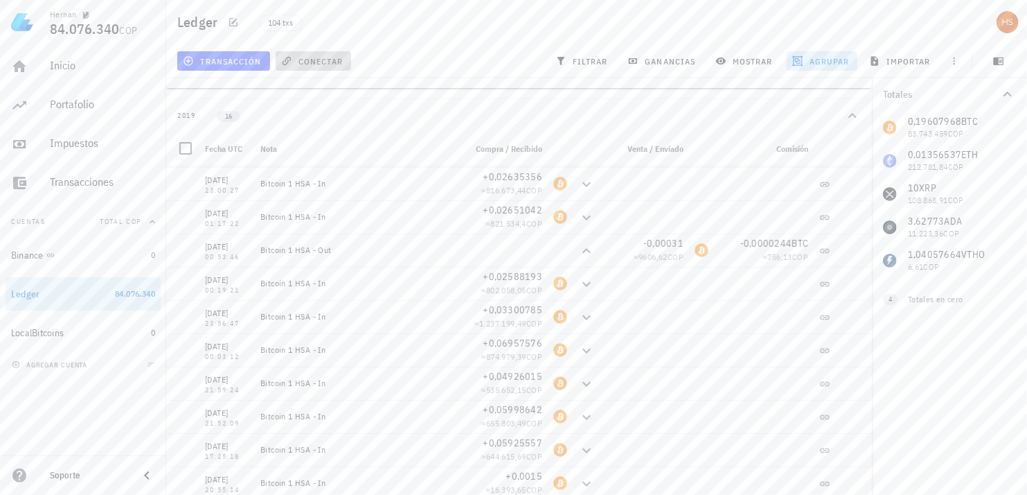
click at [312, 63] on span "conectar" at bounding box center [313, 60] width 59 height 11
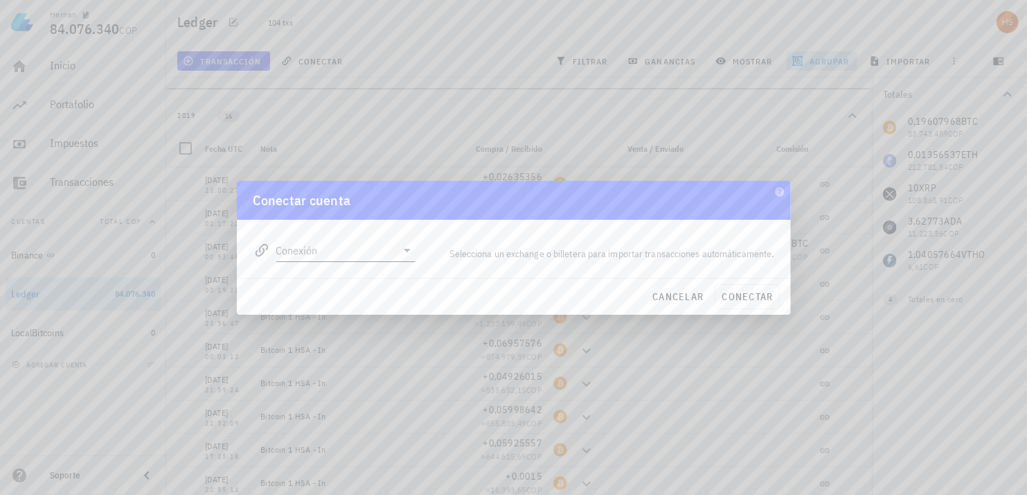
click at [405, 247] on icon at bounding box center [407, 250] width 17 height 17
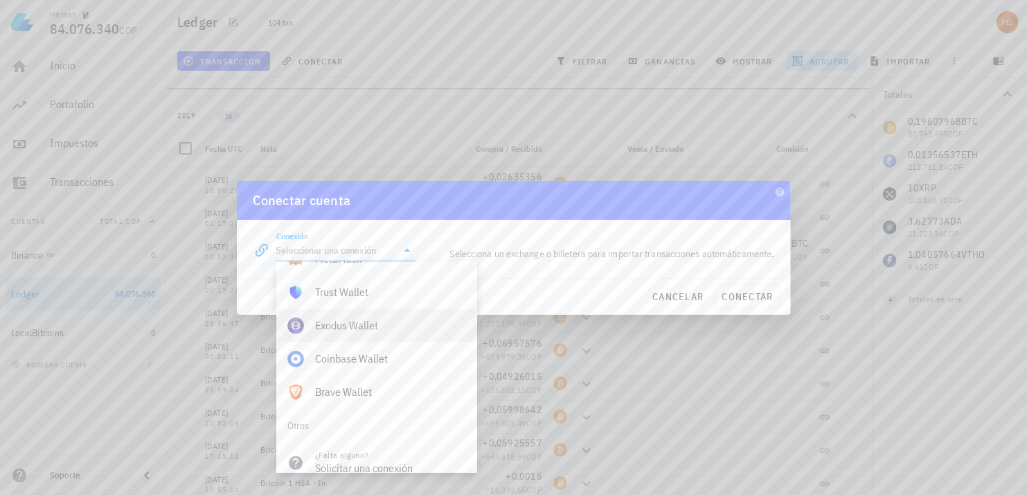
scroll to position [971, 0]
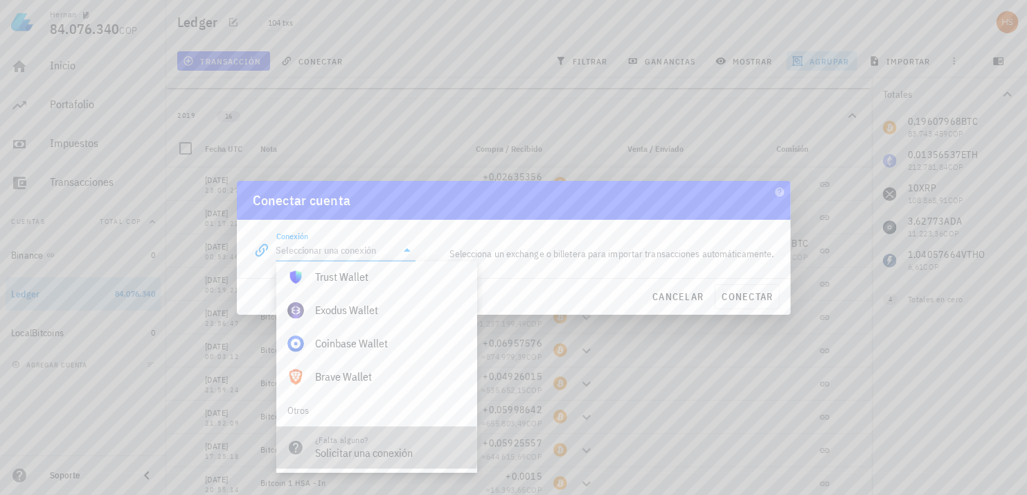
click at [388, 452] on div "Solicitar una conexión" at bounding box center [390, 452] width 151 height 13
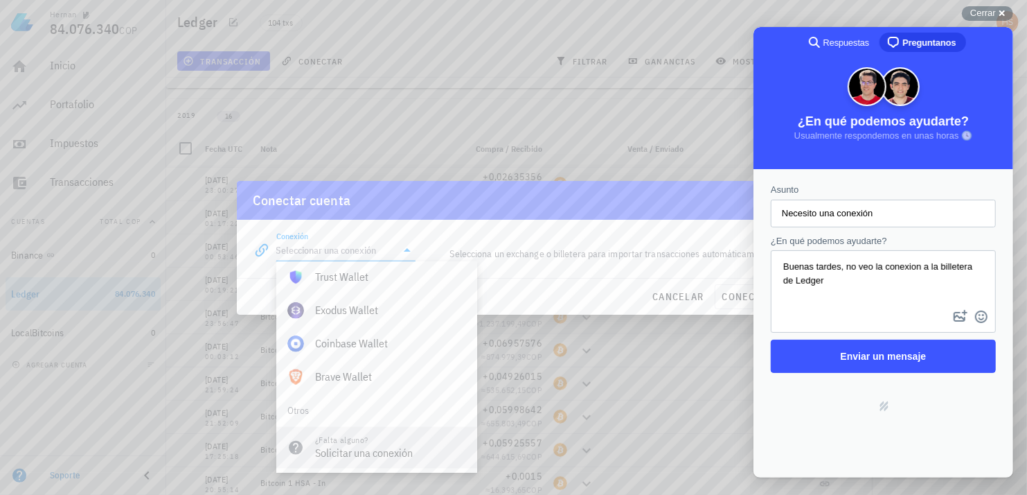
scroll to position [0, 0]
click at [579, 292] on div "cancelar conectar" at bounding box center [514, 297] width 554 height 36
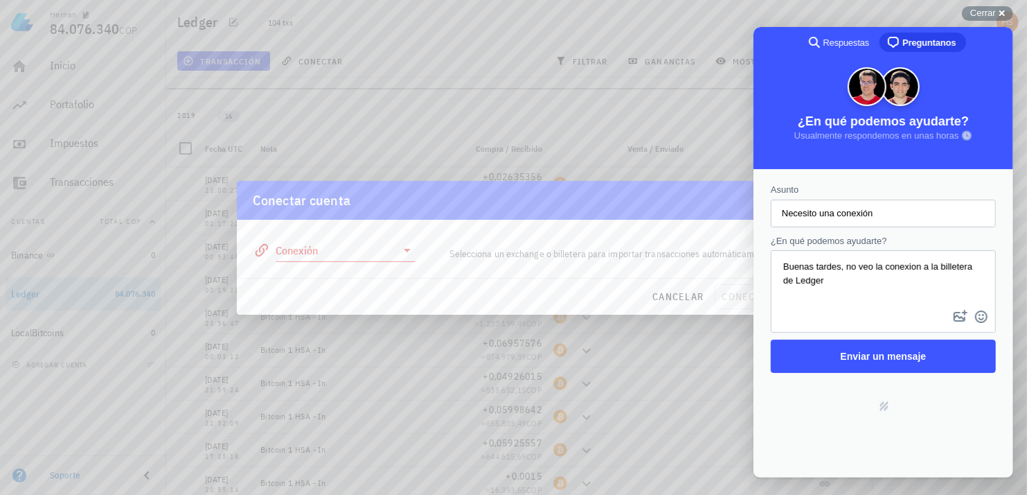
drag, startPoint x: 691, startPoint y: 200, endPoint x: 599, endPoint y: 200, distance: 91.4
click at [599, 200] on div "Conectar cuenta" at bounding box center [514, 200] width 554 height 39
click at [689, 295] on span "cancelar" at bounding box center [678, 296] width 52 height 12
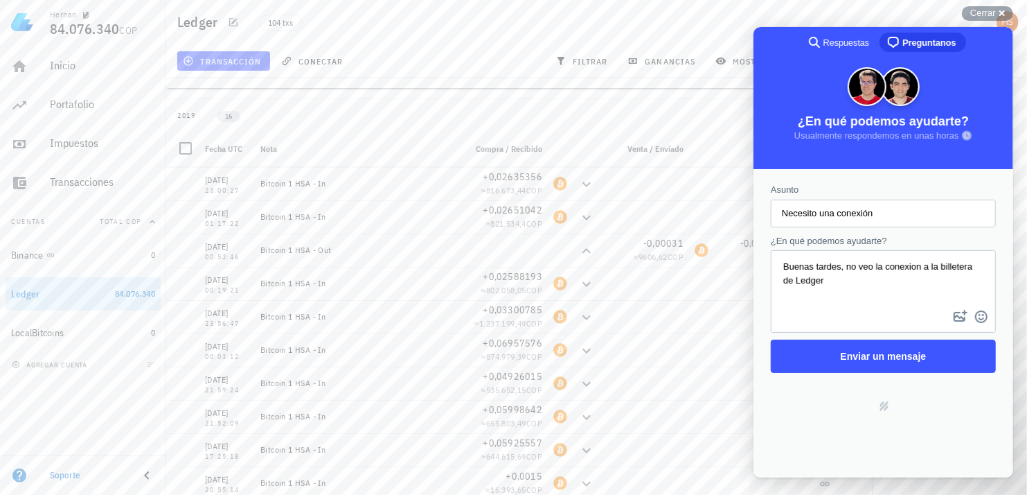
click at [820, 446] on div "Asunto Necesito una conexión ¿En qué podemos ayudarte? Buenas tardes, no veo la…" at bounding box center [883, 322] width 260 height 308
click at [233, 58] on span "transacción" at bounding box center [224, 60] width 76 height 11
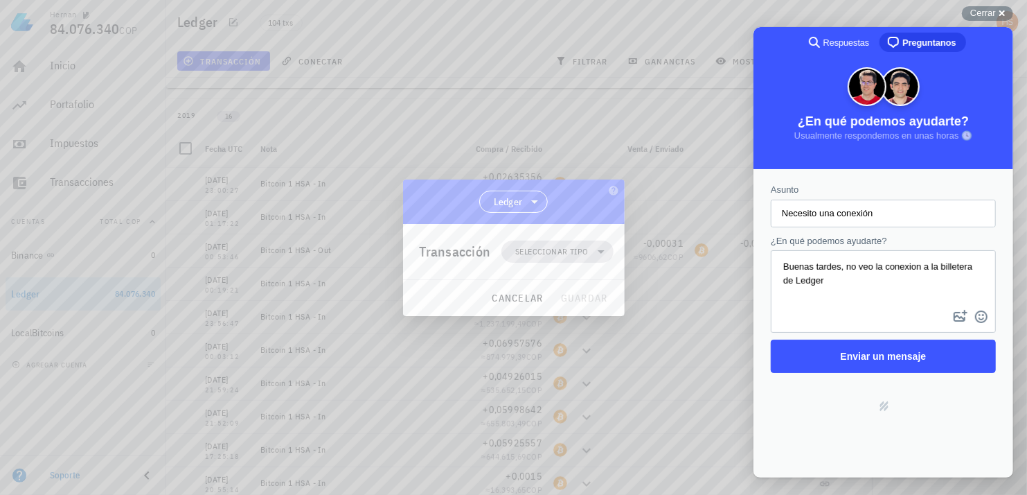
click at [603, 254] on icon at bounding box center [601, 251] width 17 height 17
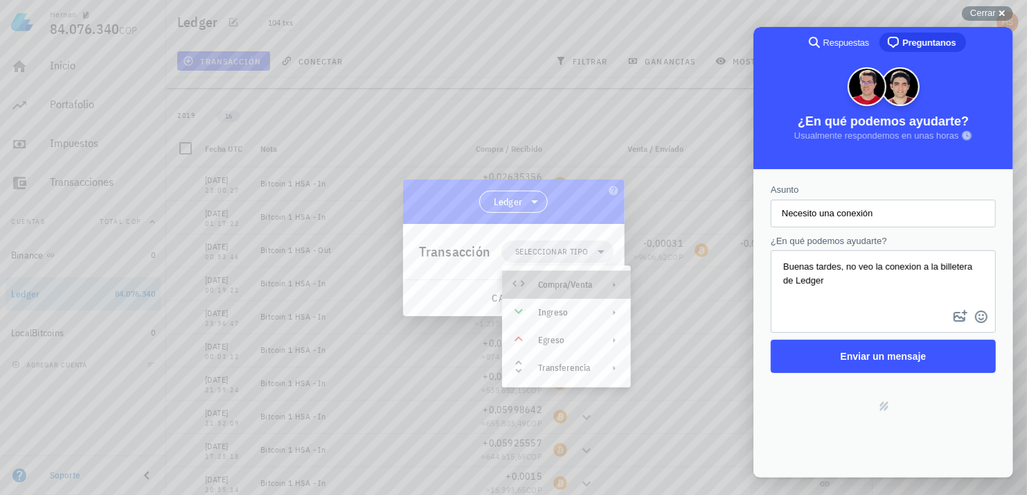
click at [614, 281] on icon at bounding box center [614, 284] width 11 height 11
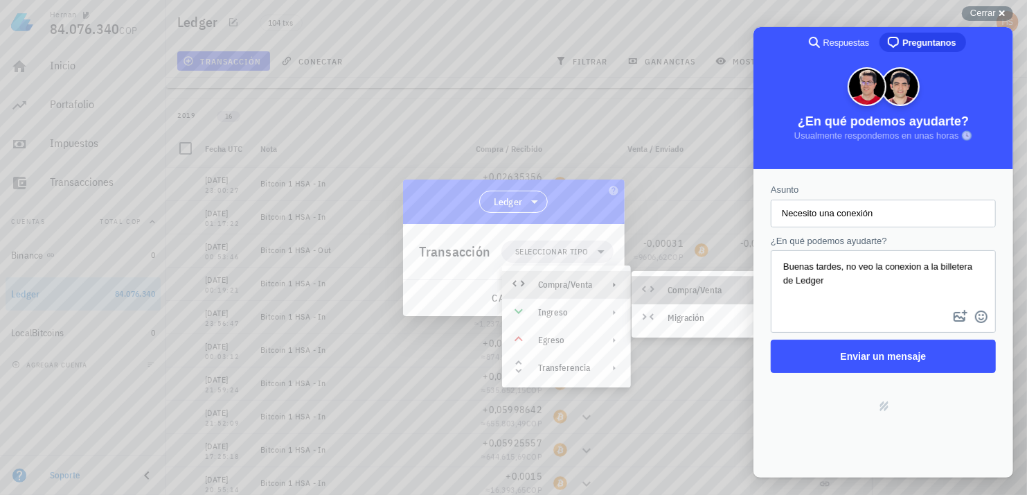
click at [704, 292] on div "Compra/Venta" at bounding box center [709, 290] width 82 height 11
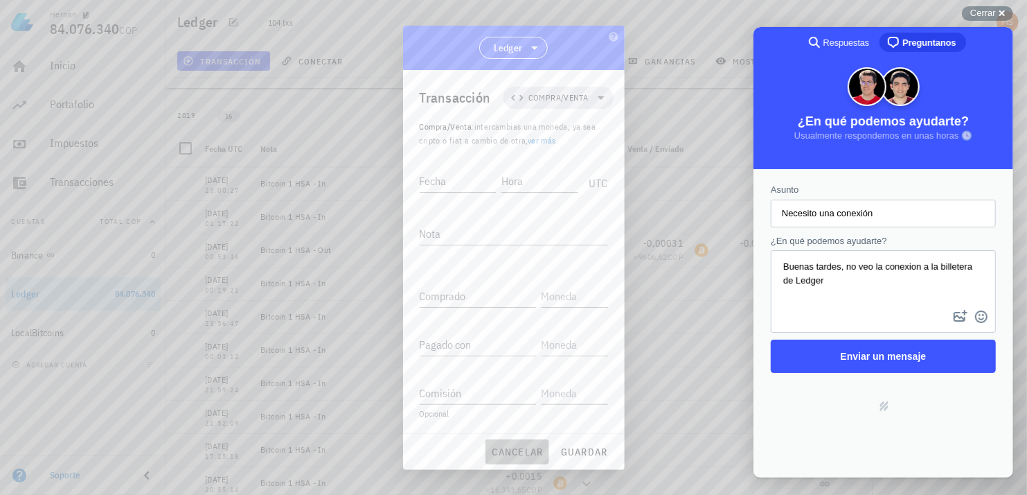
click at [532, 457] on span "cancelar" at bounding box center [517, 451] width 52 height 12
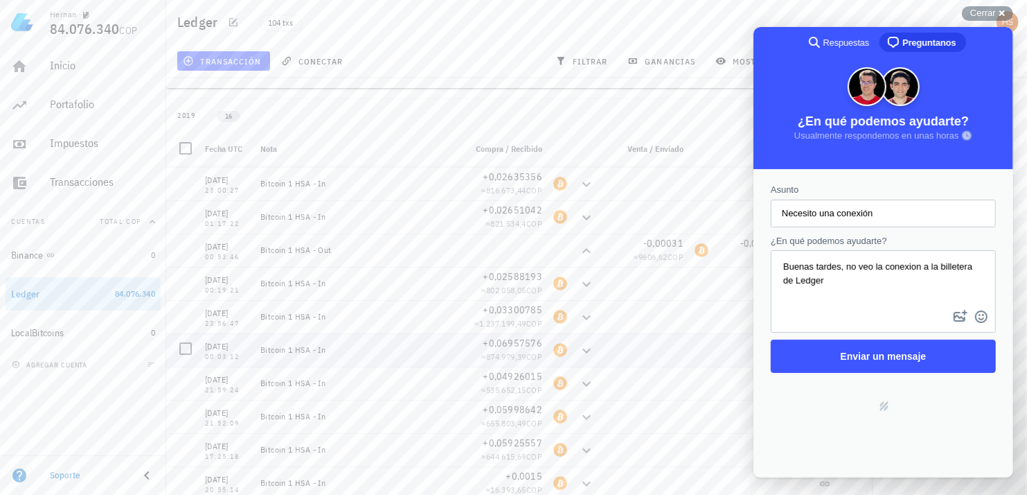
click at [698, 351] on div at bounding box center [701, 349] width 25 height 33
click at [1001, 11] on div "Cerrar cross-small" at bounding box center [987, 13] width 51 height 15
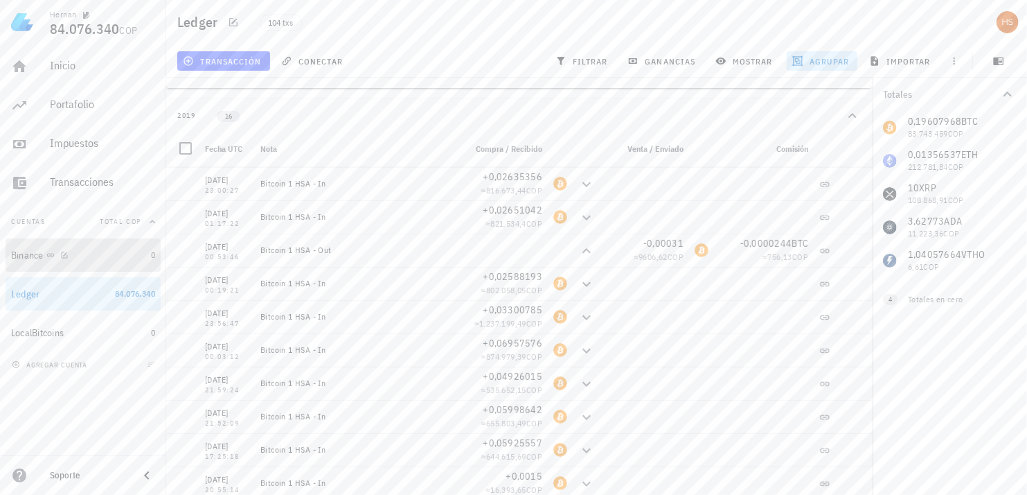
click at [75, 256] on div "Binance" at bounding box center [78, 255] width 134 height 13
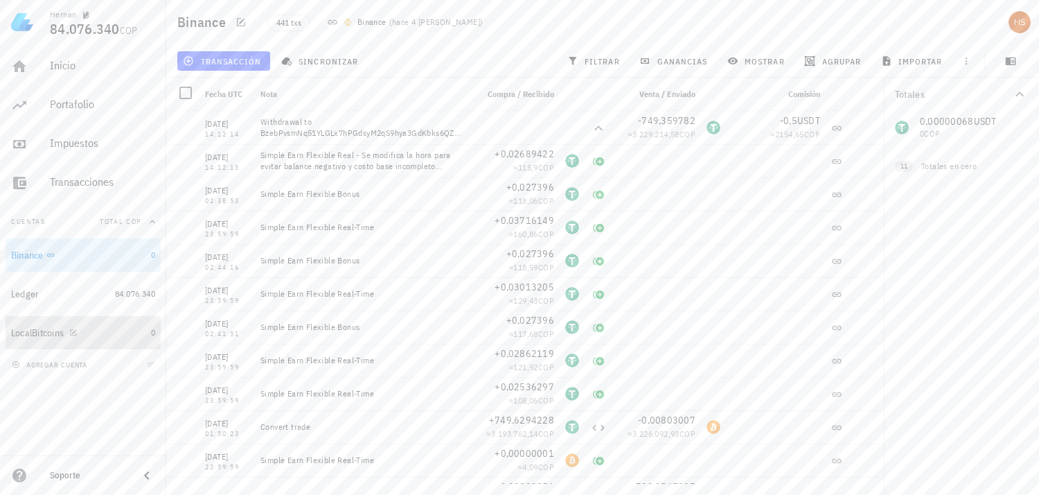
click at [50, 324] on div "LocalBitcoins" at bounding box center [78, 333] width 134 height 30
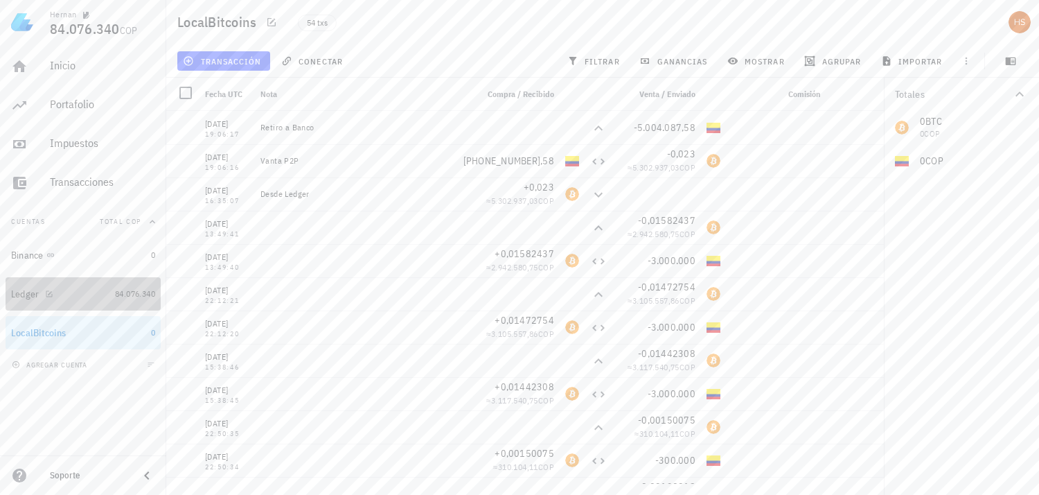
click at [58, 293] on div "Ledger" at bounding box center [60, 294] width 98 height 13
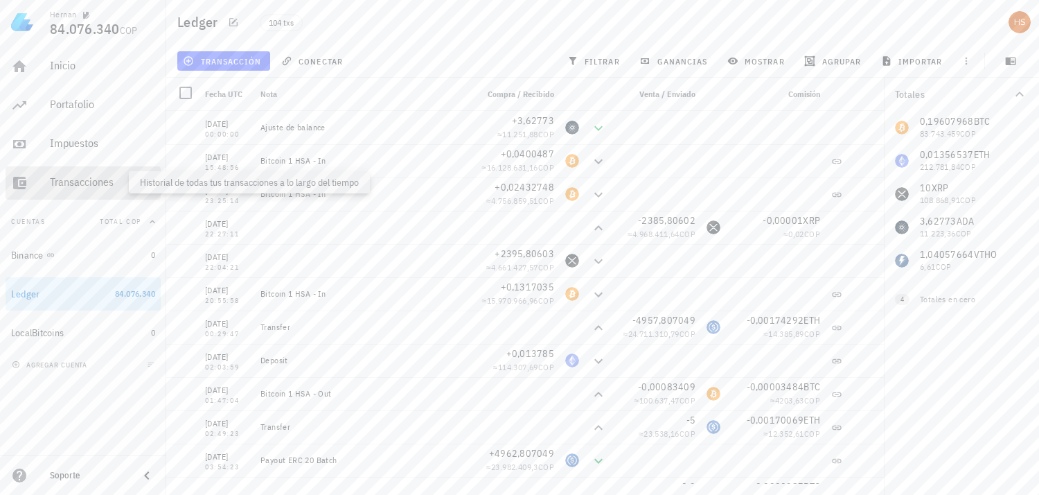
click at [89, 186] on div "Transacciones" at bounding box center [102, 181] width 105 height 13
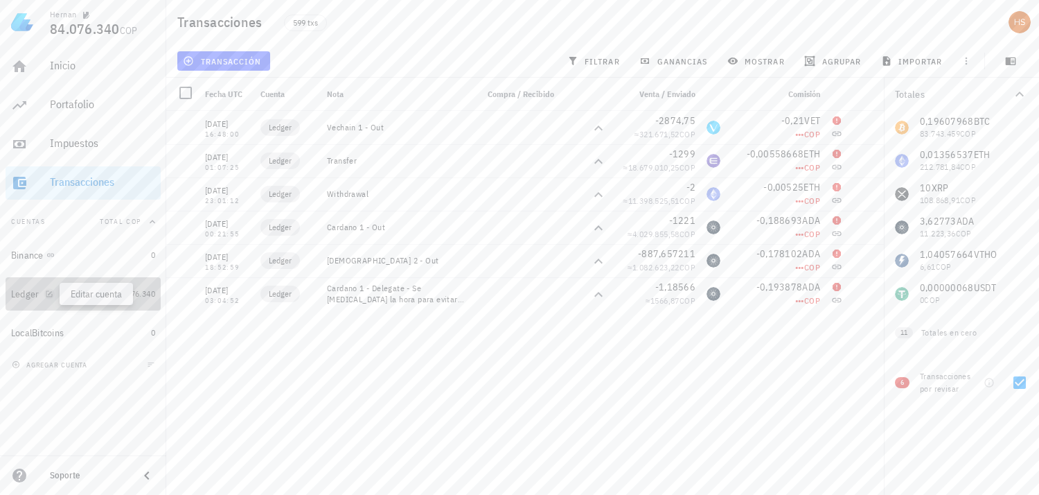
click at [49, 294] on icon "button" at bounding box center [49, 294] width 8 height 8
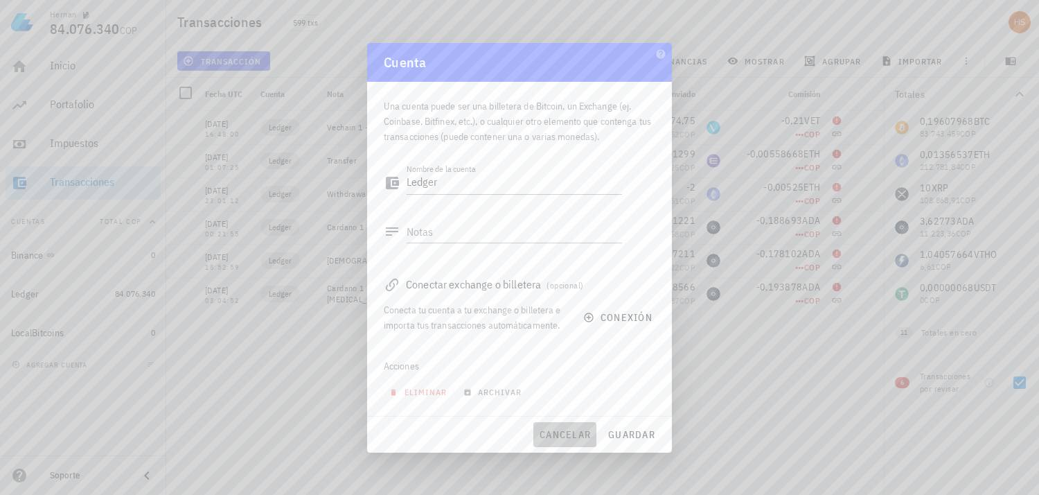
click at [573, 436] on span "cancelar" at bounding box center [565, 434] width 52 height 12
